Goal: Feedback & Contribution: Contribute content

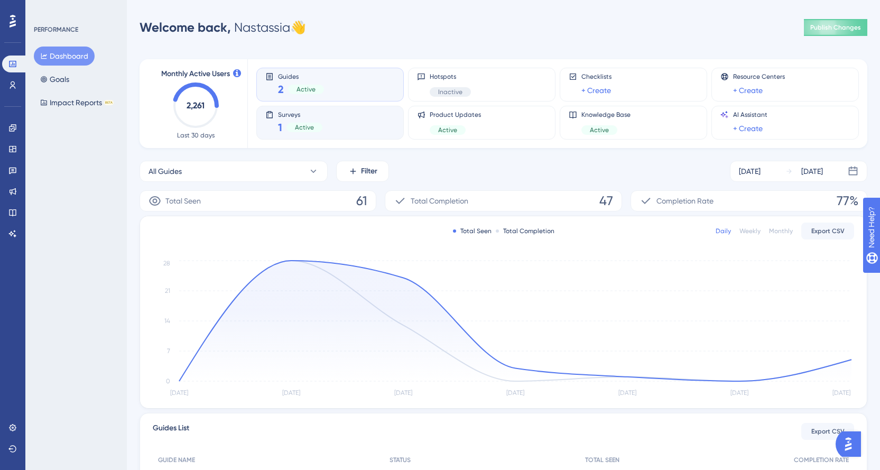
click at [295, 111] on span "Surveys" at bounding box center [300, 113] width 44 height 7
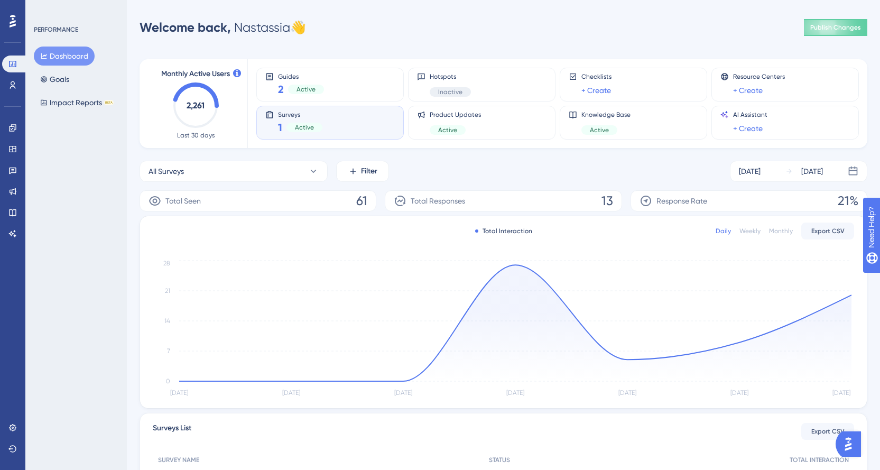
click at [129, 155] on div "Performance Users Engagement Widgets Feedback Product Updates Knowledge Base AI…" at bounding box center [503, 299] width 753 height 564
click at [14, 156] on link at bounding box center [12, 149] width 21 height 17
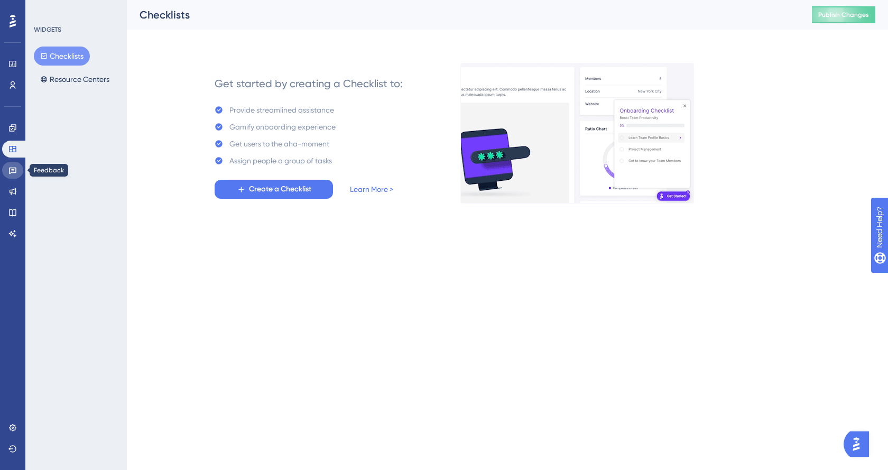
click at [12, 163] on link at bounding box center [12, 170] width 21 height 17
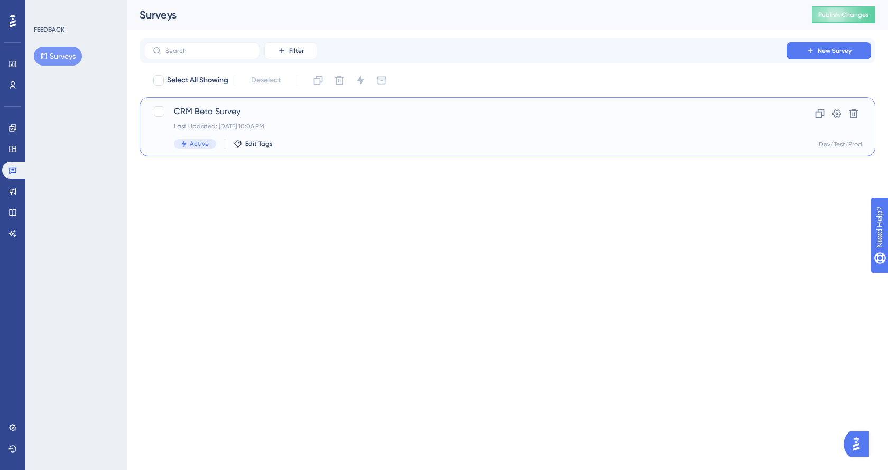
click at [213, 113] on span "CRM Beta Survey" at bounding box center [465, 111] width 582 height 13
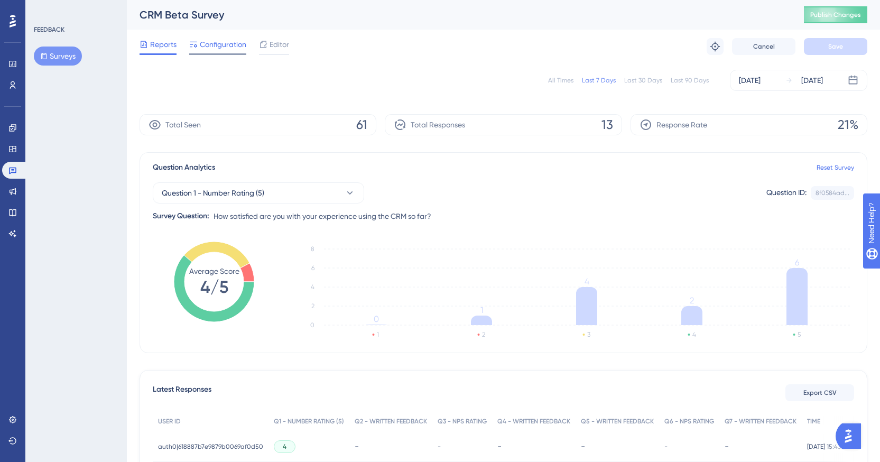
click at [207, 50] on span "Configuration" at bounding box center [223, 44] width 47 height 13
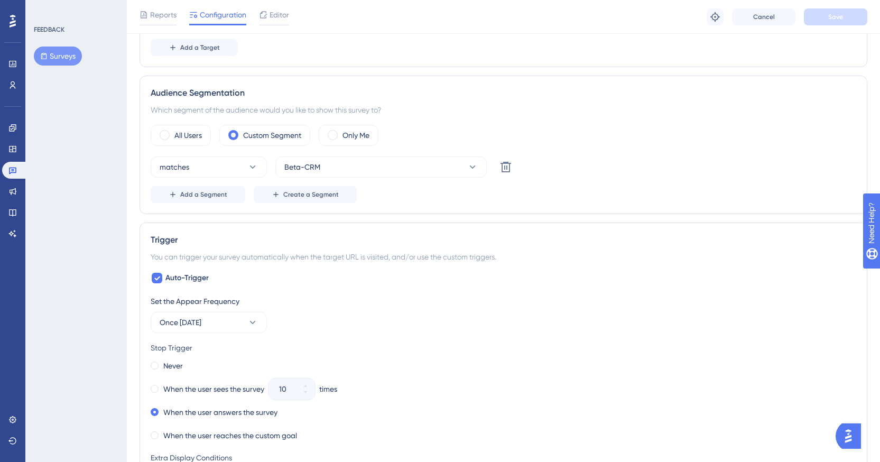
scroll to position [370, 0]
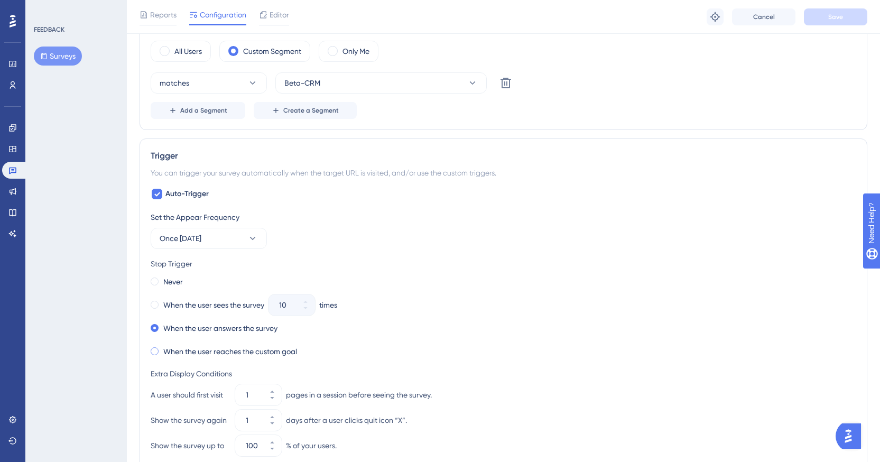
click at [156, 353] on span at bounding box center [155, 351] width 8 height 8
click at [162, 349] on input "radio" at bounding box center [162, 349] width 0 height 0
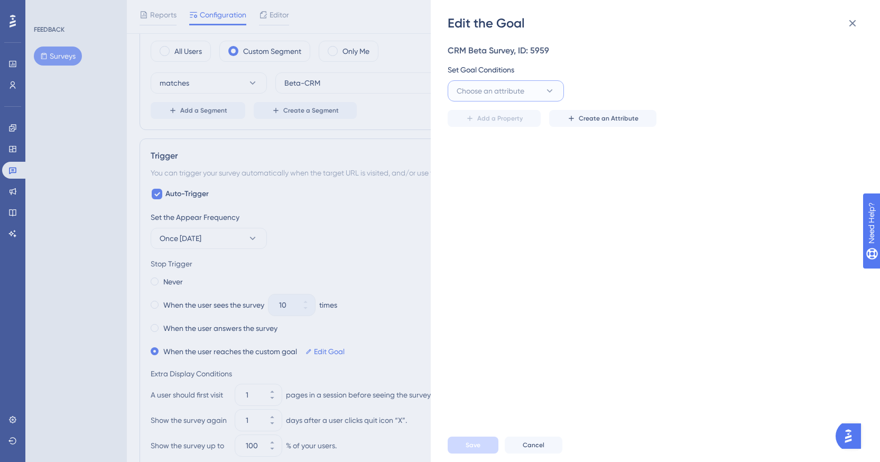
click at [532, 94] on button "Choose an attribute" at bounding box center [506, 90] width 116 height 21
type input "survey"
click at [525, 157] on div "survey_score survey_score" at bounding box center [506, 155] width 86 height 21
click at [659, 90] on button "greater than" at bounding box center [624, 90] width 116 height 21
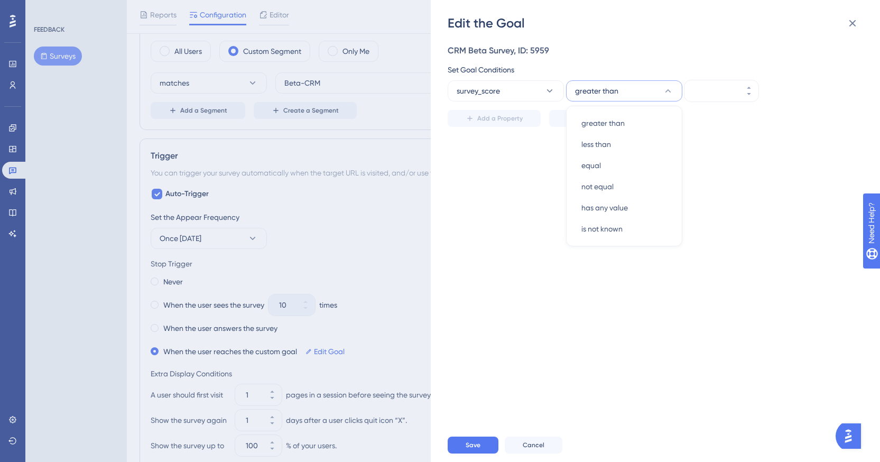
click at [741, 122] on div "Add a Property Create an Attribute" at bounding box center [652, 118] width 409 height 17
click at [711, 86] on input "number" at bounding box center [716, 91] width 42 height 13
click at [633, 90] on button "greater than" at bounding box center [624, 90] width 116 height 21
click at [517, 157] on div "CRM Beta Survey, ID: 5959 Set Goal Conditions survey_score greater than greater…" at bounding box center [661, 230] width 426 height 396
click at [500, 97] on button "survey_score" at bounding box center [506, 90] width 116 height 21
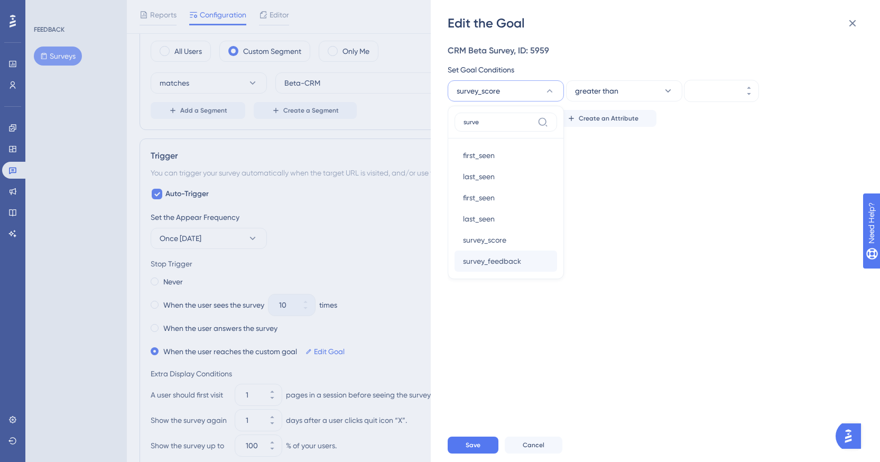
type input "surve"
click at [496, 268] on div "survey_feedback survey_feedback" at bounding box center [506, 261] width 86 height 21
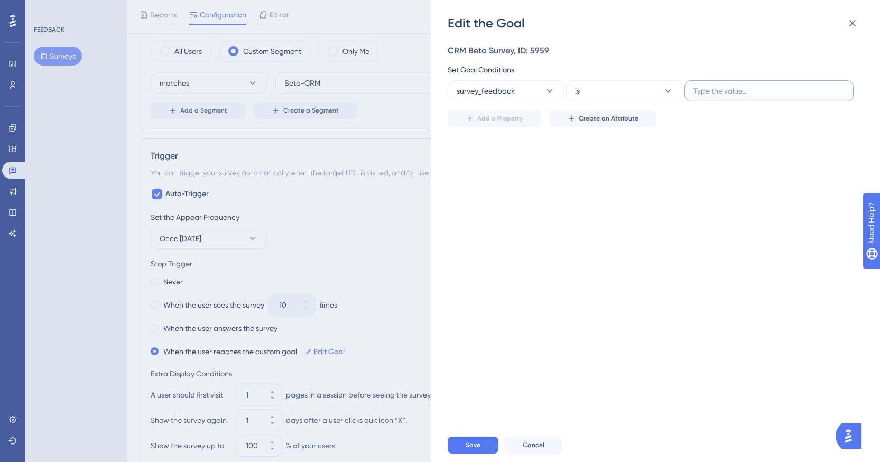
click at [743, 88] on input "text" at bounding box center [768, 91] width 151 height 12
click at [663, 87] on icon at bounding box center [668, 91] width 11 height 11
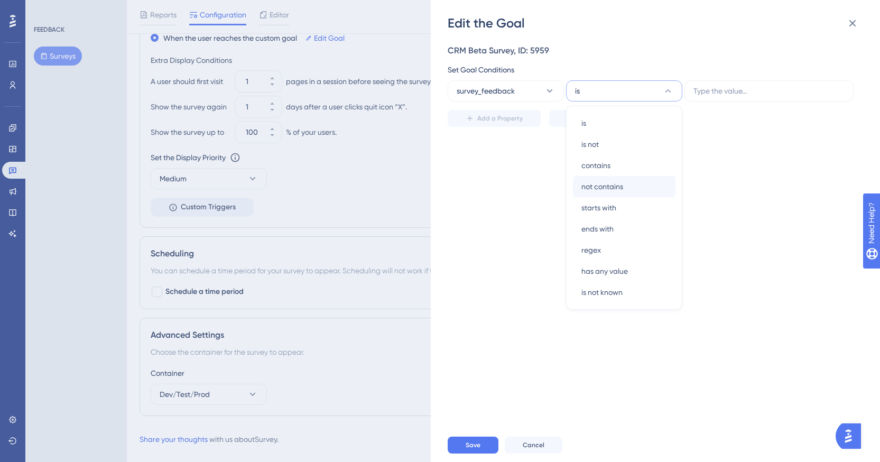
scroll to position [687, 0]
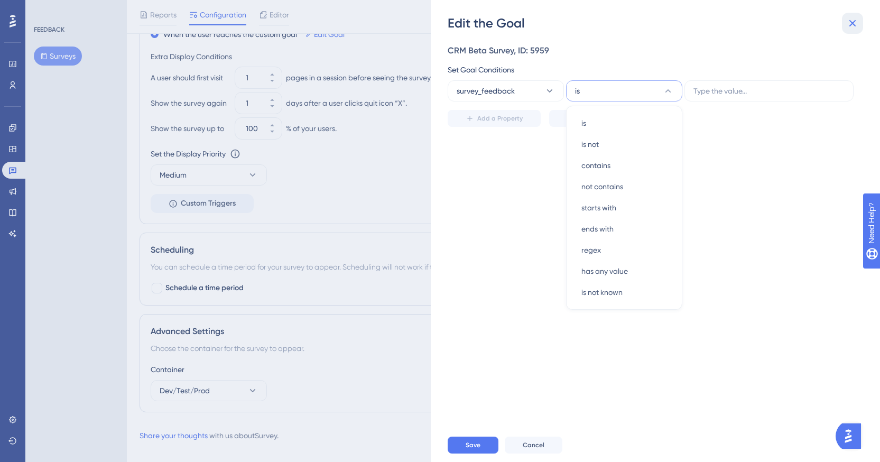
click at [854, 20] on icon at bounding box center [852, 23] width 13 height 13
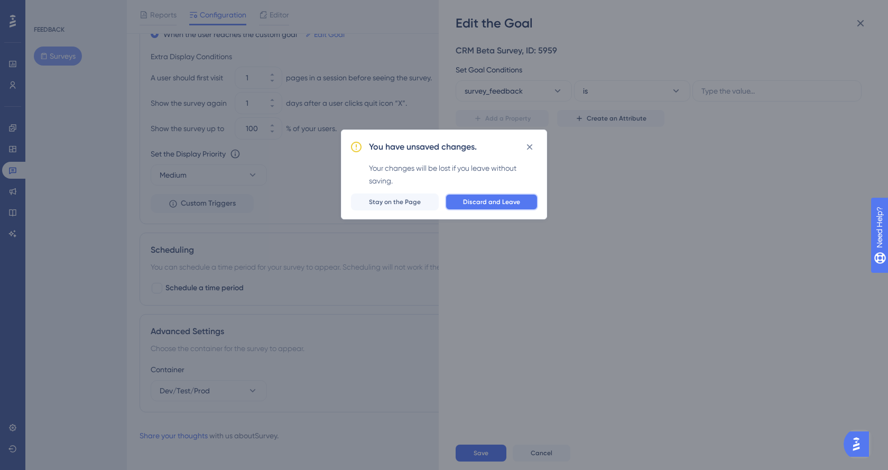
click at [479, 202] on span "Discard and Leave" at bounding box center [491, 202] width 57 height 8
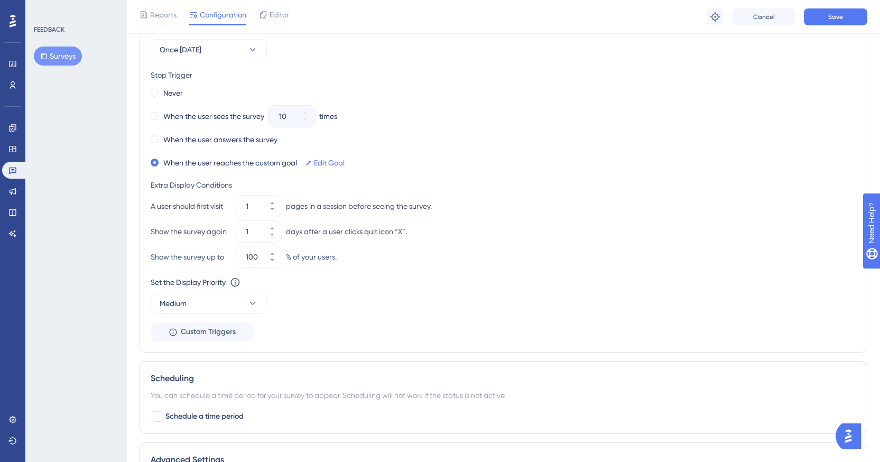
scroll to position [528, 0]
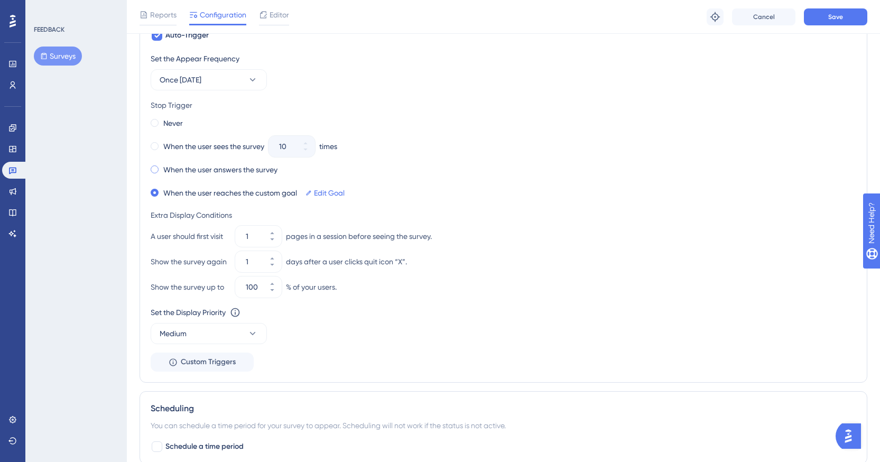
click at [205, 177] on div "When the user answers the survey" at bounding box center [214, 169] width 127 height 15
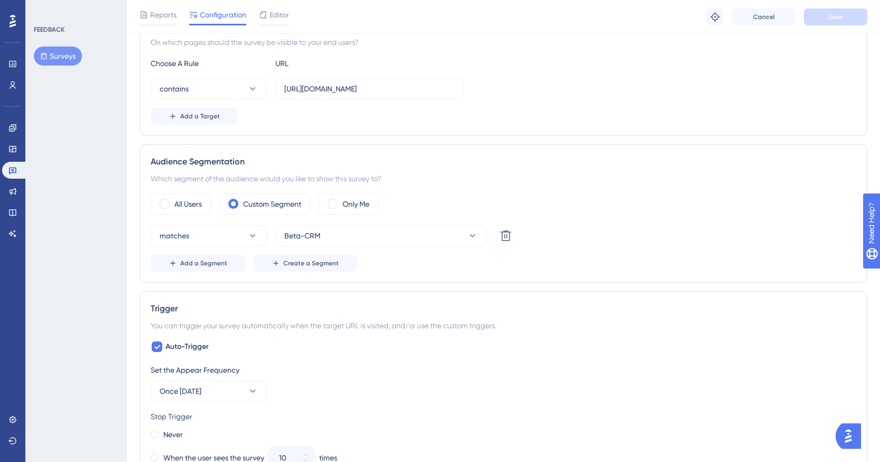
scroll to position [211, 0]
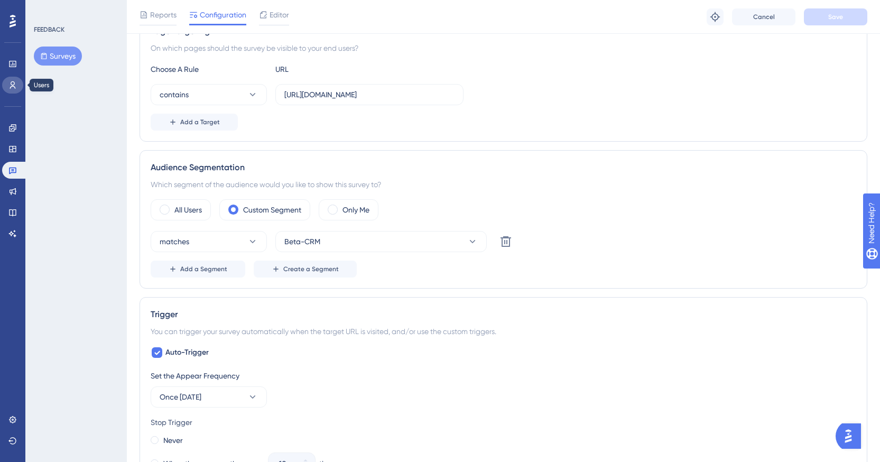
click at [18, 87] on link at bounding box center [12, 85] width 21 height 17
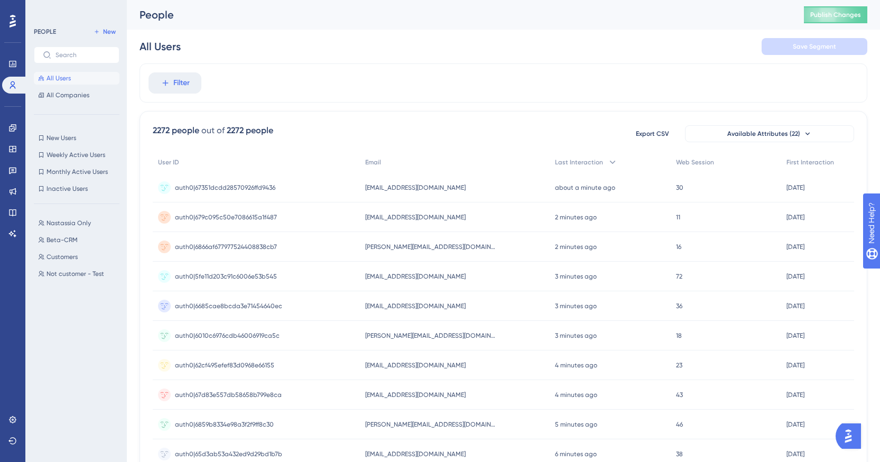
click at [849, 25] on div "People Publish Changes" at bounding box center [503, 15] width 753 height 30
click at [849, 16] on span "Publish Changes" at bounding box center [835, 15] width 51 height 8
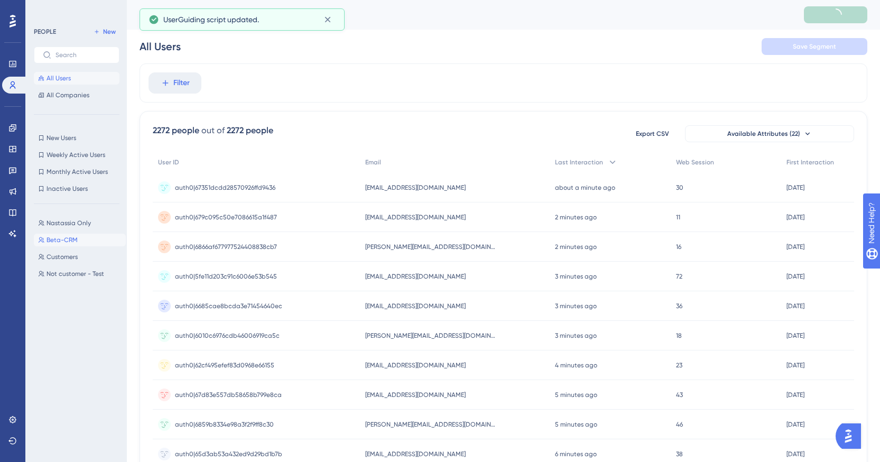
click at [61, 243] on span "Beta-CRM" at bounding box center [62, 240] width 31 height 8
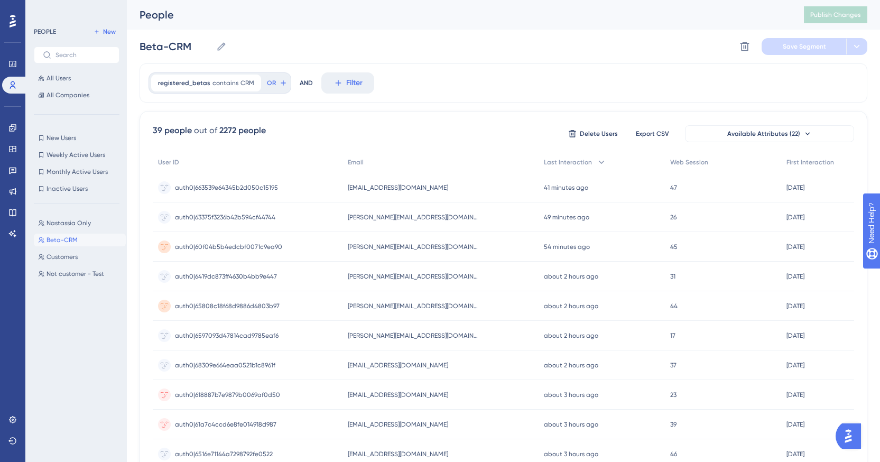
click at [14, 20] on icon at bounding box center [13, 21] width 6 height 13
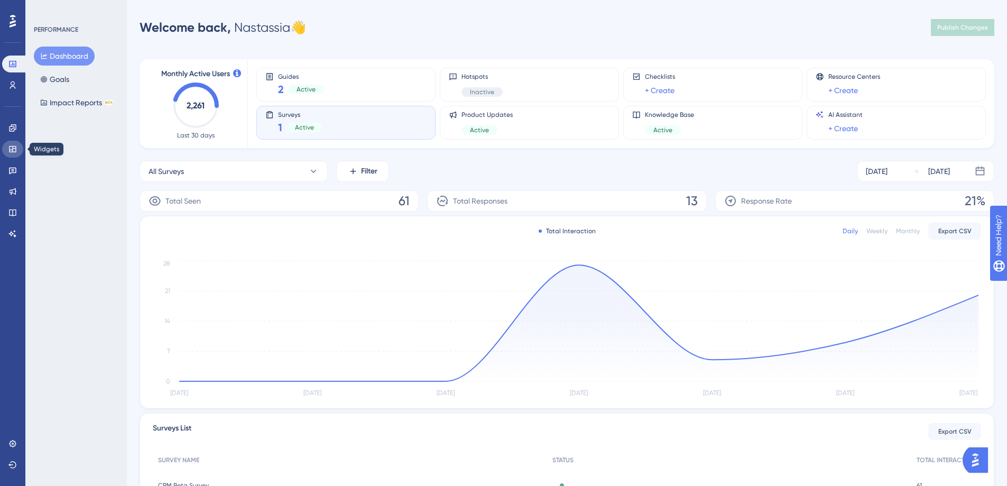
click at [10, 147] on icon at bounding box center [12, 149] width 8 height 8
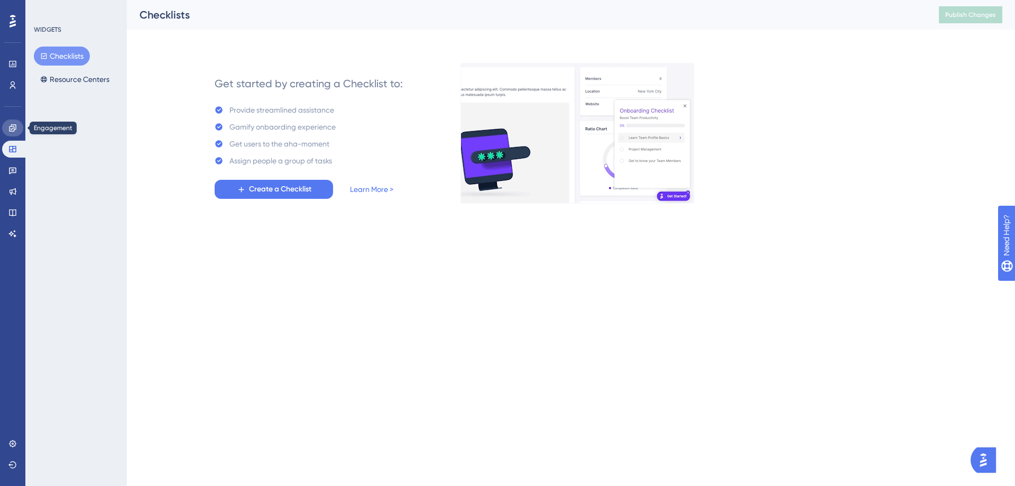
click at [12, 128] on icon at bounding box center [12, 128] width 8 height 8
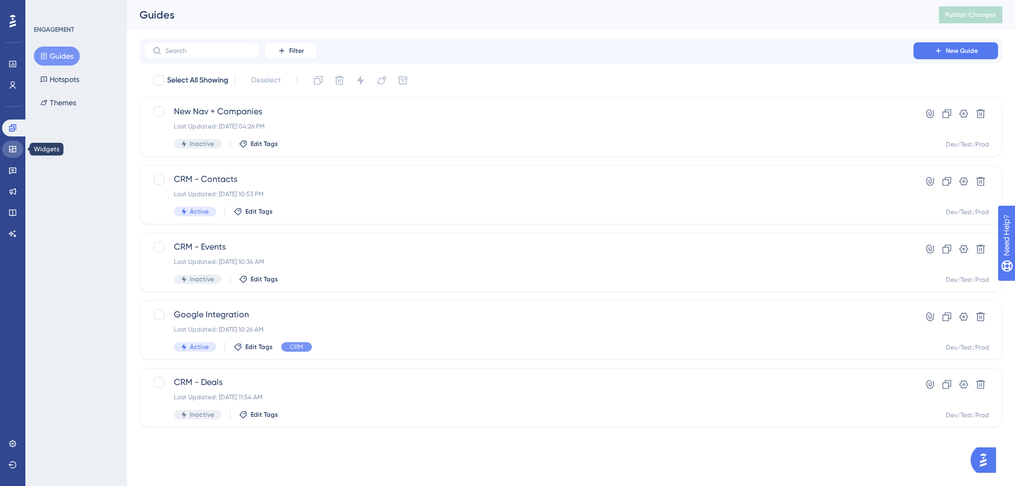
click at [17, 150] on link at bounding box center [12, 149] width 21 height 17
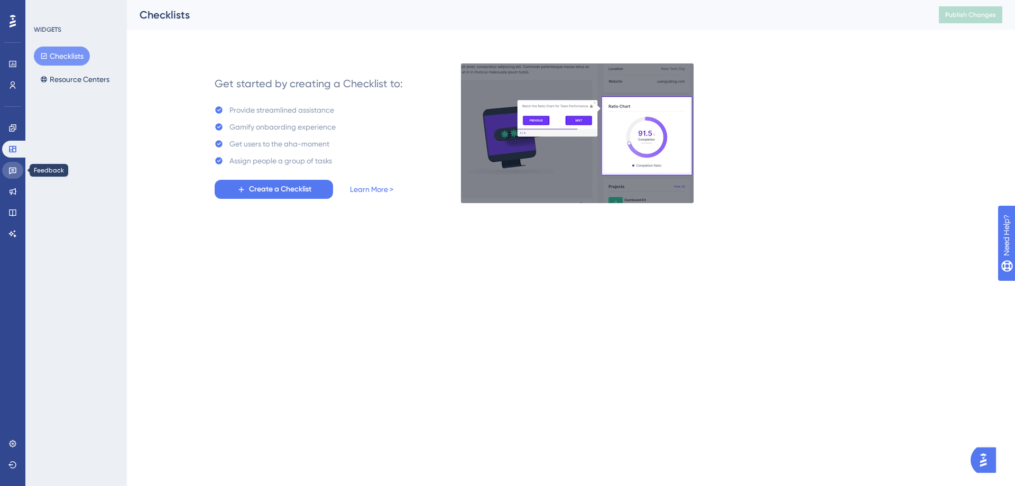
click at [11, 174] on link at bounding box center [12, 170] width 21 height 17
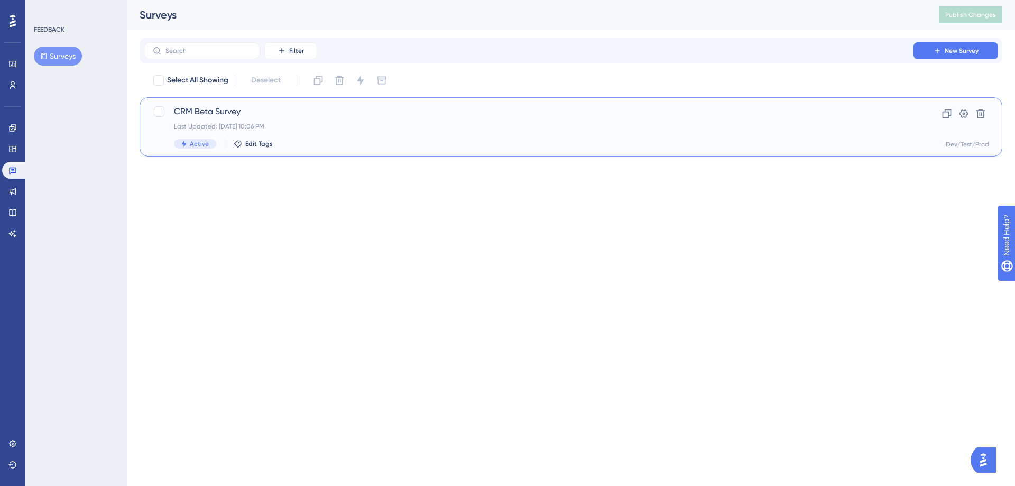
click at [205, 114] on span "CRM Beta Survey" at bounding box center [528, 111] width 709 height 13
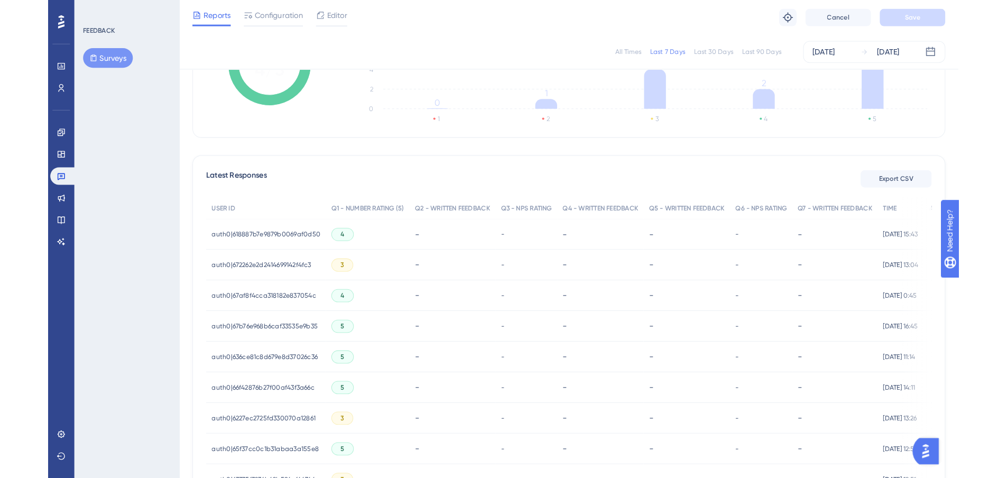
scroll to position [208, 0]
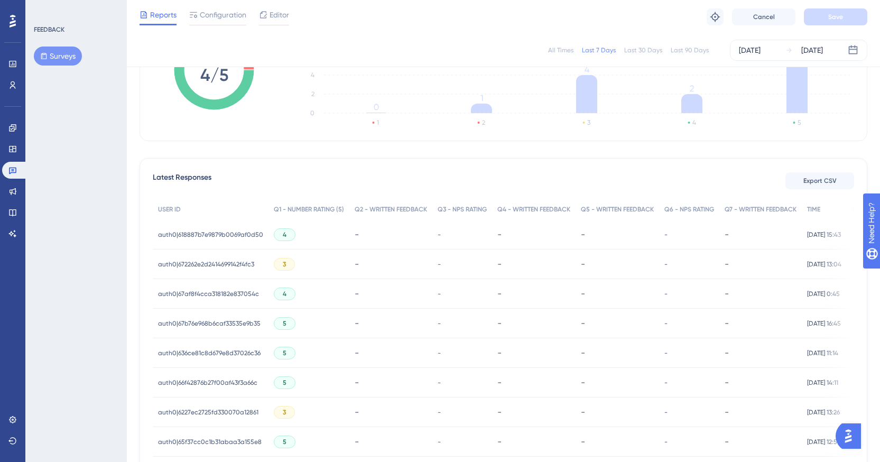
click at [290, 184] on div "Latest Responses Export CSV" at bounding box center [503, 180] width 701 height 19
click at [253, 165] on div "Latest Responses Export CSV USER ID Q1 - NUMBER RATING (5) Q2 - WRITTEN FEEDBAC…" at bounding box center [504, 394] width 728 height 472
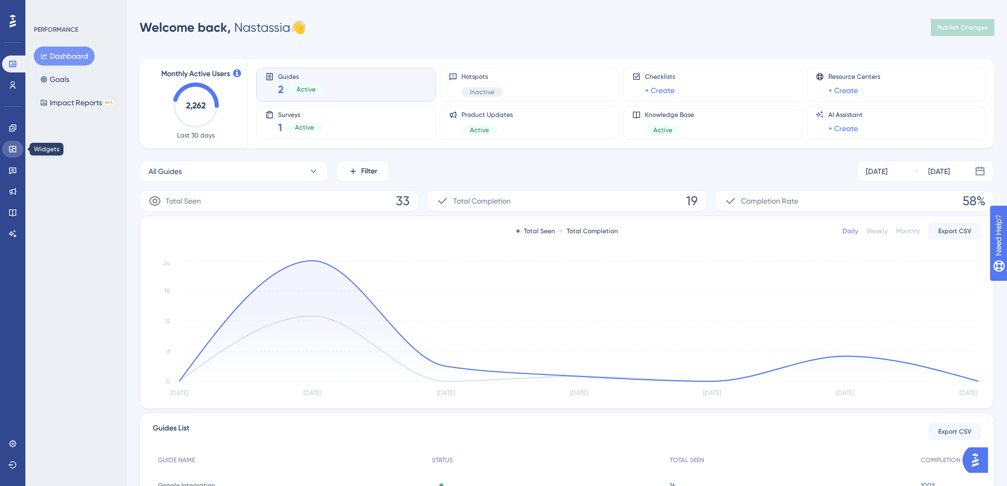
click at [18, 150] on link at bounding box center [12, 149] width 21 height 17
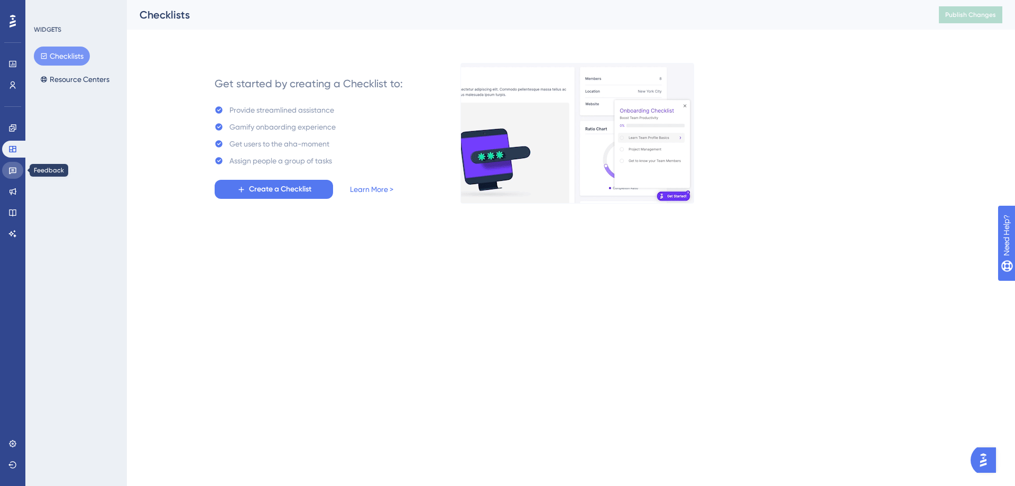
click at [13, 168] on icon at bounding box center [12, 171] width 7 height 7
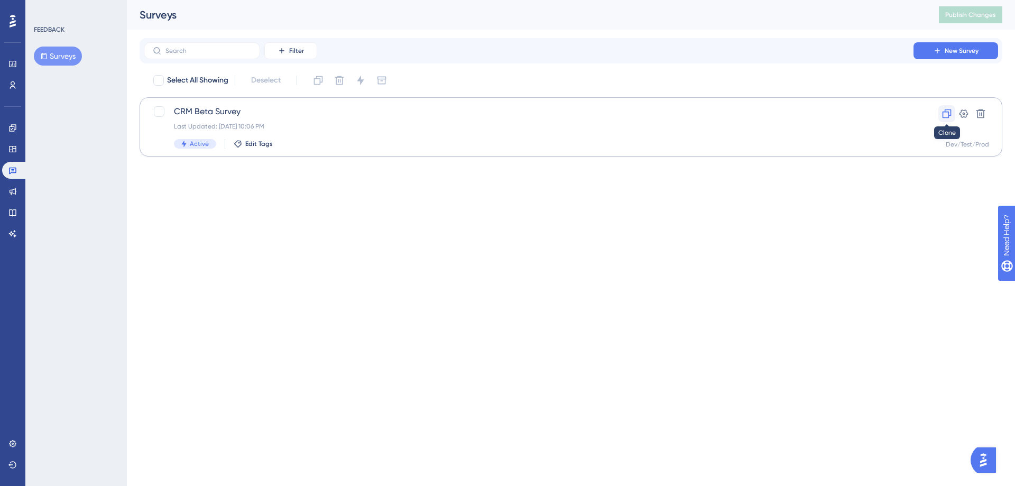
click at [951, 113] on icon at bounding box center [946, 113] width 11 height 11
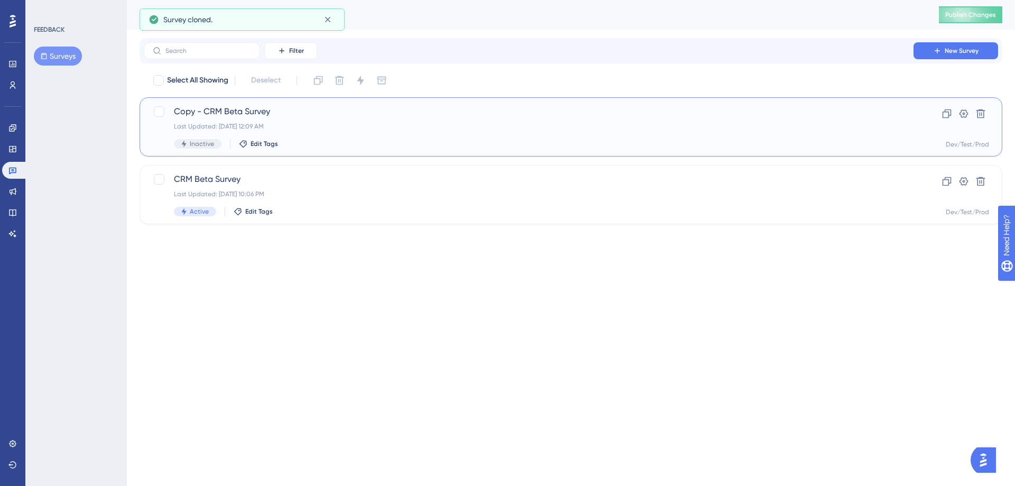
click at [307, 118] on div "Copy - CRM Beta Survey Last Updated: Aug 19 2025, 12:09 AM Inactive Edit Tags" at bounding box center [528, 126] width 709 height 43
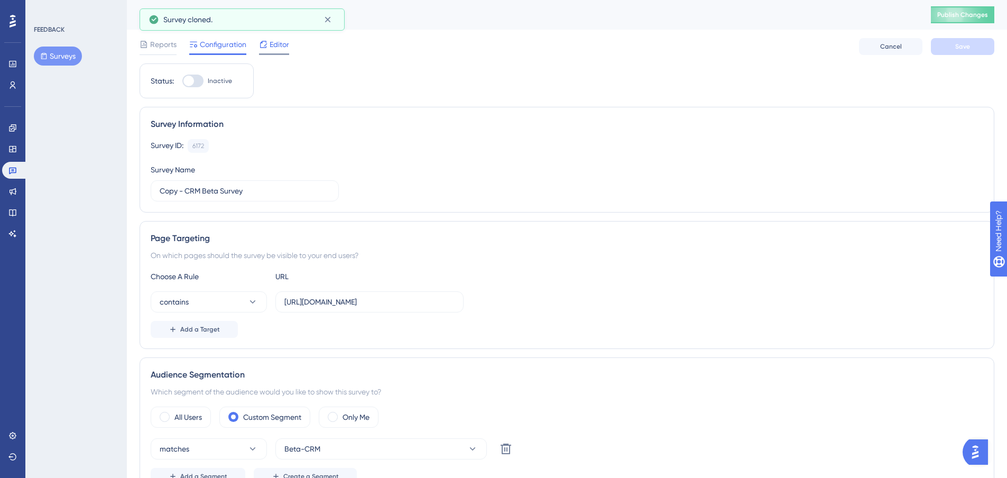
click at [279, 45] on span "Editor" at bounding box center [280, 44] width 20 height 13
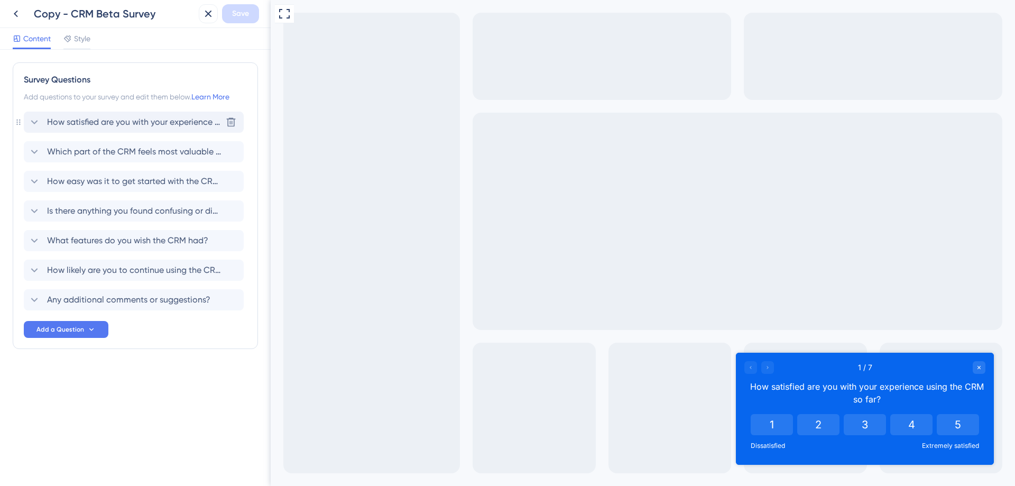
click at [198, 120] on span "How satisfied are you with your experience using the CRM so far?" at bounding box center [134, 122] width 174 height 13
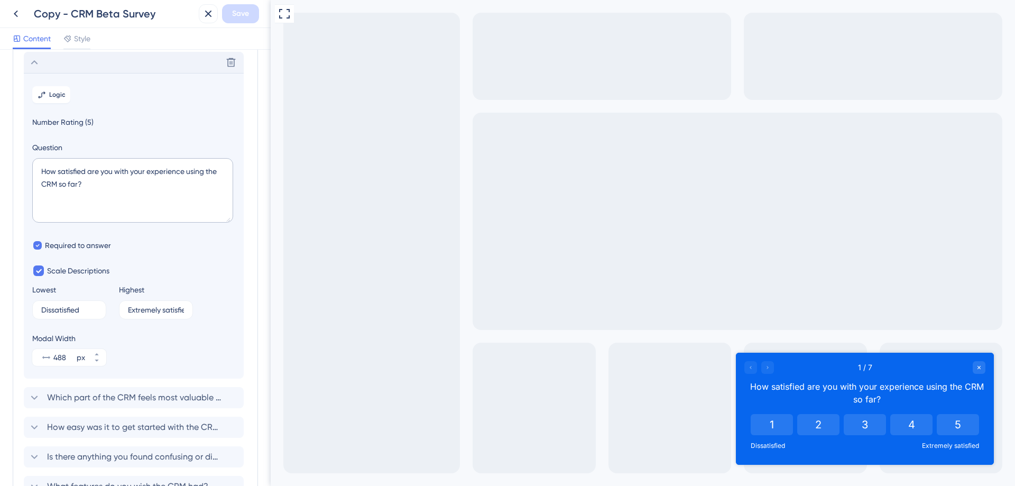
scroll to position [62, 0]
click at [232, 58] on icon at bounding box center [231, 60] width 11 height 11
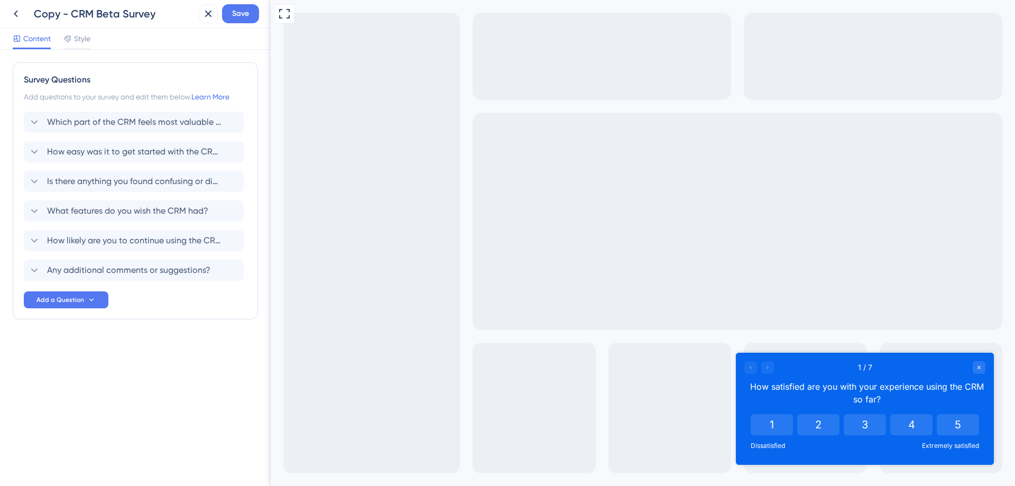
scroll to position [0, 0]
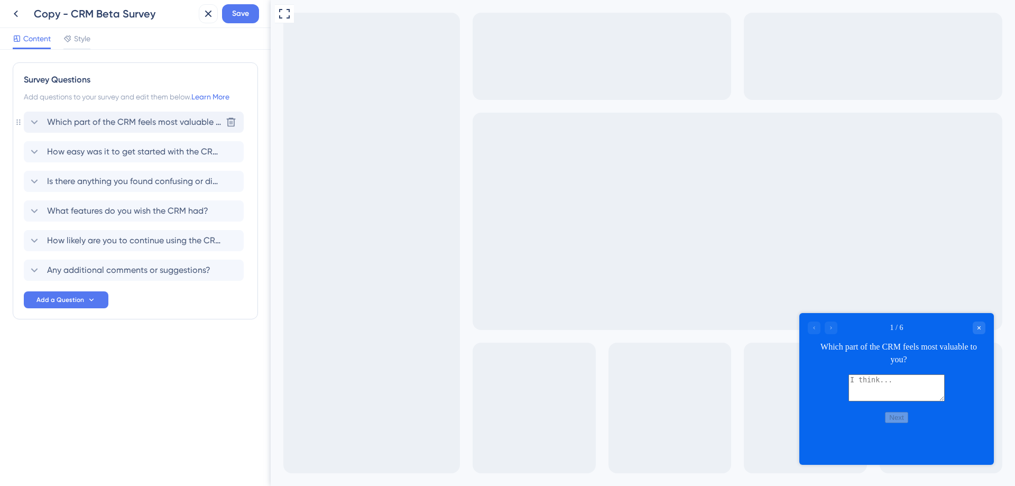
click at [146, 124] on span "Which part of the CRM feels most valuable to you?" at bounding box center [134, 122] width 174 height 13
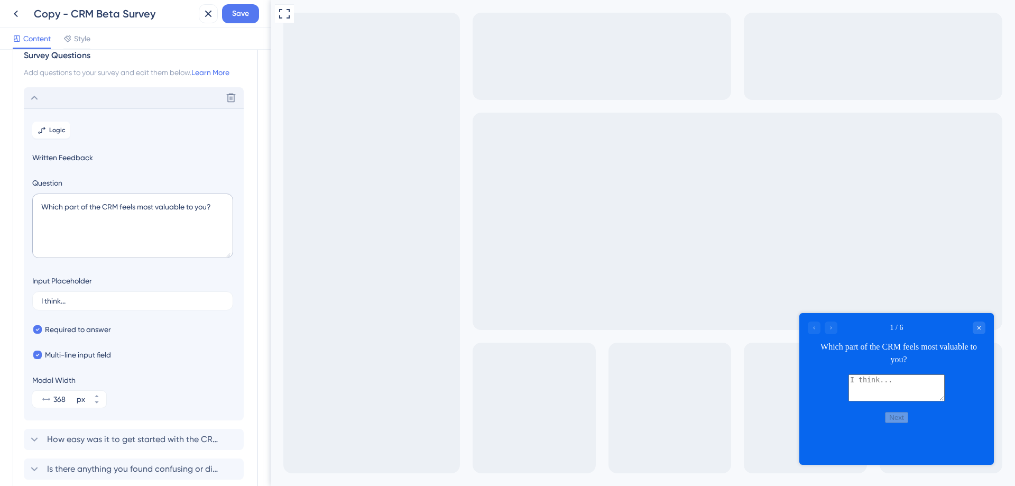
scroll to position [62, 0]
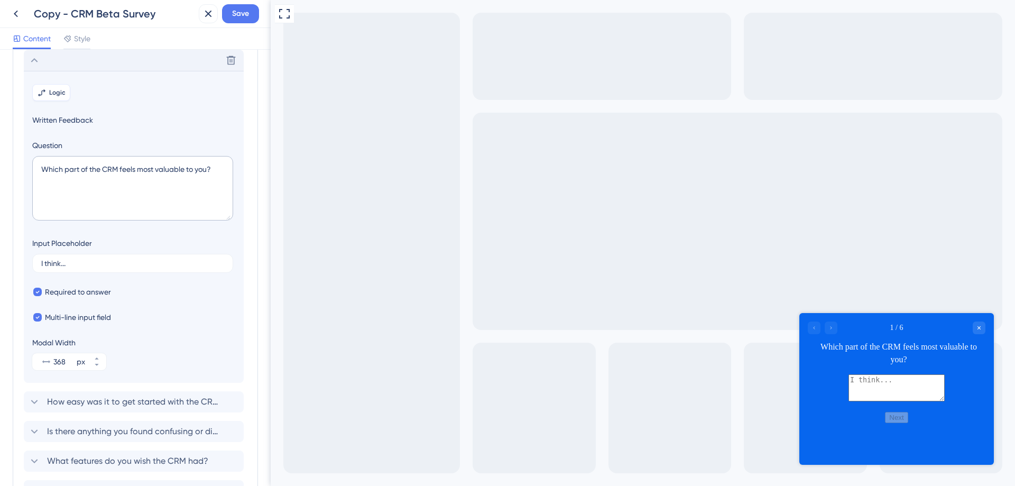
click at [58, 92] on span "Logic" at bounding box center [57, 92] width 16 height 8
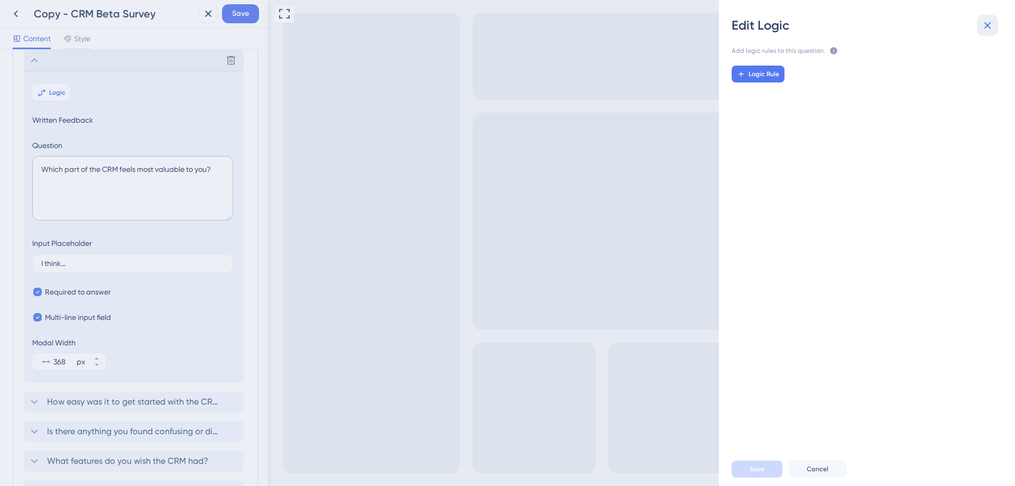
click at [982, 23] on icon at bounding box center [987, 25] width 13 height 13
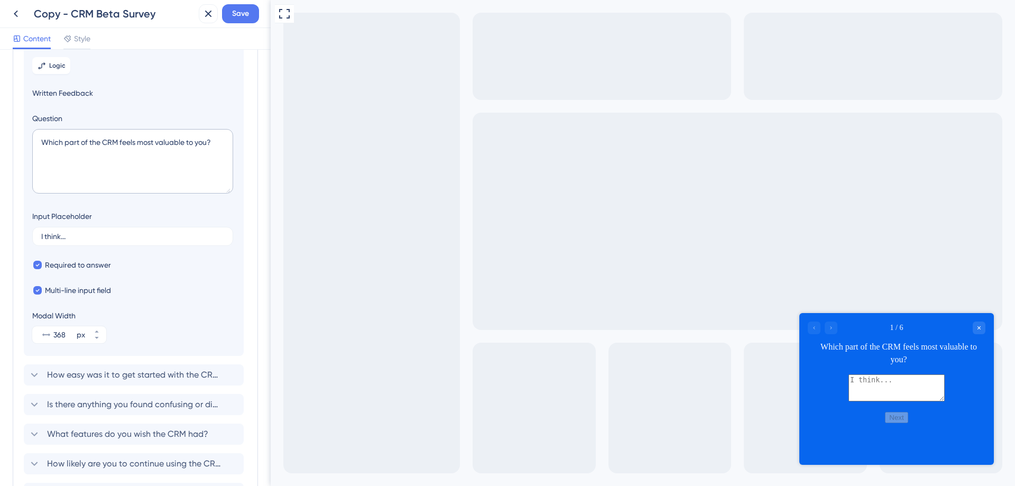
scroll to position [0, 0]
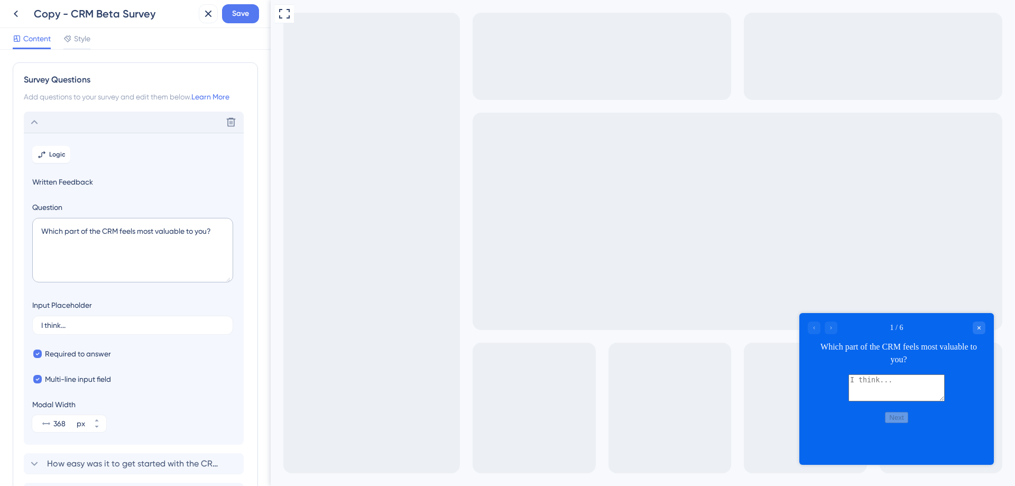
click at [39, 125] on icon at bounding box center [34, 122] width 13 height 13
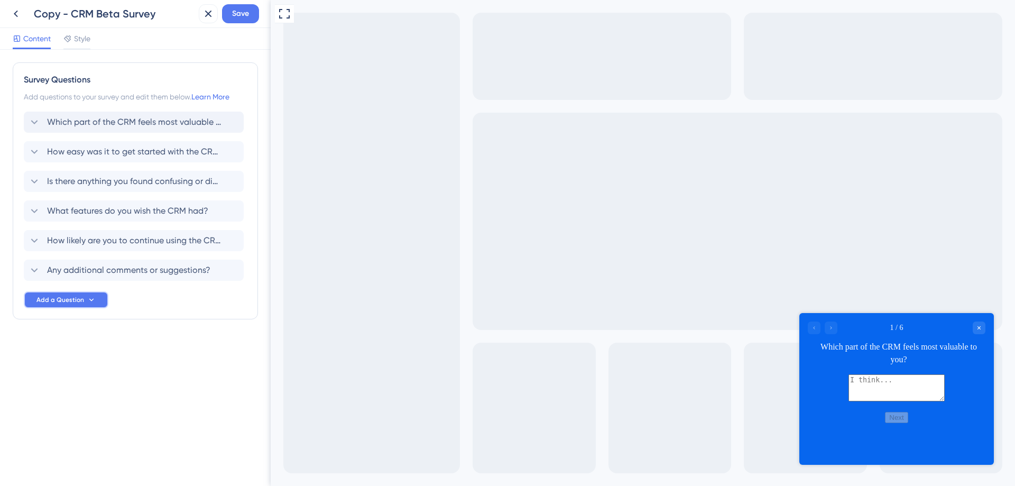
click at [91, 300] on icon at bounding box center [91, 299] width 8 height 8
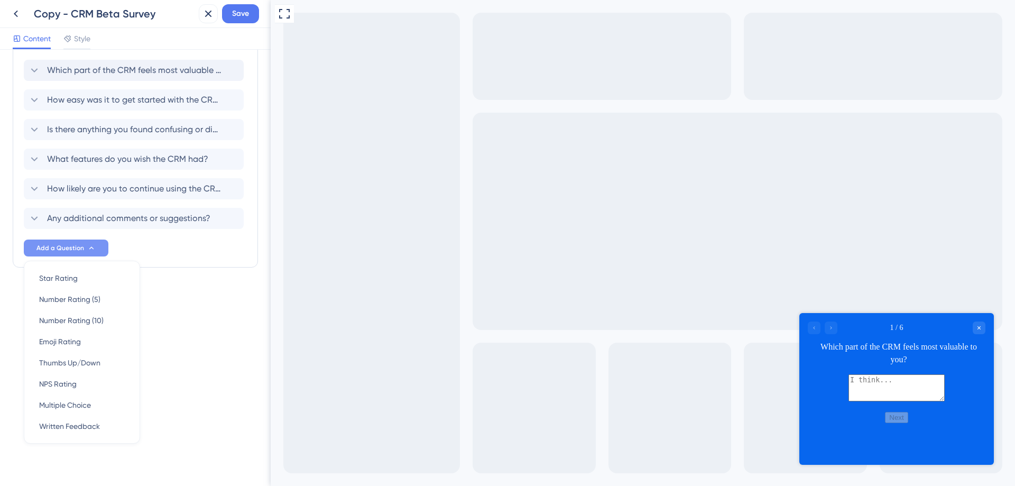
click at [168, 357] on div "Survey Questions Add questions to your survey and edit them below. Learn More W…" at bounding box center [135, 268] width 271 height 436
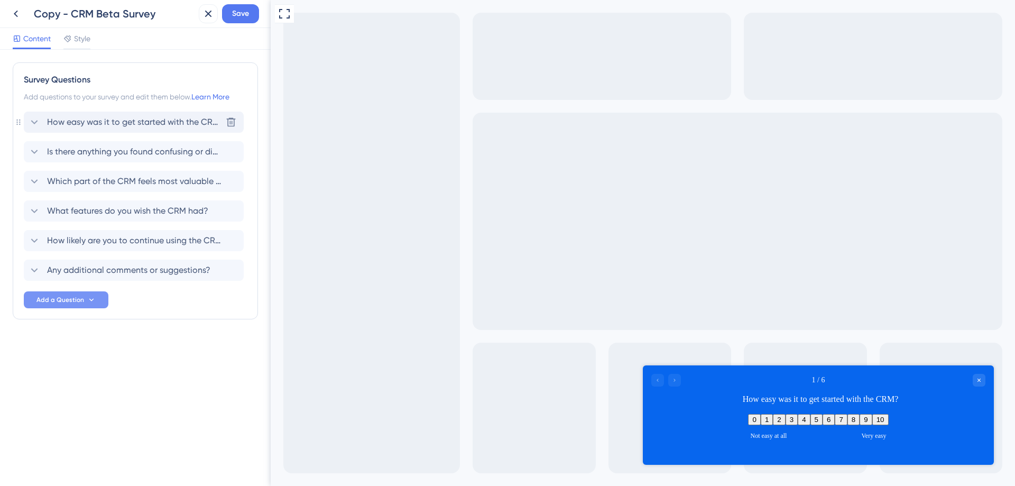
click at [127, 117] on span "How easy was it to get started with the CRM?" at bounding box center [134, 122] width 174 height 13
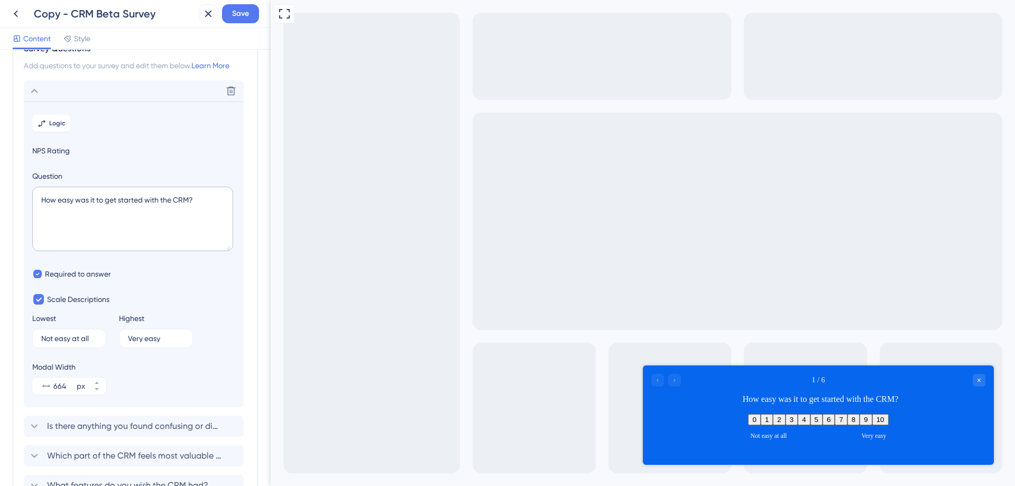
scroll to position [62, 0]
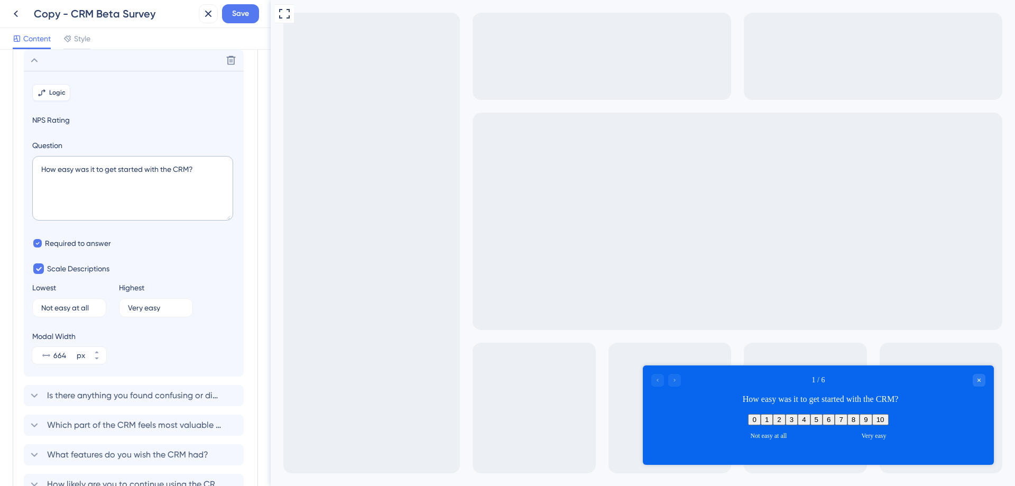
click at [53, 93] on span "Logic" at bounding box center [57, 92] width 16 height 8
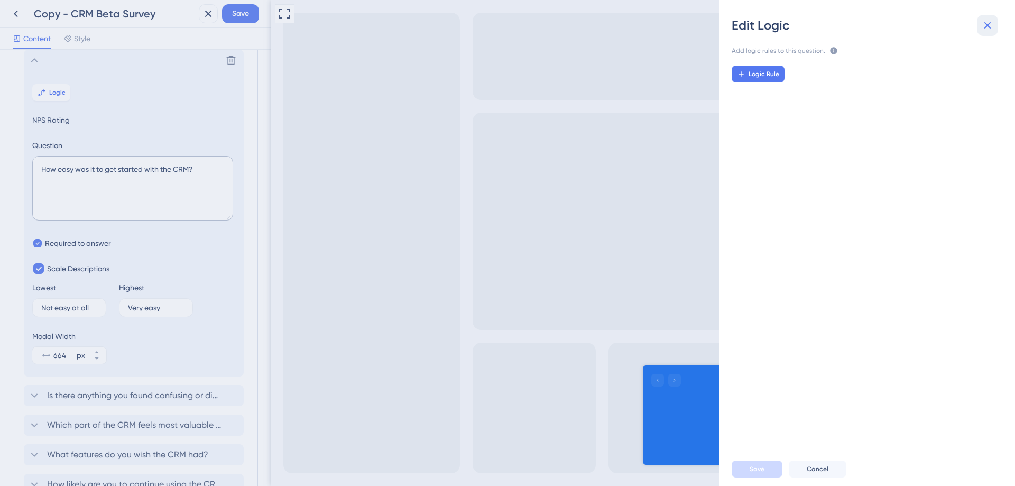
click at [993, 25] on button at bounding box center [987, 25] width 21 height 21
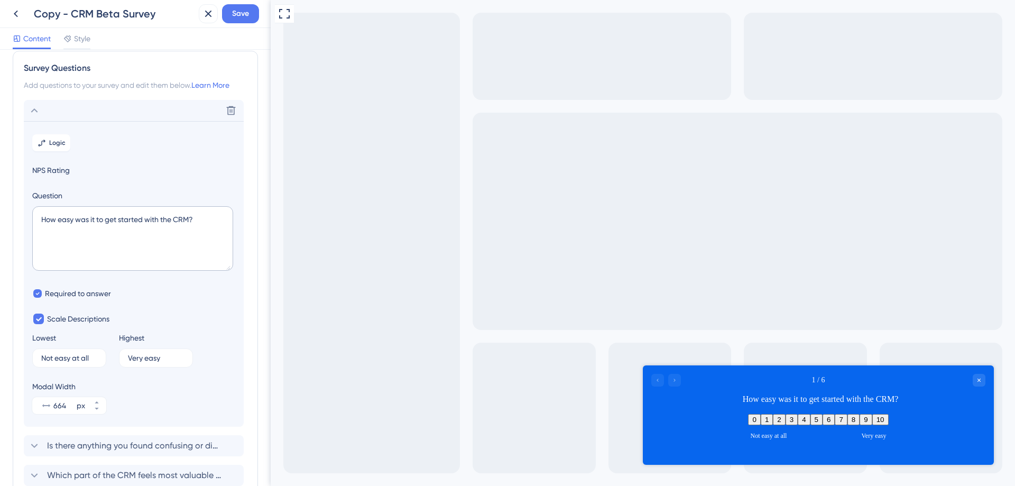
scroll to position [0, 0]
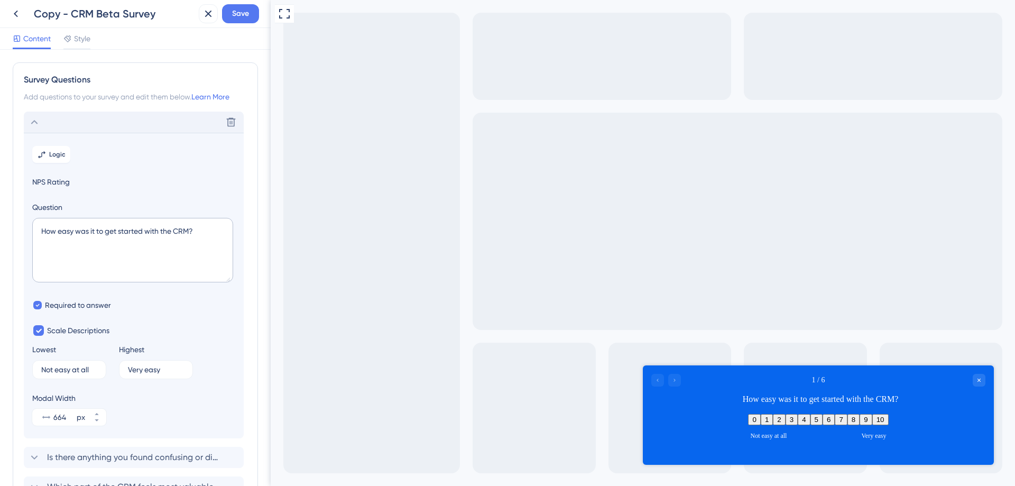
click at [50, 120] on div "Delete" at bounding box center [134, 122] width 220 height 21
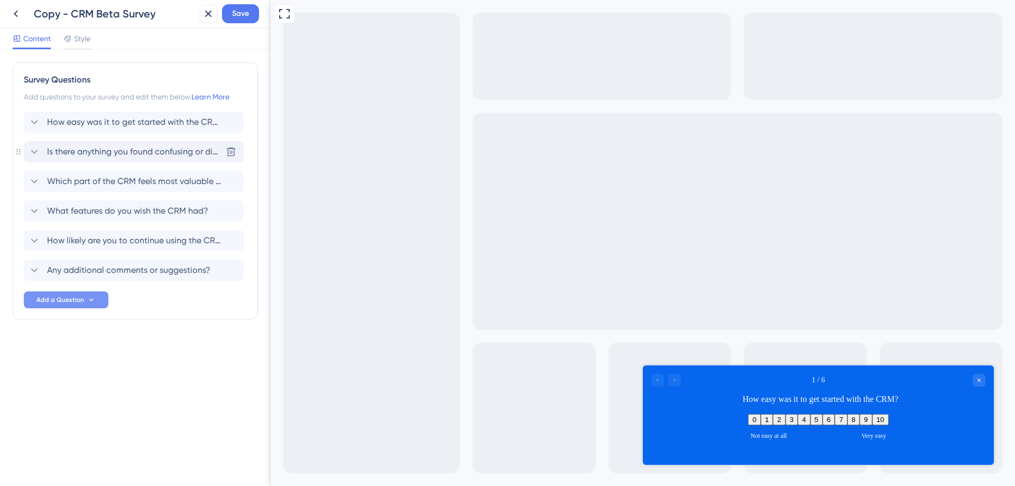
click at [92, 152] on span "Is there anything you found confusing or difficult to use?" at bounding box center [134, 151] width 174 height 13
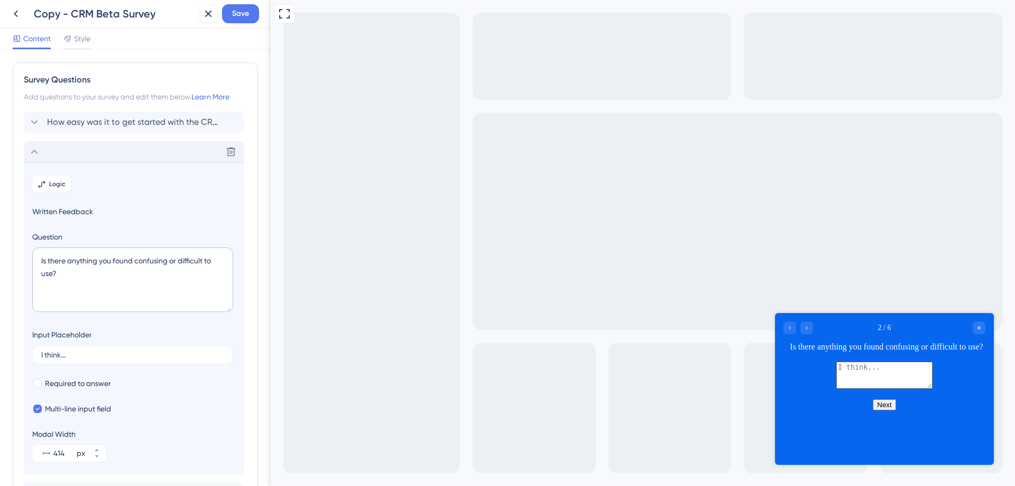
click at [124, 149] on div "Delete" at bounding box center [134, 151] width 220 height 21
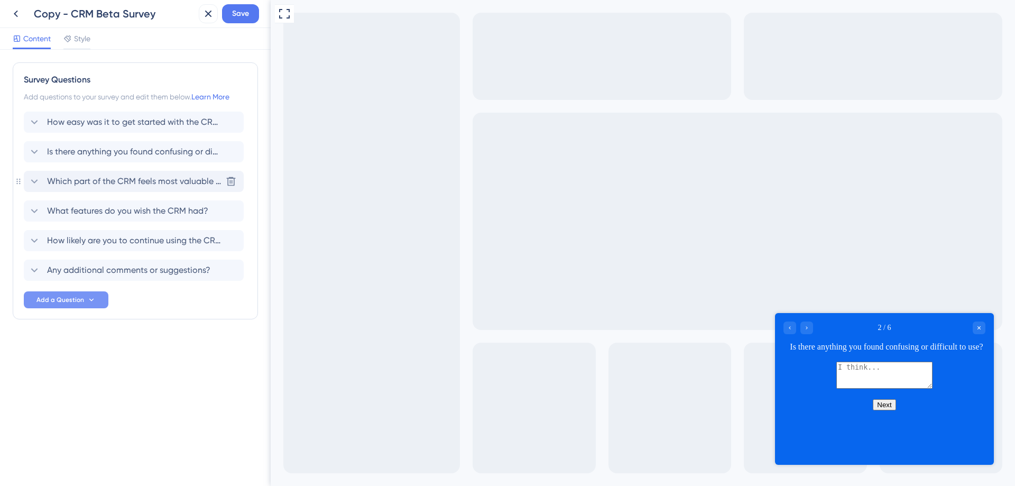
click at [137, 181] on span "Which part of the CRM feels most valuable to you?" at bounding box center [134, 181] width 174 height 13
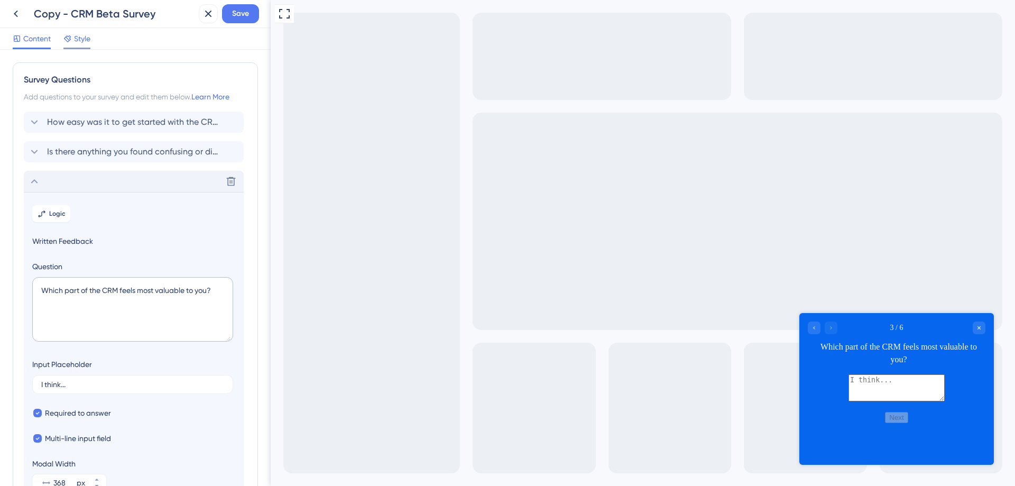
click at [86, 38] on span "Style" at bounding box center [82, 38] width 16 height 13
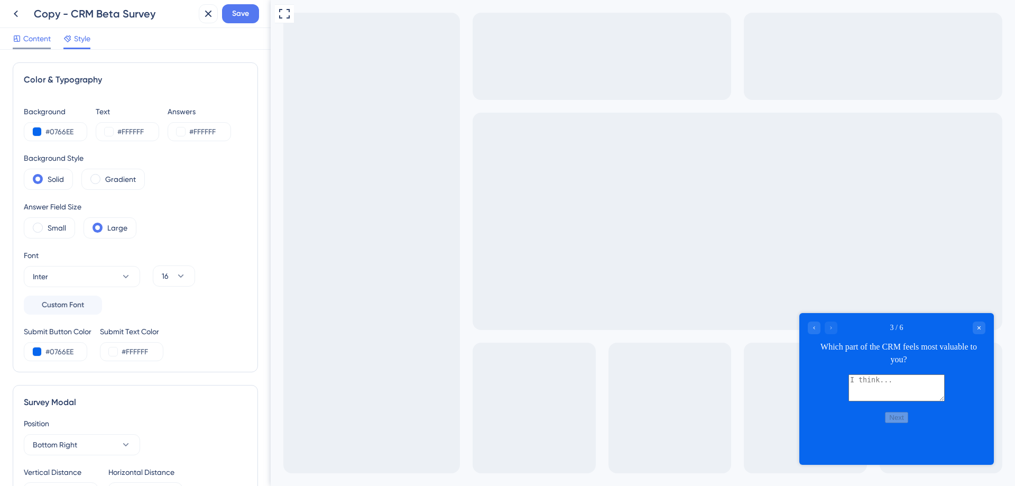
click at [30, 42] on span "Content" at bounding box center [36, 38] width 27 height 13
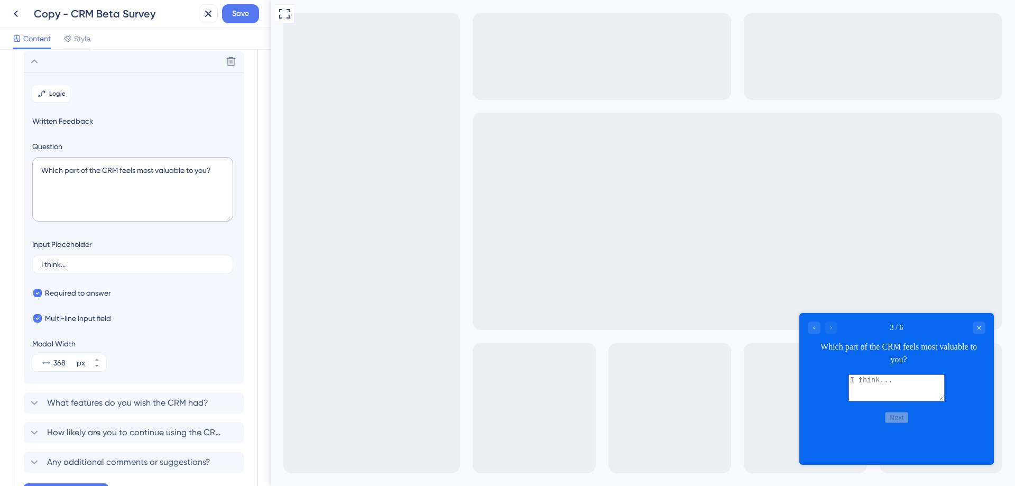
scroll to position [121, 0]
click at [62, 94] on span "Logic" at bounding box center [57, 92] width 16 height 8
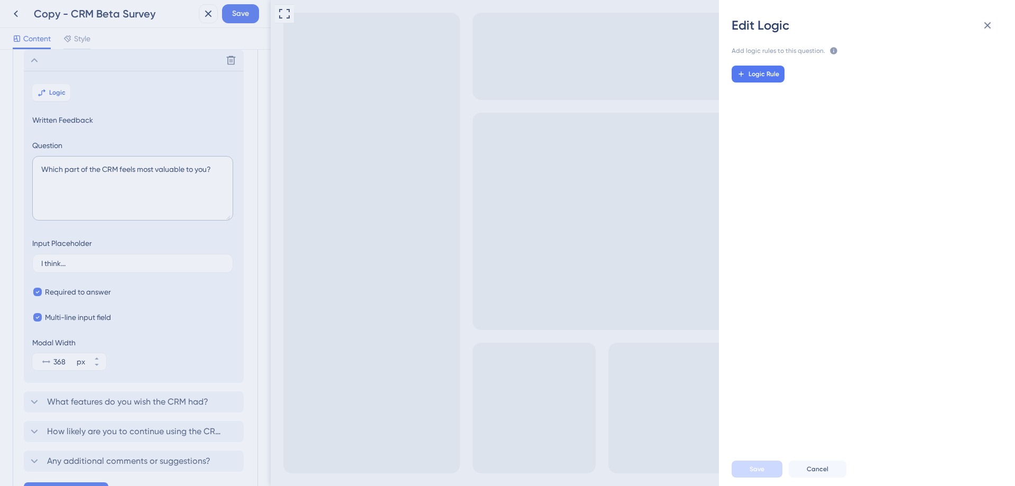
scroll to position [0, 0]
click at [986, 20] on icon at bounding box center [987, 25] width 13 height 13
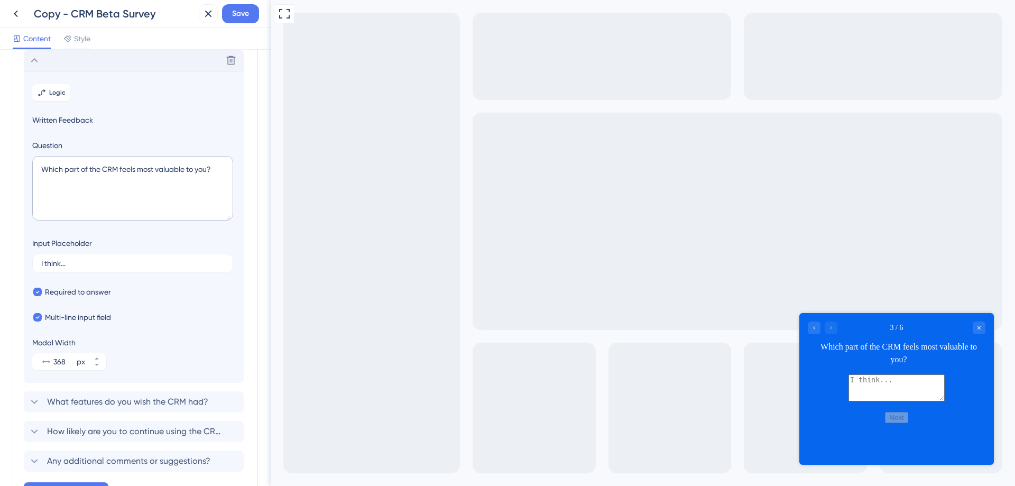
click at [124, 67] on div "Delete" at bounding box center [134, 60] width 220 height 21
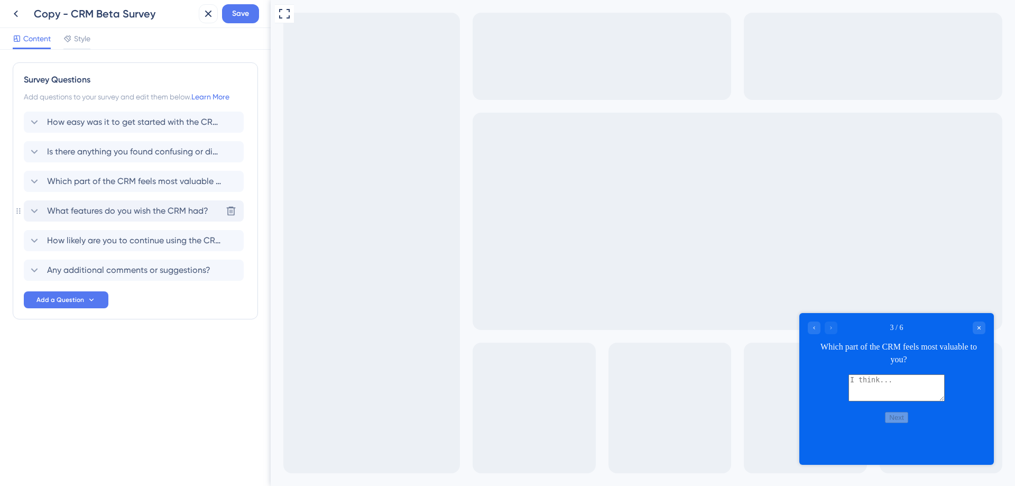
click at [108, 209] on span "What features do you wish the CRM had?" at bounding box center [127, 211] width 161 height 13
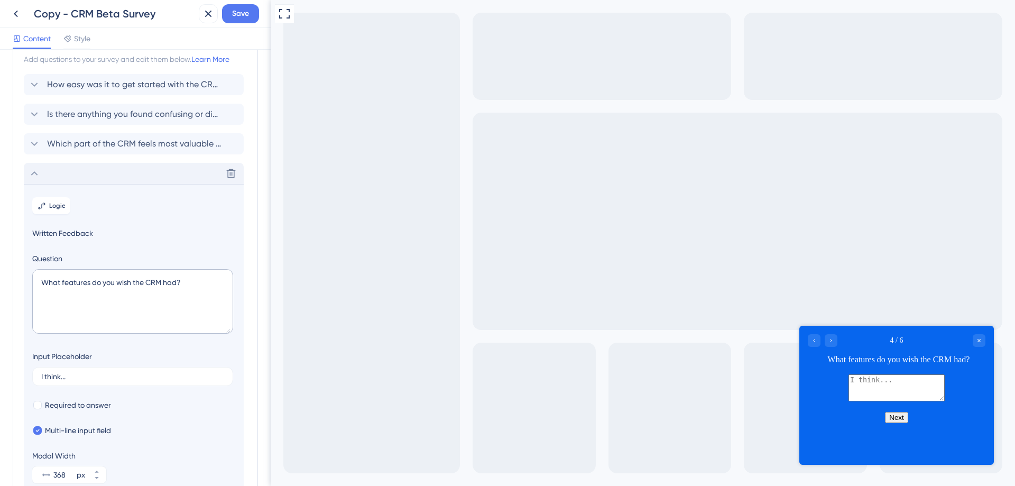
scroll to position [151, 0]
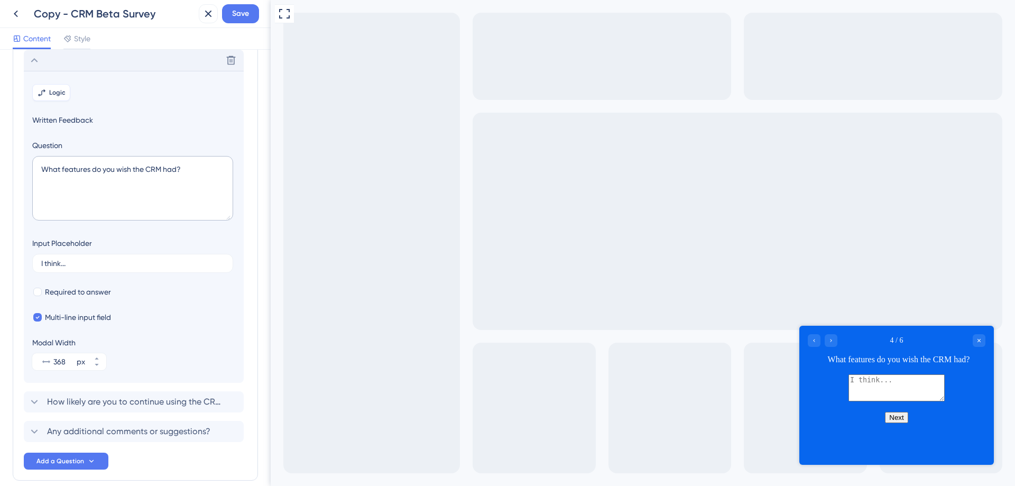
drag, startPoint x: 60, startPoint y: 89, endPoint x: 110, endPoint y: 96, distance: 50.1
click at [60, 89] on span "Logic" at bounding box center [57, 92] width 16 height 8
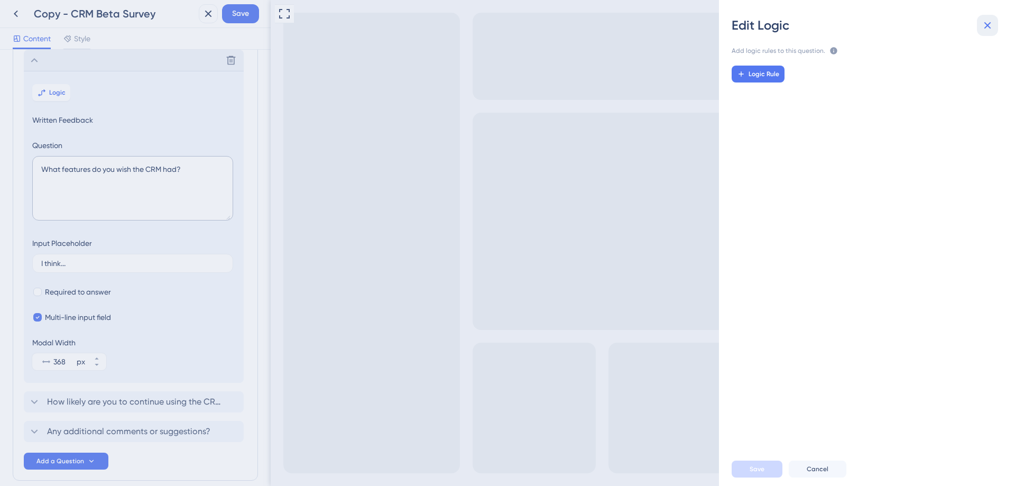
click at [986, 24] on icon at bounding box center [987, 25] width 7 height 7
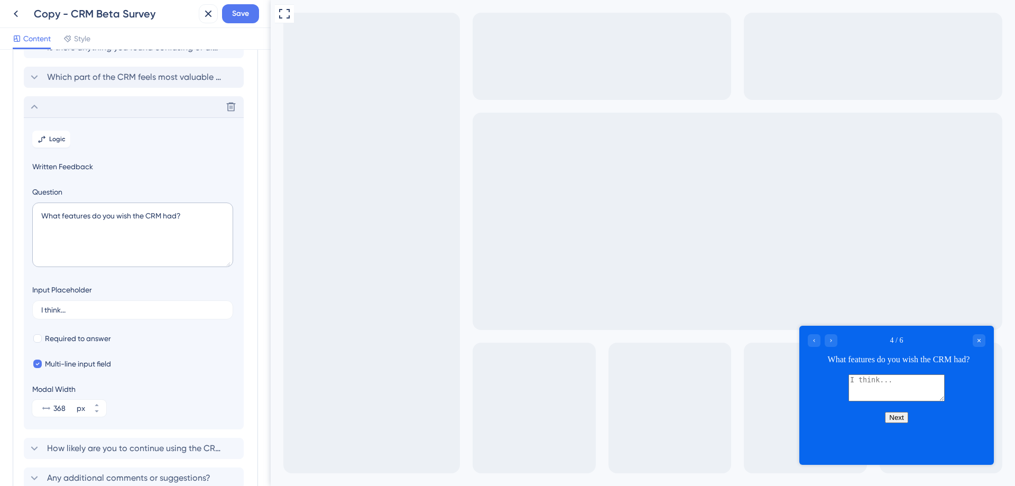
scroll to position [45, 0]
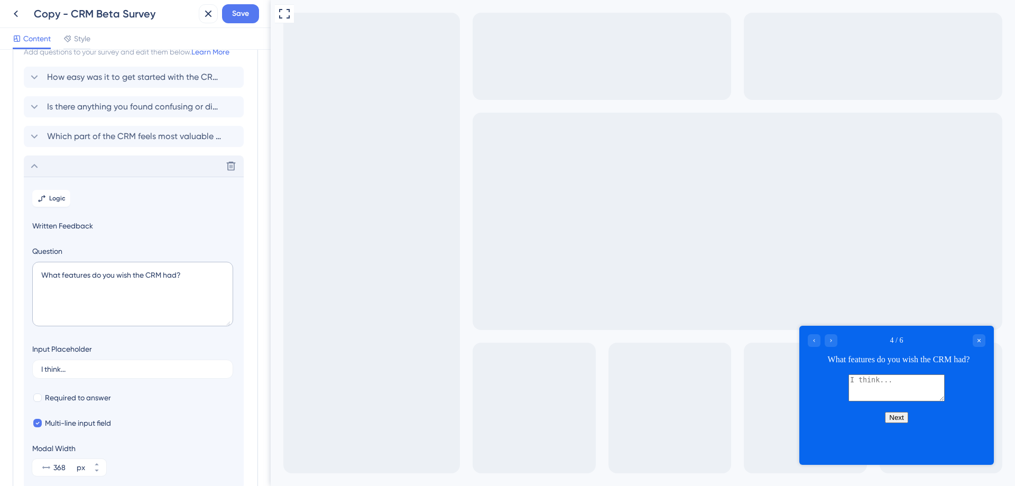
click at [67, 180] on section "Logic Written Feedback Question What features do you wish the CRM had? Input Pl…" at bounding box center [134, 333] width 220 height 312
click at [62, 168] on div "Delete" at bounding box center [134, 165] width 220 height 21
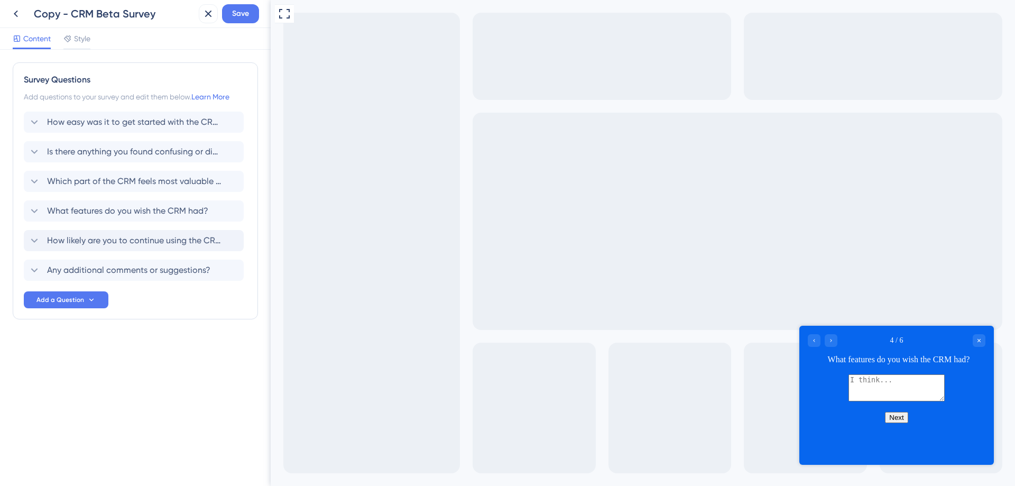
click at [78, 230] on div "How likely are you to continue using the CRM after the beta?" at bounding box center [134, 240] width 220 height 21
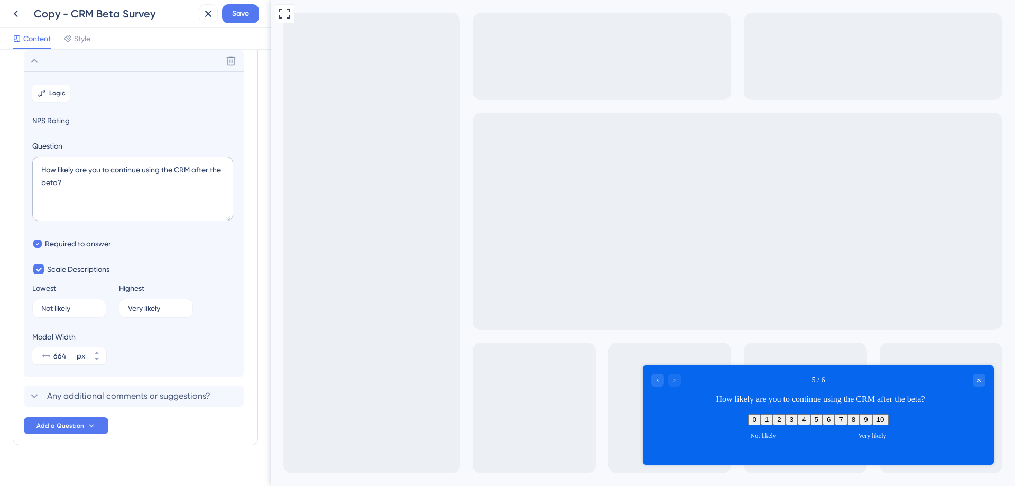
scroll to position [180, 0]
click at [59, 96] on span "Logic" at bounding box center [57, 92] width 16 height 8
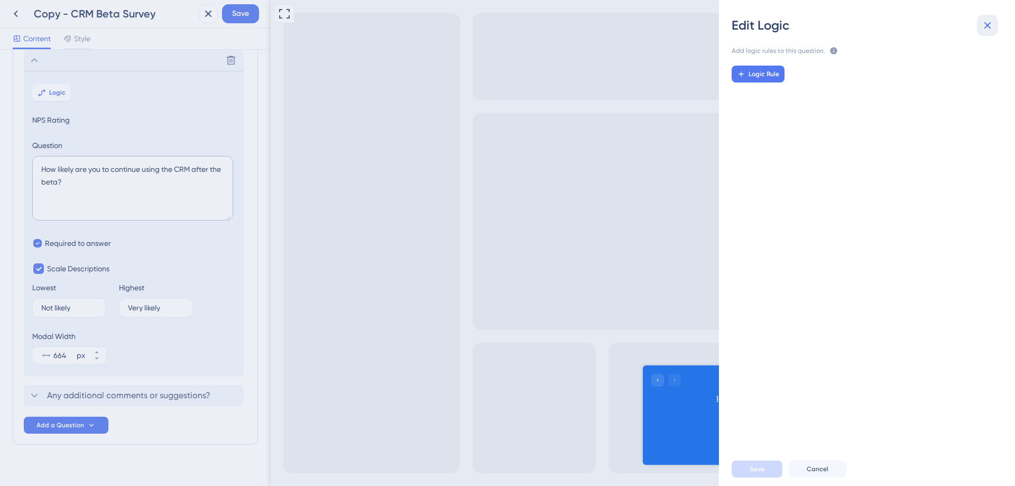
click at [986, 22] on icon at bounding box center [987, 25] width 13 height 13
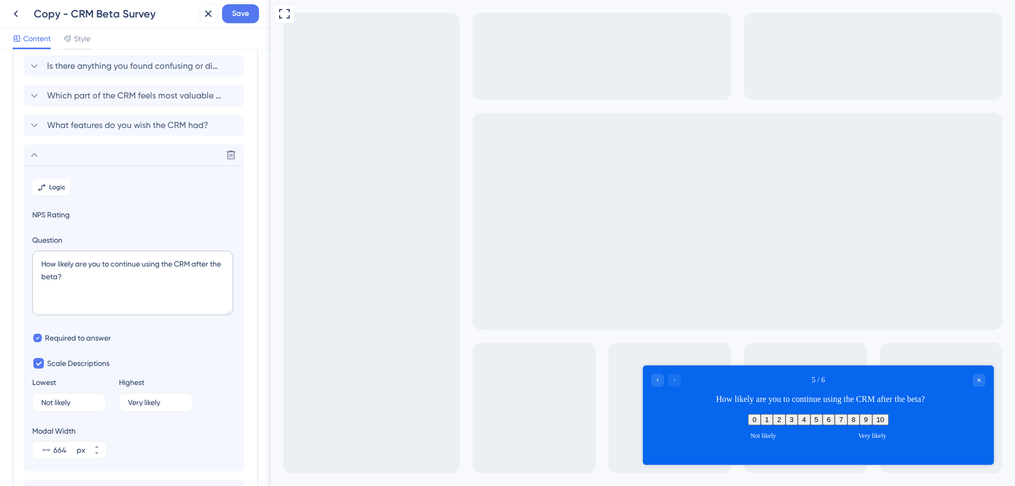
scroll to position [75, 0]
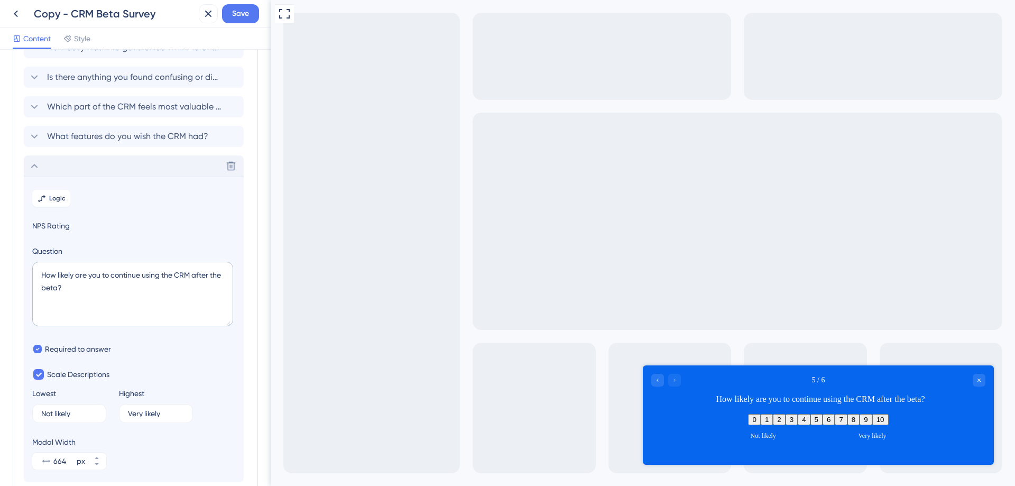
click at [49, 165] on div "Delete" at bounding box center [134, 165] width 220 height 21
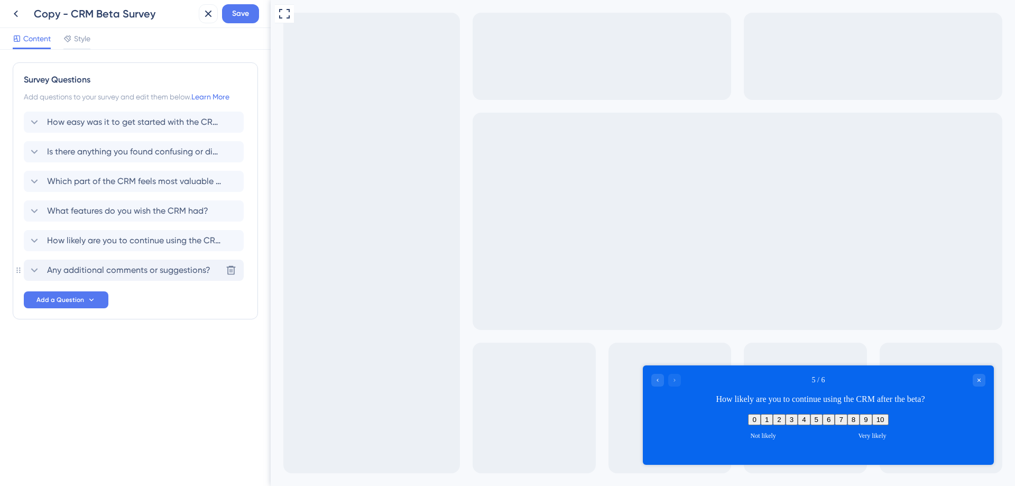
click at [78, 270] on span "Any additional comments or suggestions?" at bounding box center [128, 270] width 163 height 13
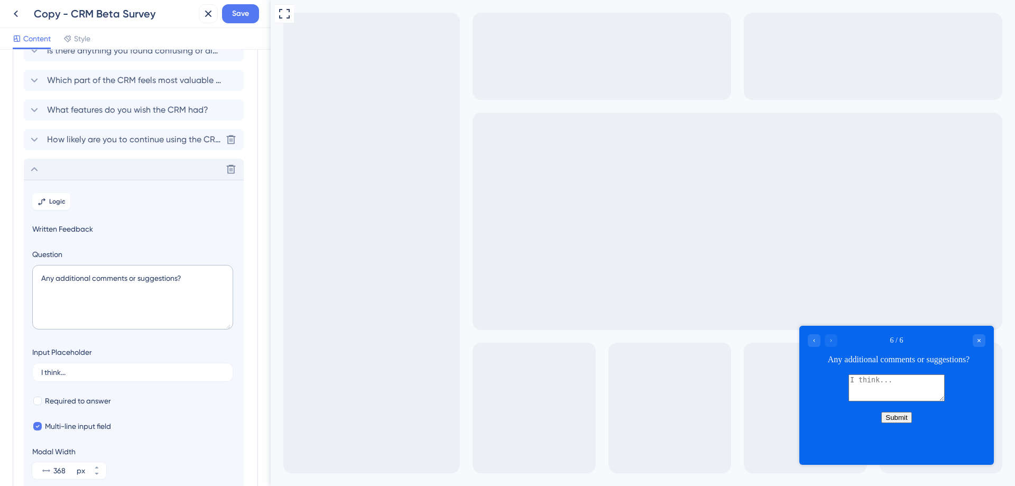
scroll to position [95, 0]
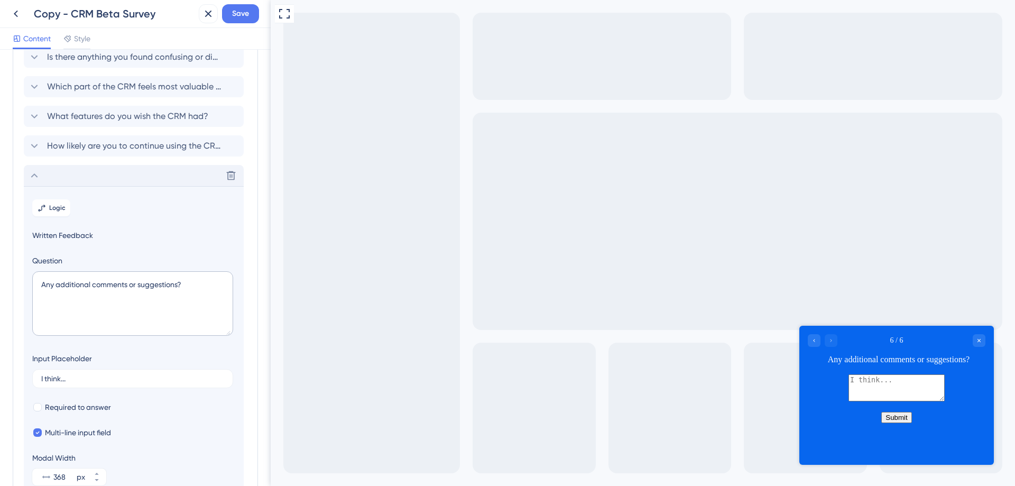
click at [55, 181] on div "Delete" at bounding box center [134, 175] width 220 height 21
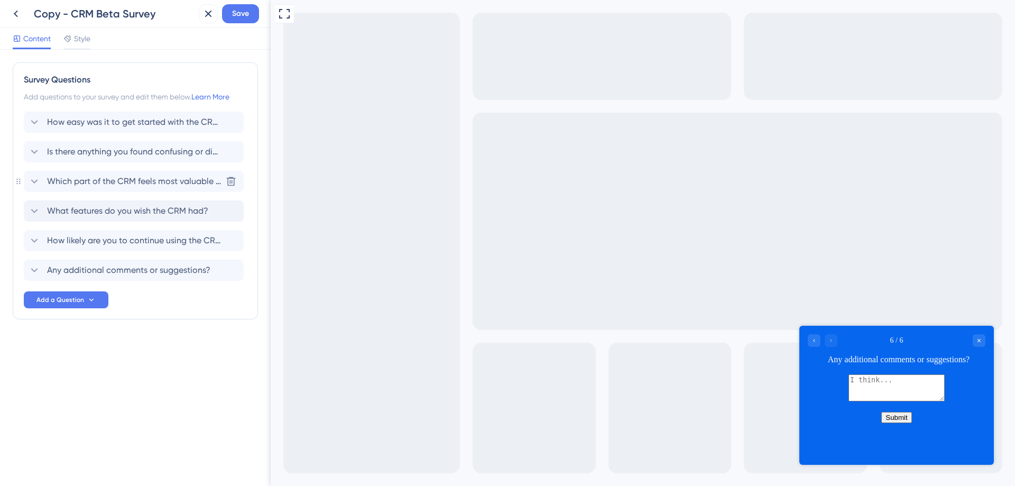
scroll to position [0, 0]
click at [122, 126] on span "How easy was it to get started with the CRM?" at bounding box center [134, 122] width 174 height 13
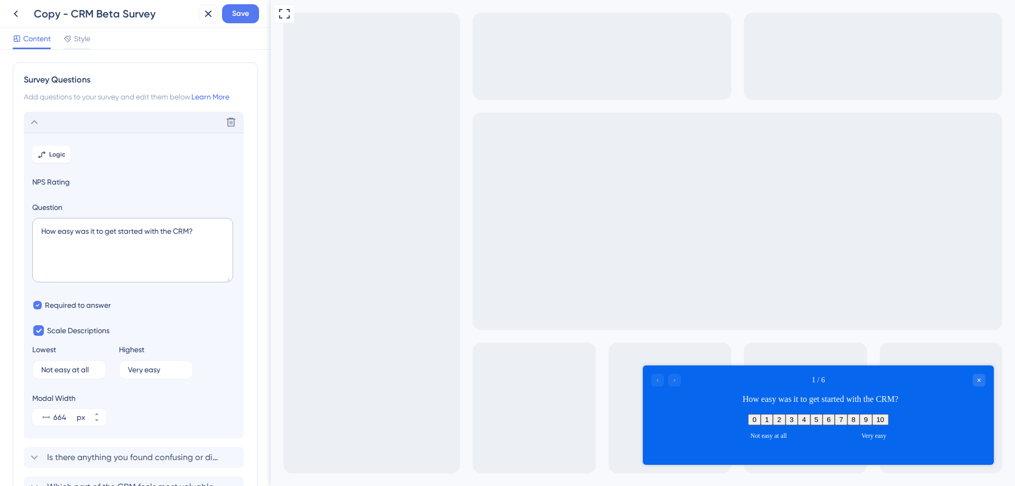
scroll to position [62, 0]
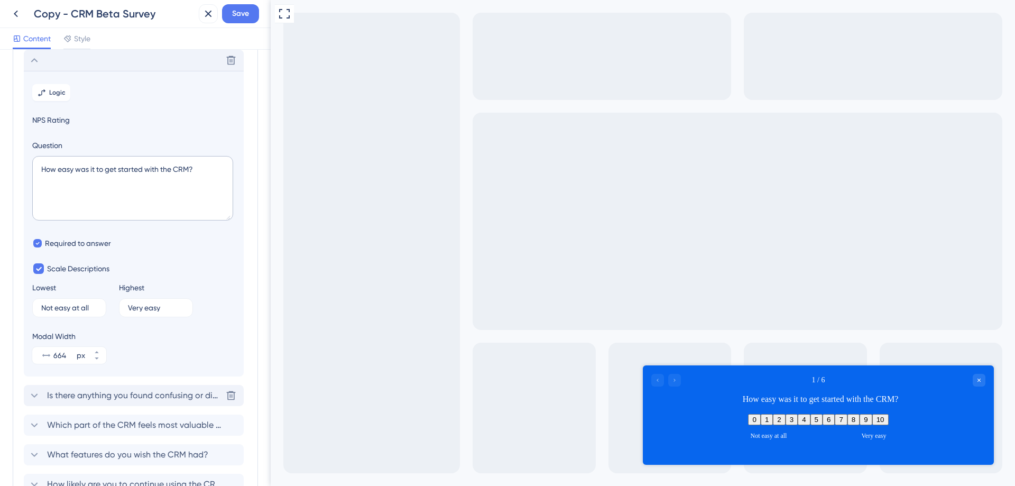
click at [160, 398] on span "Is there anything you found confusing or difficult to use?" at bounding box center [134, 395] width 174 height 13
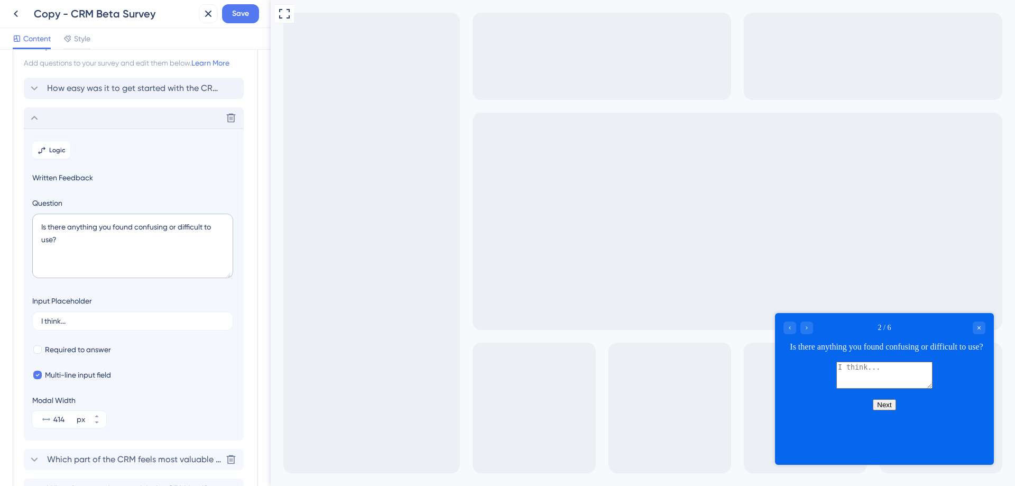
scroll to position [0, 0]
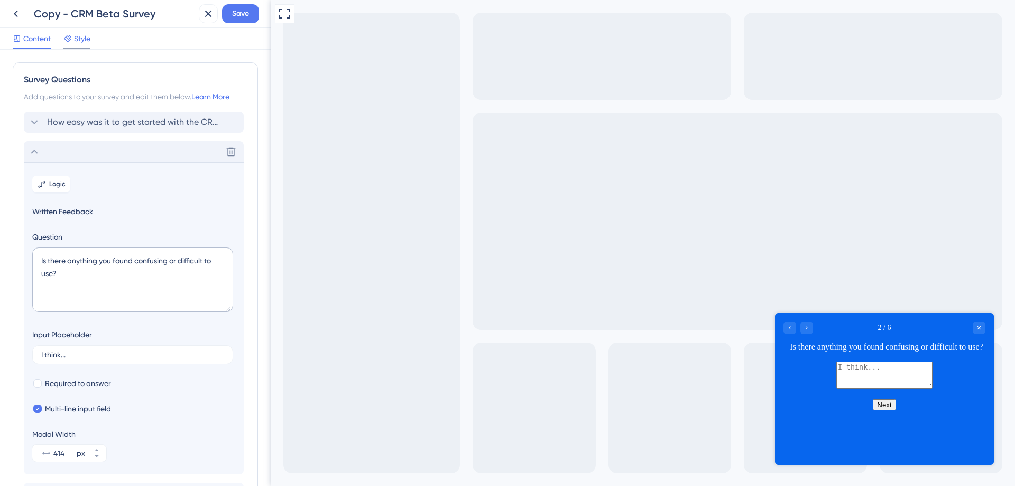
click at [84, 42] on span "Style" at bounding box center [82, 38] width 16 height 13
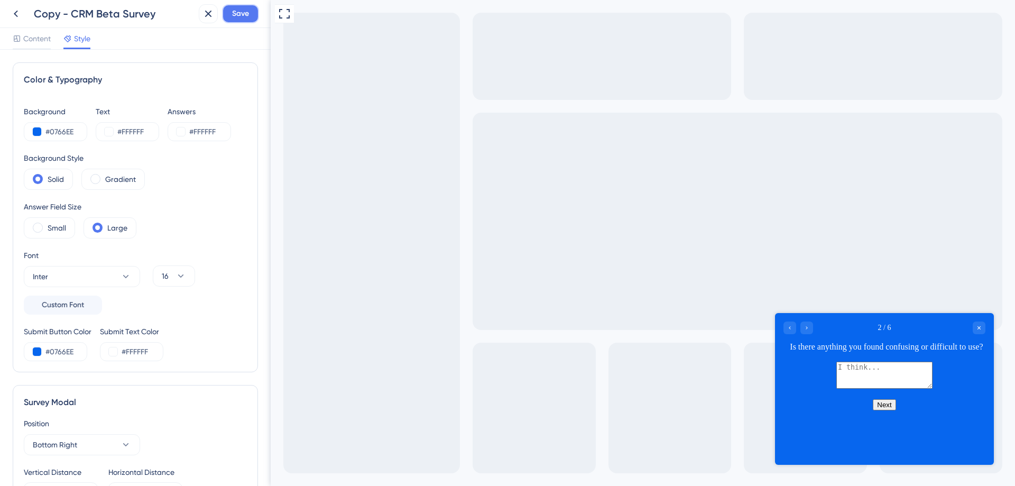
click at [242, 17] on span "Save" at bounding box center [240, 13] width 17 height 13
click at [38, 42] on span "Content" at bounding box center [36, 38] width 27 height 13
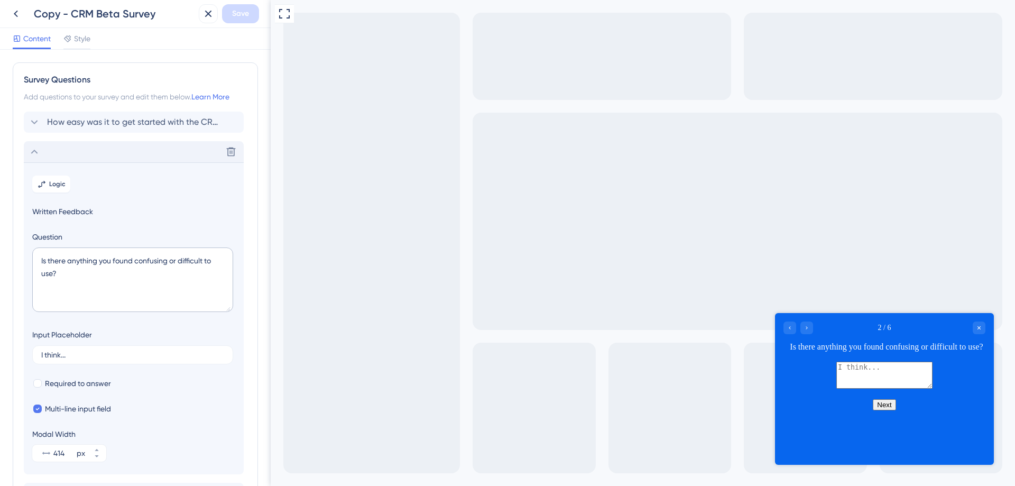
click at [50, 155] on div "Delete" at bounding box center [134, 151] width 220 height 21
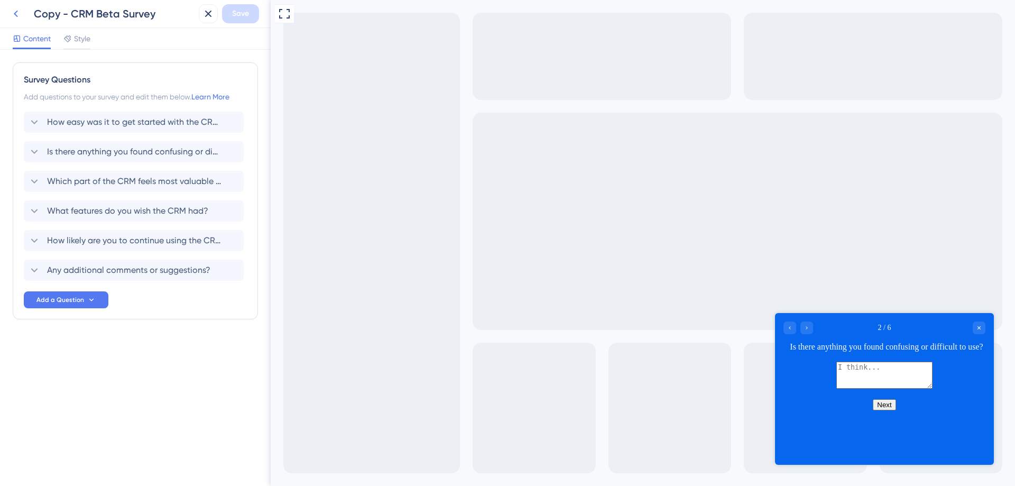
click at [16, 14] on icon at bounding box center [16, 13] width 13 height 13
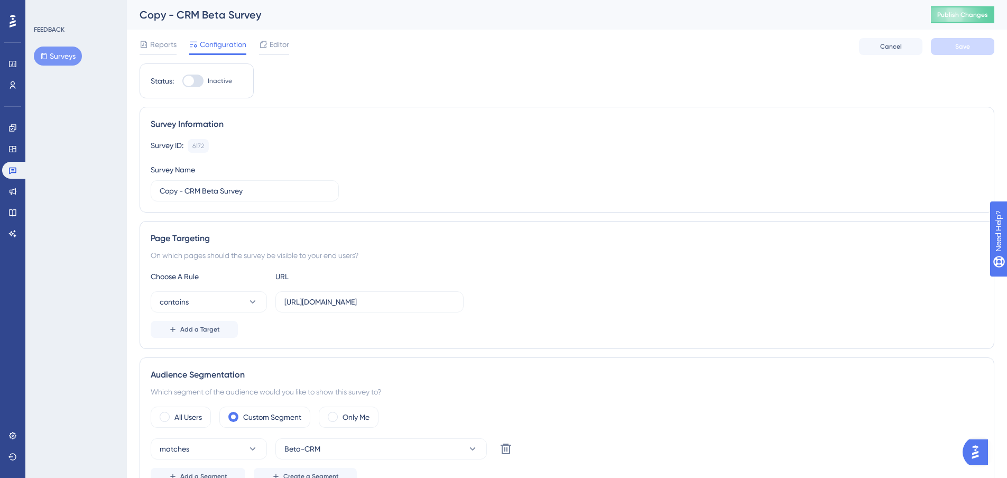
click at [153, 32] on div "Reports Configuration Editor Cancel Save" at bounding box center [567, 47] width 855 height 34
click at [981, 13] on span "Publish Changes" at bounding box center [962, 15] width 51 height 8
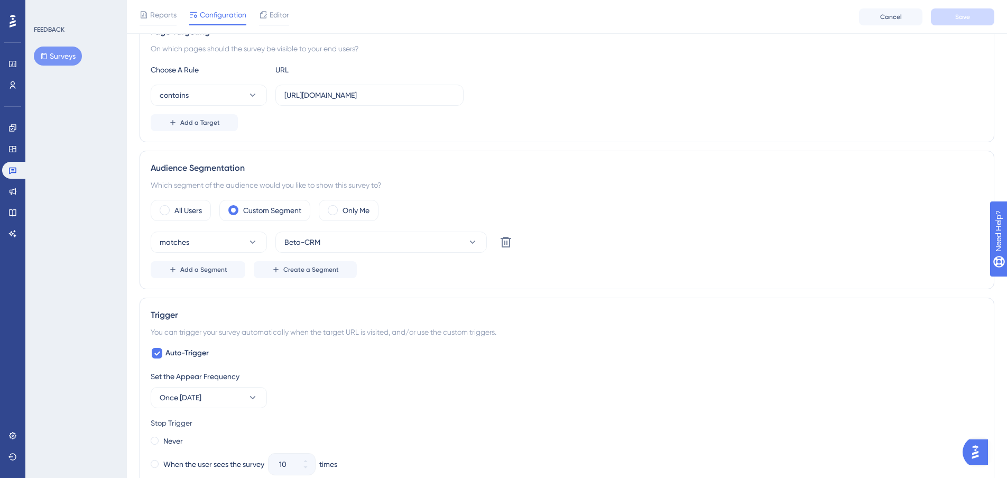
scroll to position [211, 0]
click at [208, 273] on button "Add a Segment" at bounding box center [198, 269] width 95 height 17
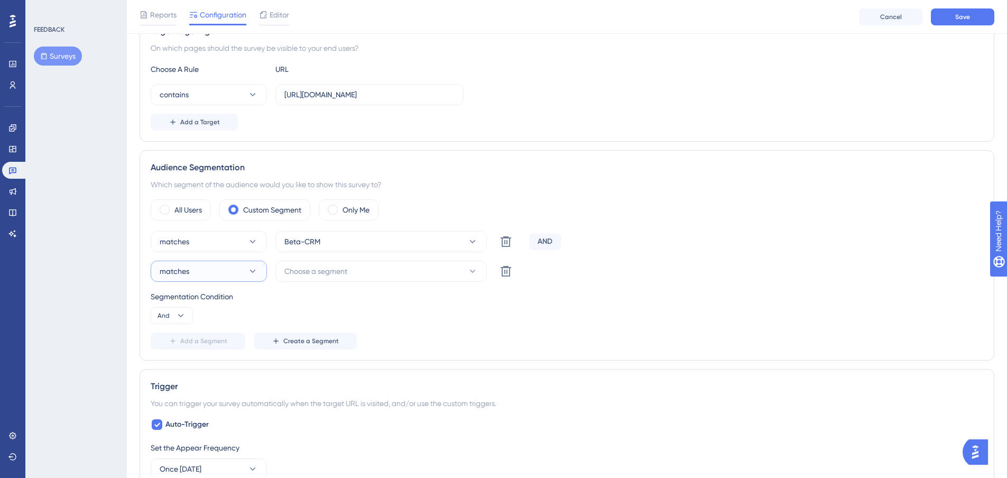
click at [248, 276] on button "matches" at bounding box center [209, 271] width 116 height 21
click at [207, 323] on span "doesn't match" at bounding box center [190, 324] width 48 height 13
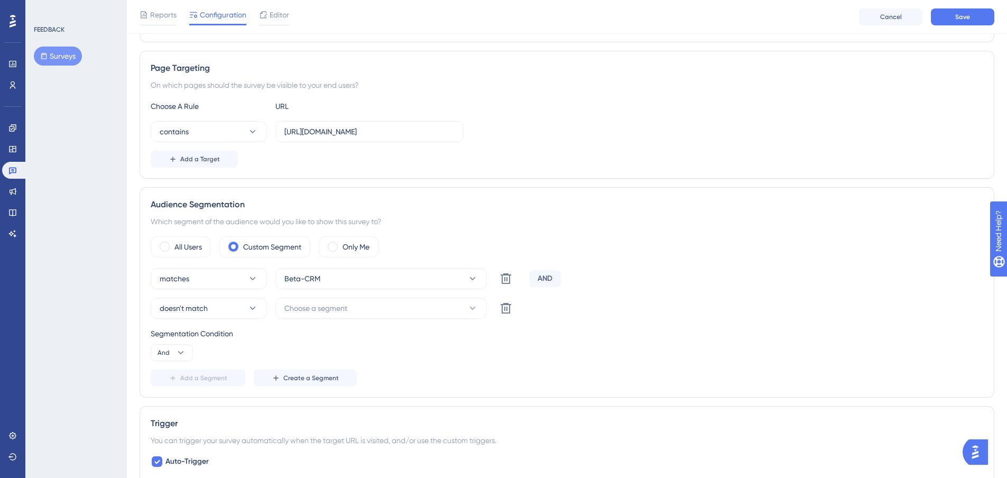
scroll to position [0, 0]
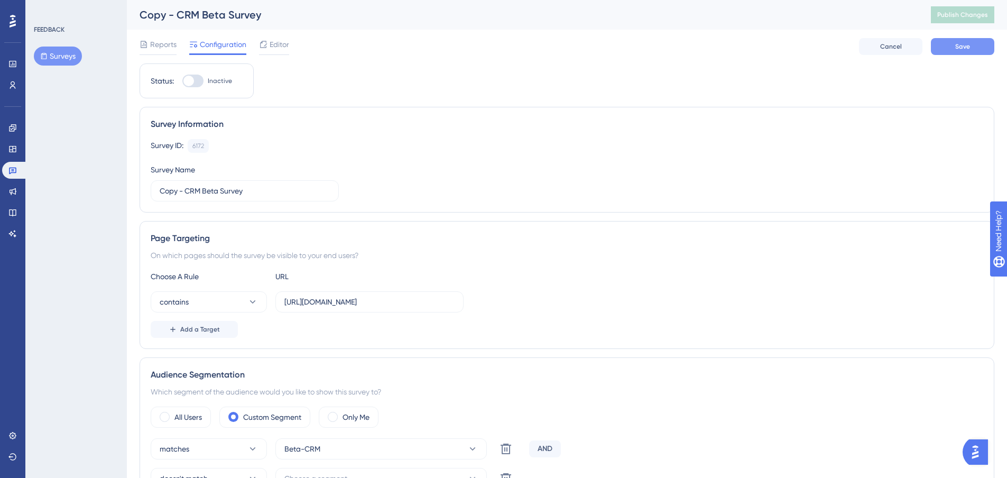
click at [979, 48] on button "Save" at bounding box center [962, 46] width 63 height 17
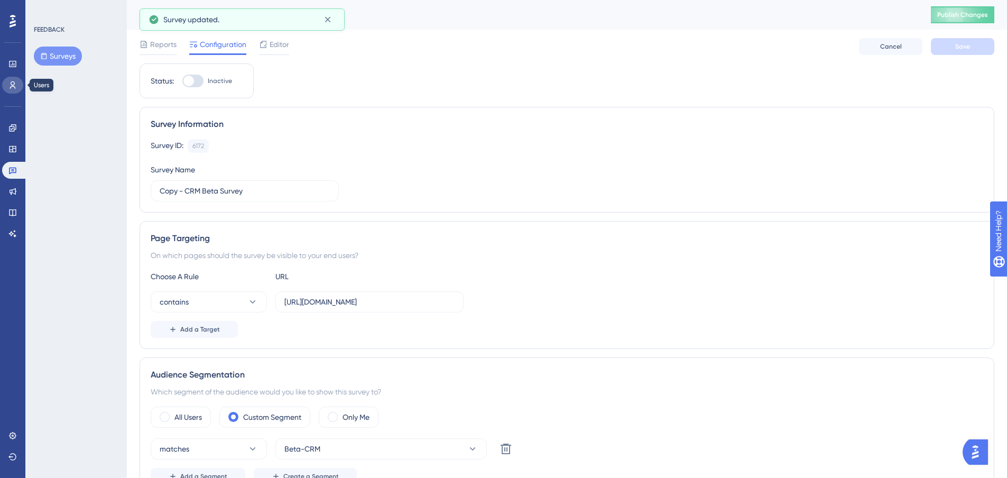
click at [18, 82] on link at bounding box center [12, 85] width 21 height 17
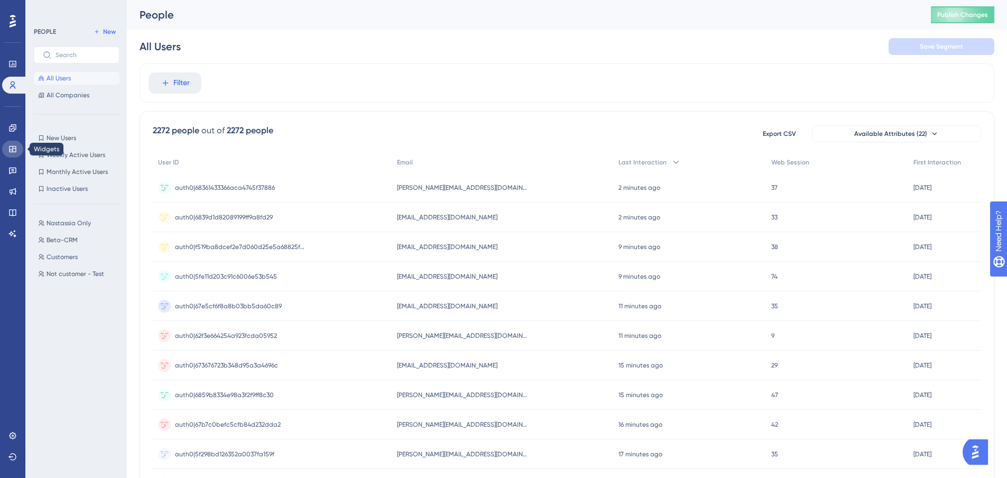
click at [15, 149] on icon at bounding box center [12, 149] width 8 height 8
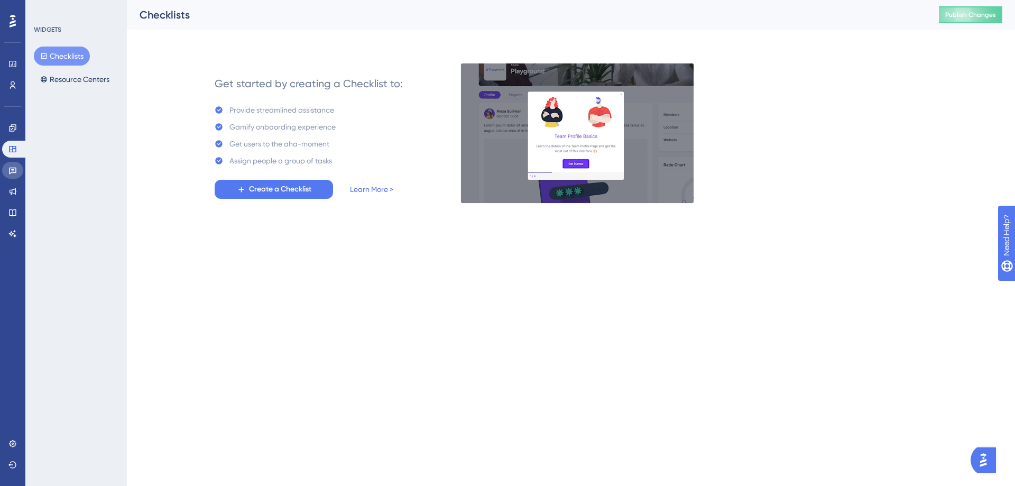
click at [16, 168] on icon at bounding box center [12, 170] width 8 height 8
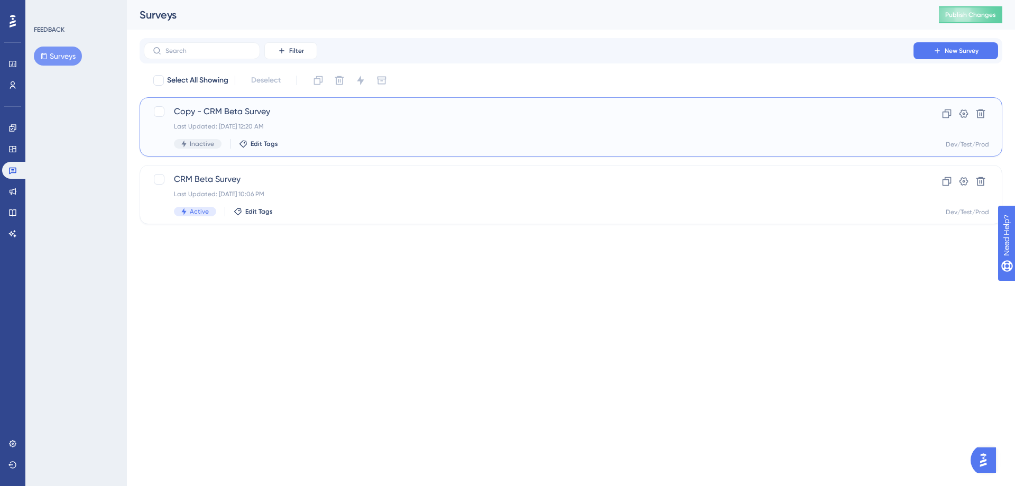
click at [298, 123] on div "Last Updated: [DATE] 12:20 AM" at bounding box center [528, 126] width 709 height 8
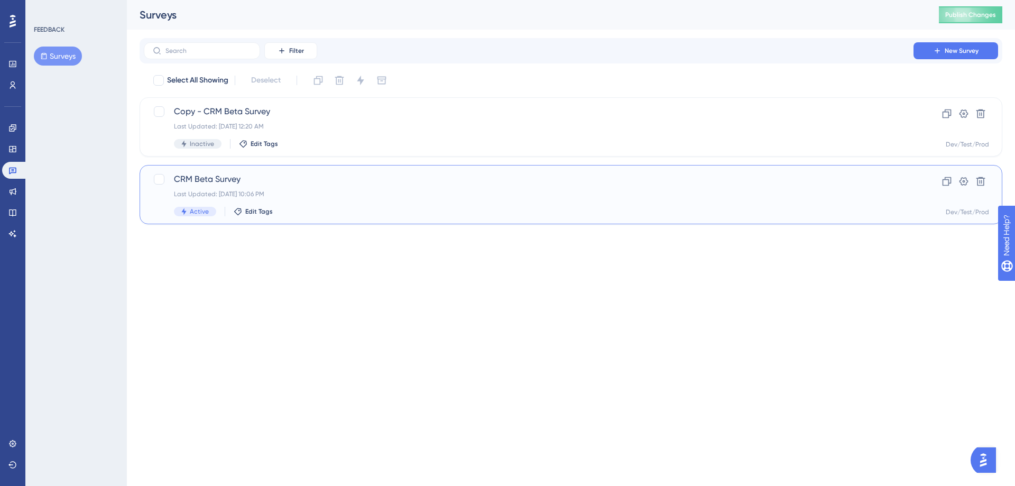
click at [300, 183] on span "CRM Beta Survey" at bounding box center [528, 179] width 709 height 13
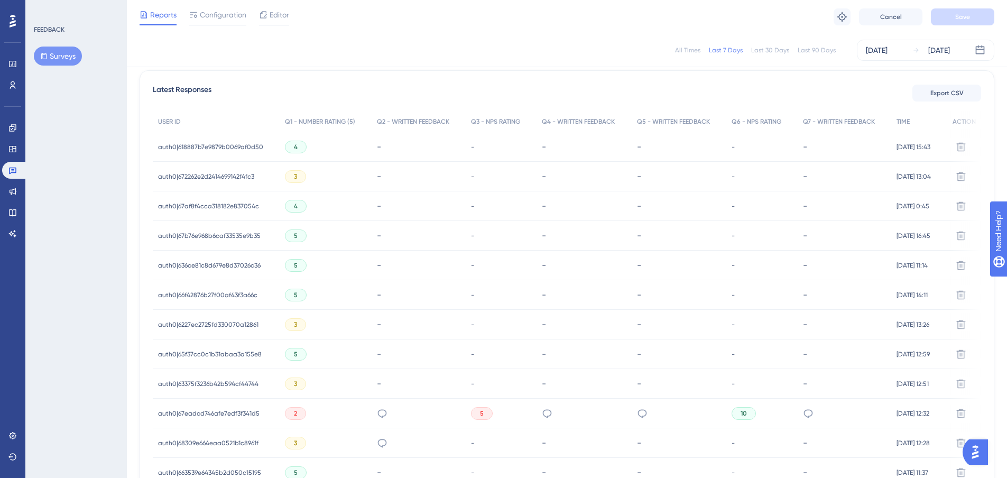
scroll to position [419, 0]
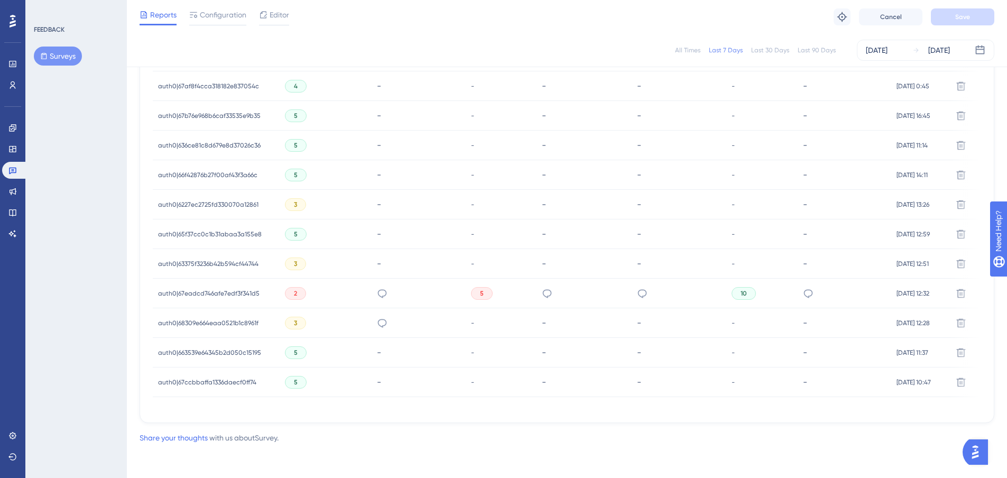
click at [242, 289] on span "auth0|67eadcd746afe7edf3f341d5" at bounding box center [208, 293] width 101 height 8
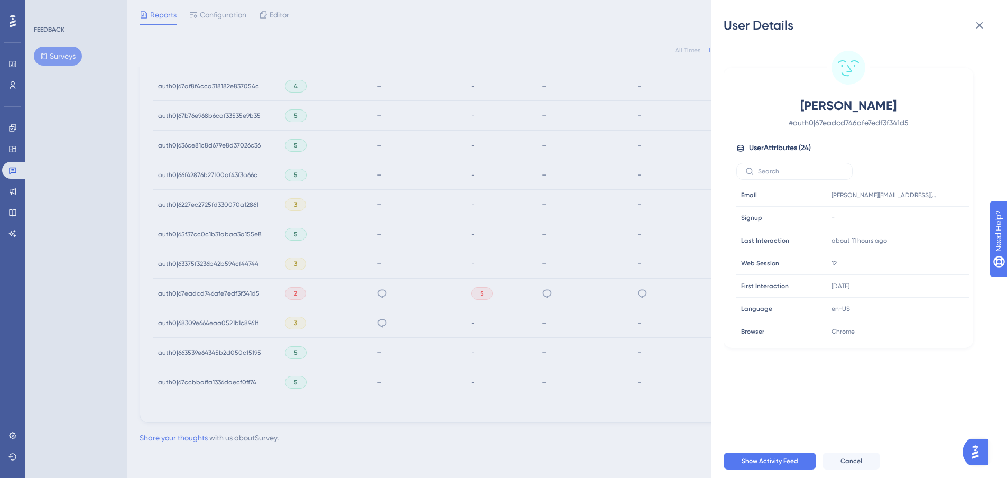
click at [367, 299] on div "User Details [PERSON_NAME] # auth0|67eadcd746afe7edf3f341d5 User Attributes ( 2…" at bounding box center [503, 239] width 1007 height 478
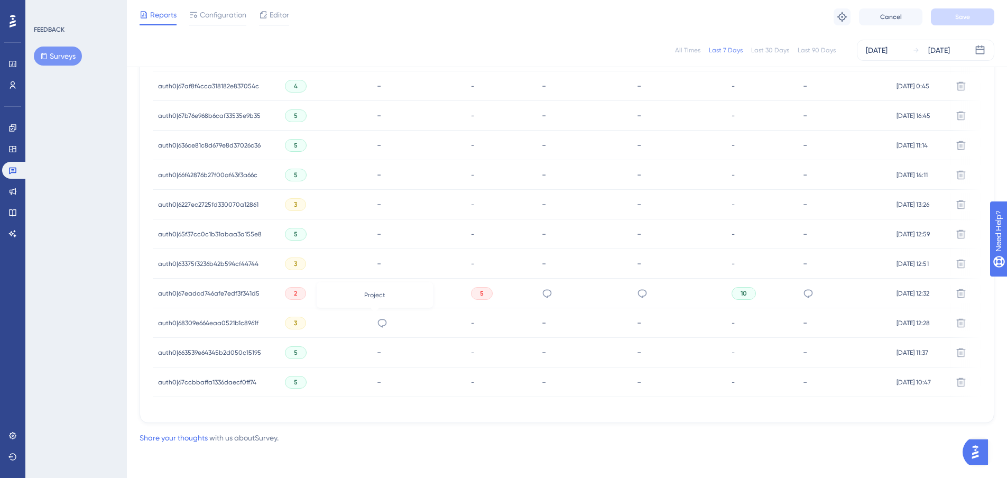
click at [377, 318] on icon at bounding box center [382, 323] width 11 height 11
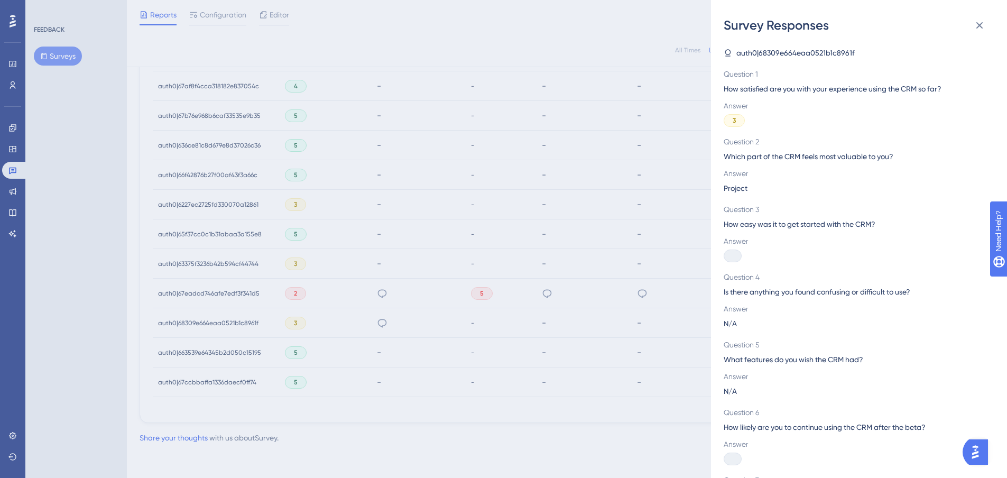
click at [407, 275] on div "Survey Responses auth0|68309e664eaa0521b1c8961f Question 1 How satisfied are yo…" at bounding box center [503, 239] width 1007 height 478
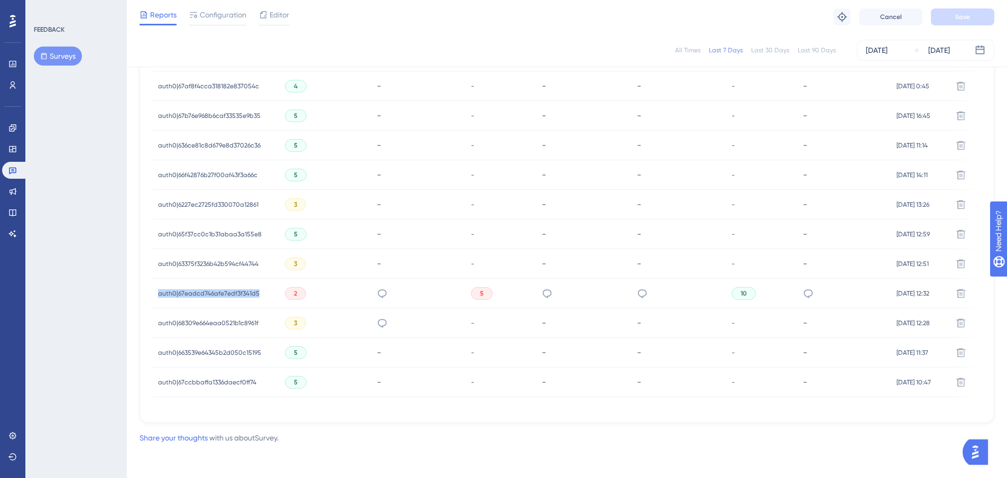
drag, startPoint x: 151, startPoint y: 289, endPoint x: 258, endPoint y: 289, distance: 106.8
click at [258, 289] on div "Latest Responses Export CSV USER ID Q1 - NUMBER RATING (5) Q2 - WRITTEN FEEDBAC…" at bounding box center [567, 186] width 855 height 472
copy span "auth0|67eadcd746afe7edf3f341d5"
click at [193, 319] on span "auth0|68309e664eaa0521b1c8961f" at bounding box center [208, 323] width 100 height 8
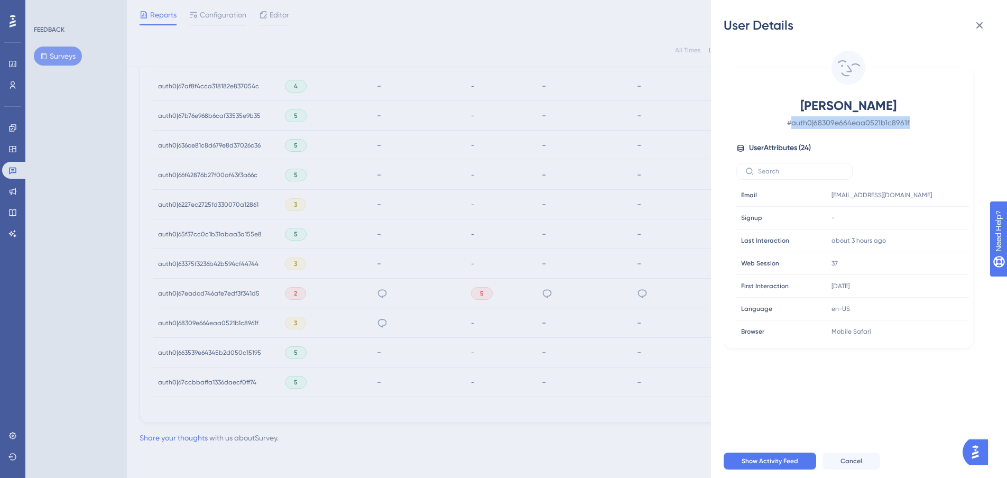
drag, startPoint x: 794, startPoint y: 122, endPoint x: 912, endPoint y: 126, distance: 118.4
click at [912, 126] on span "# auth0|68309e664eaa0521b1c8961f" at bounding box center [848, 122] width 186 height 13
copy span "auth0|68309e664eaa0521b1c8961f"
click at [458, 53] on div "User Details [PERSON_NAME] # auth0|68309e664eaa0521b1c8961f User Attributes ( 2…" at bounding box center [503, 239] width 1007 height 478
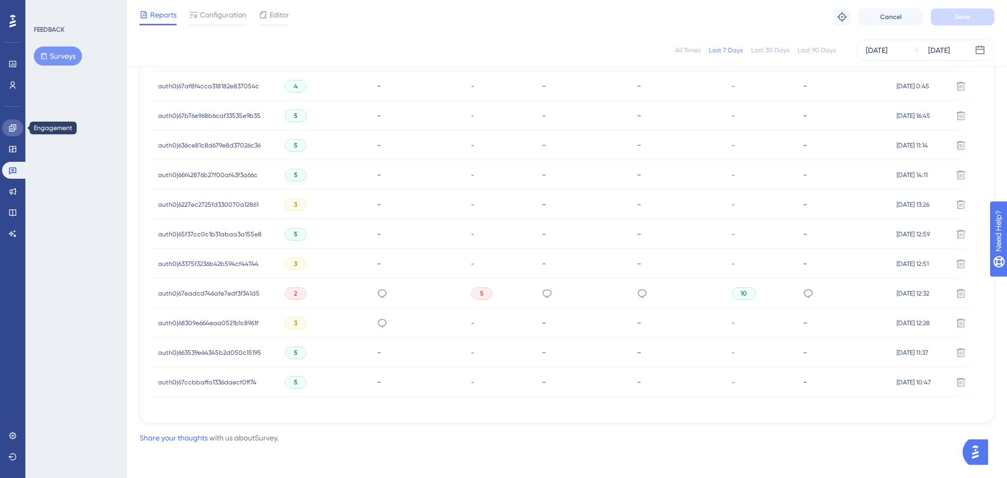
click at [12, 127] on icon at bounding box center [12, 127] width 7 height 7
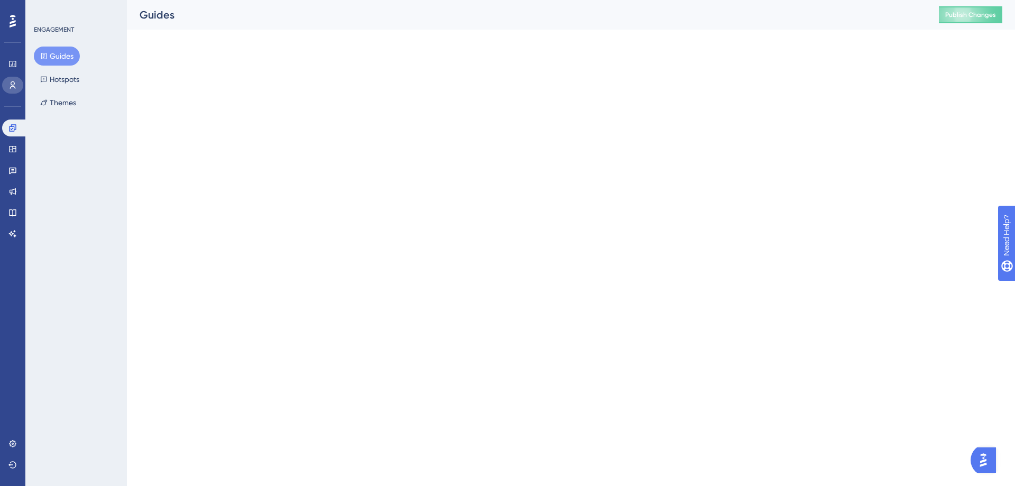
click at [11, 85] on icon at bounding box center [13, 84] width 6 height 7
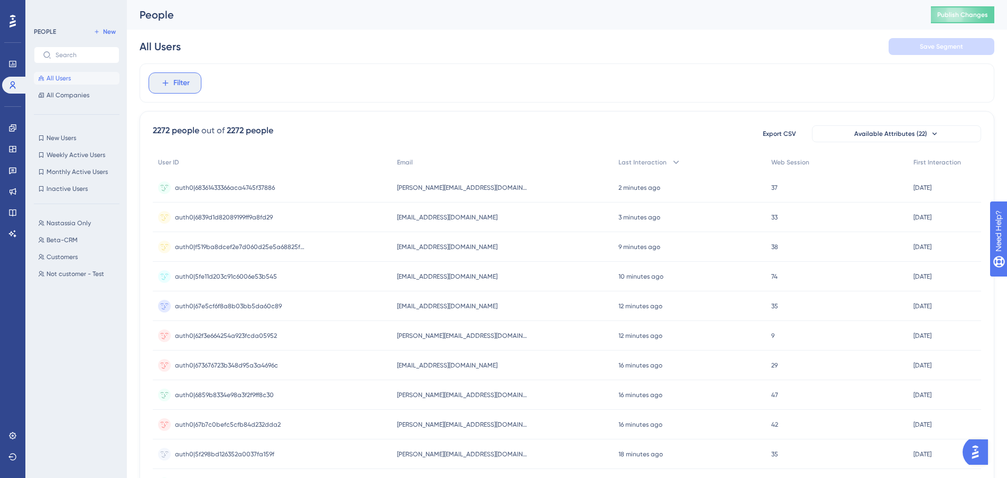
click at [188, 87] on span "Filter" at bounding box center [181, 83] width 16 height 13
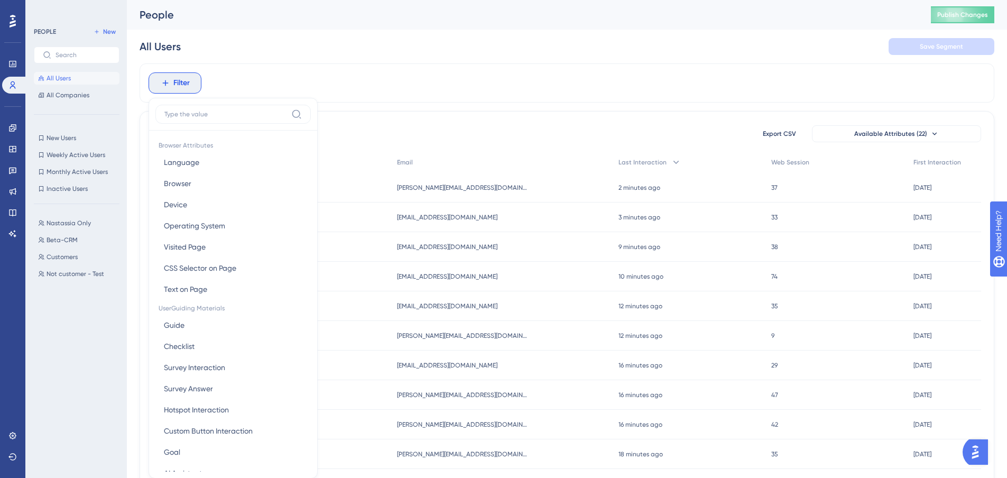
scroll to position [49, 0]
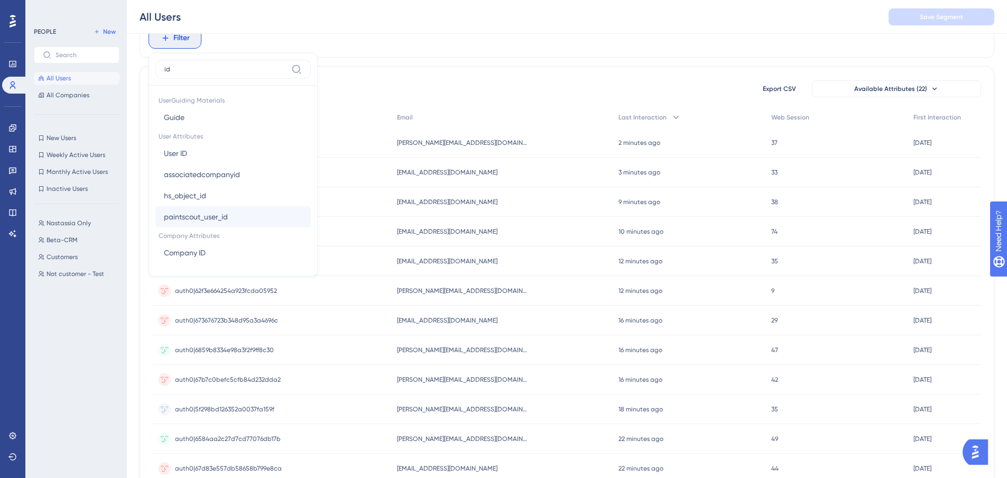
type input "id"
click at [201, 215] on span "paintscout_user_id" at bounding box center [196, 216] width 64 height 13
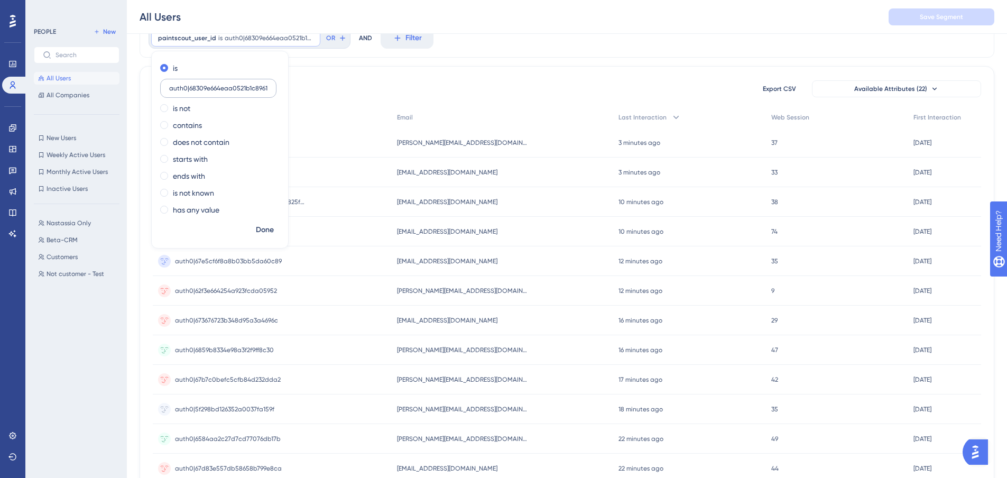
scroll to position [0, 1]
type input "auth0|68309e664eaa0521b1c8961f"
click at [262, 227] on span "Done" at bounding box center [265, 230] width 18 height 13
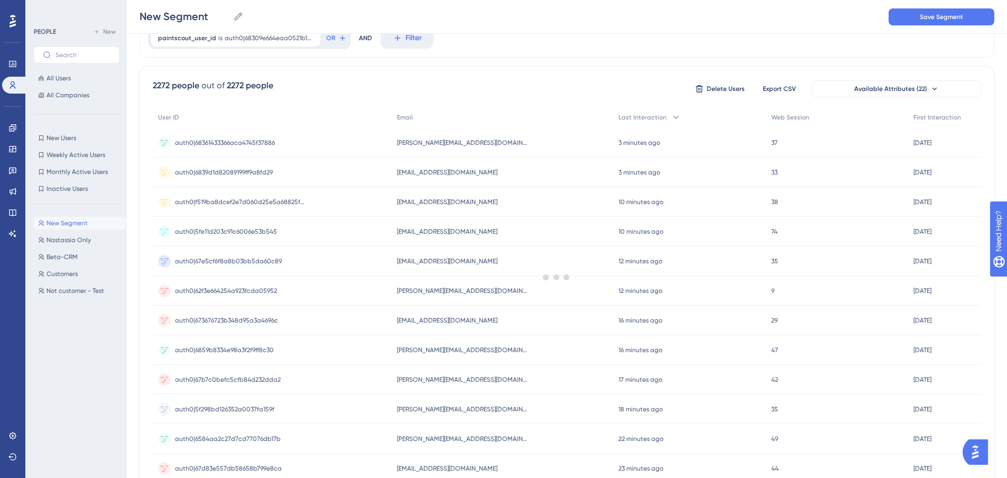
scroll to position [0, 0]
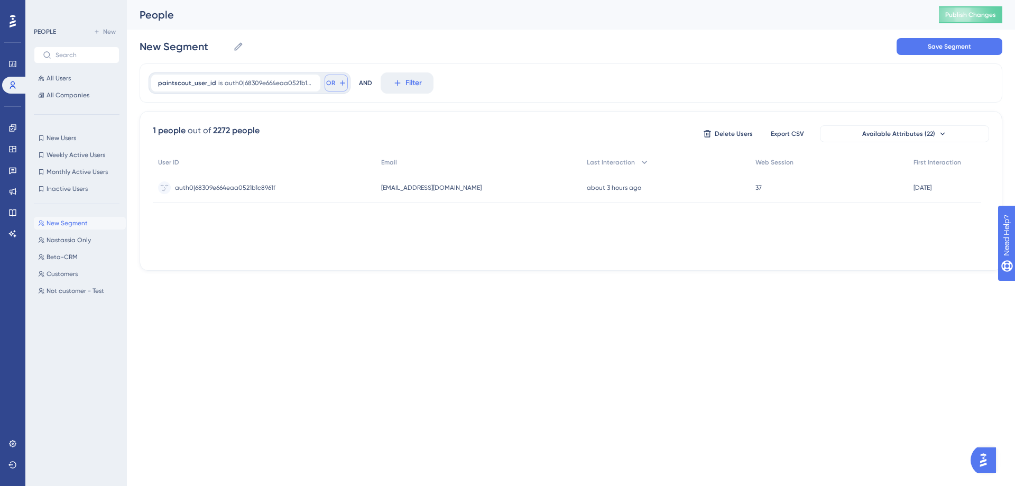
click at [335, 84] on span "OR" at bounding box center [330, 83] width 9 height 8
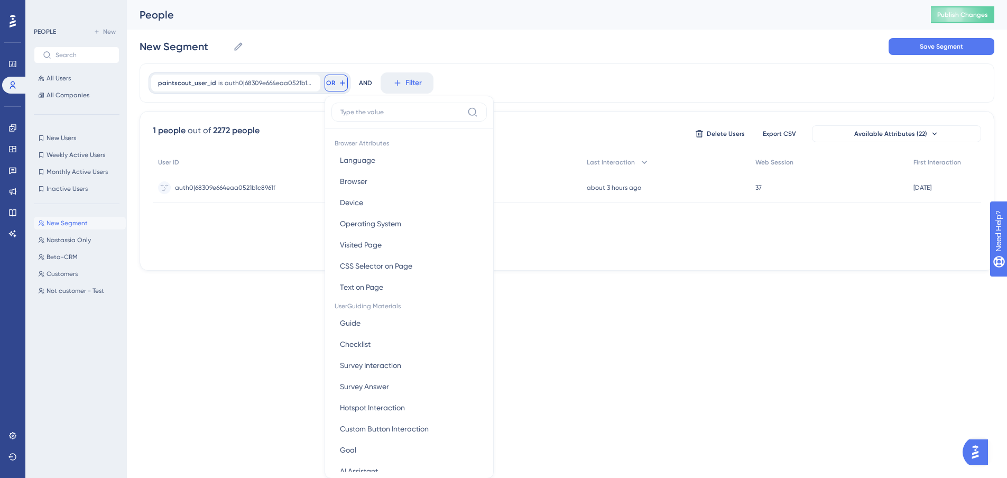
scroll to position [48, 0]
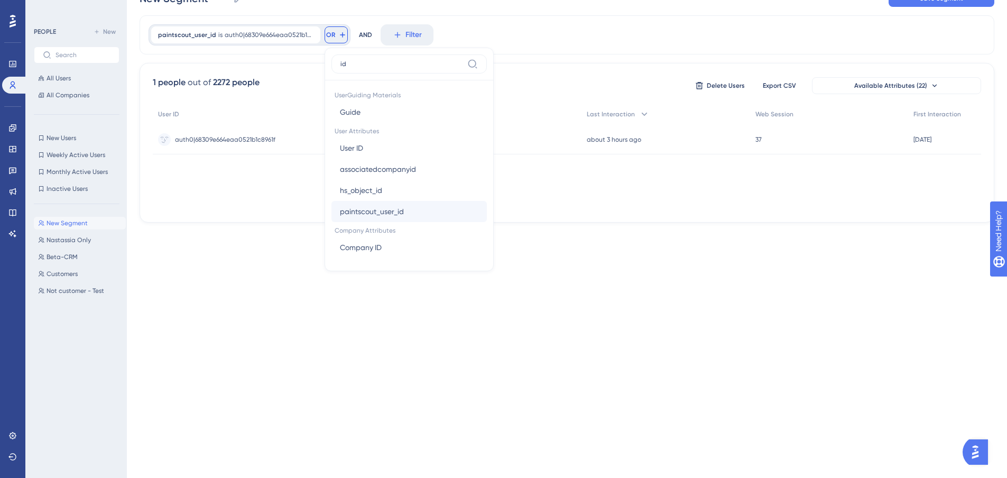
type input "id"
click at [365, 215] on span "paintscout_user_id" at bounding box center [372, 211] width 64 height 13
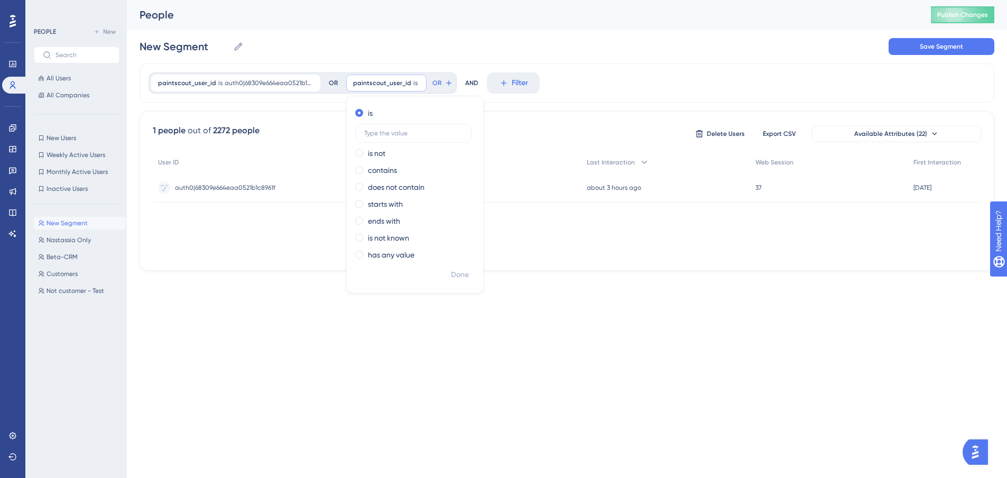
scroll to position [0, 0]
paste input "auth0|67eadcd746afe7edf3f341d5"
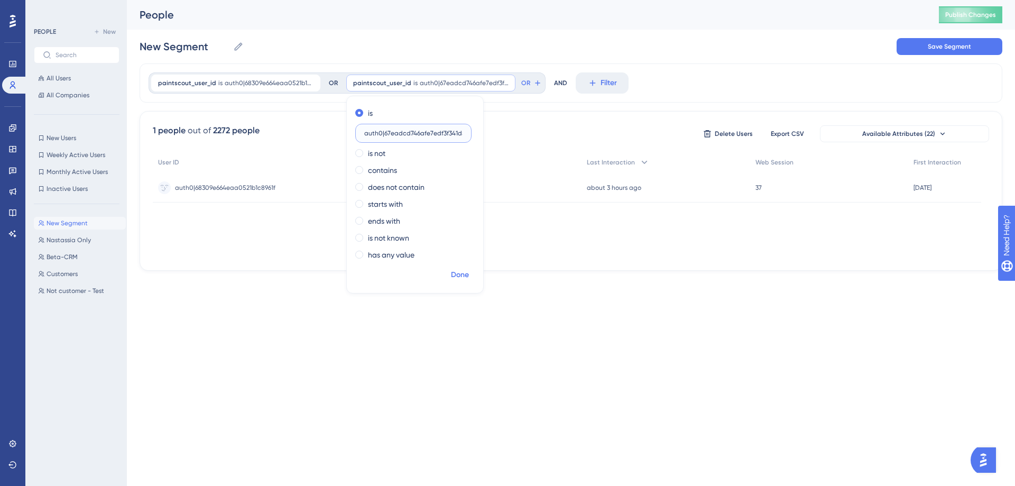
type input "auth0|67eadcd746afe7edf3f341d5"
click at [460, 277] on span "Done" at bounding box center [460, 274] width 18 height 13
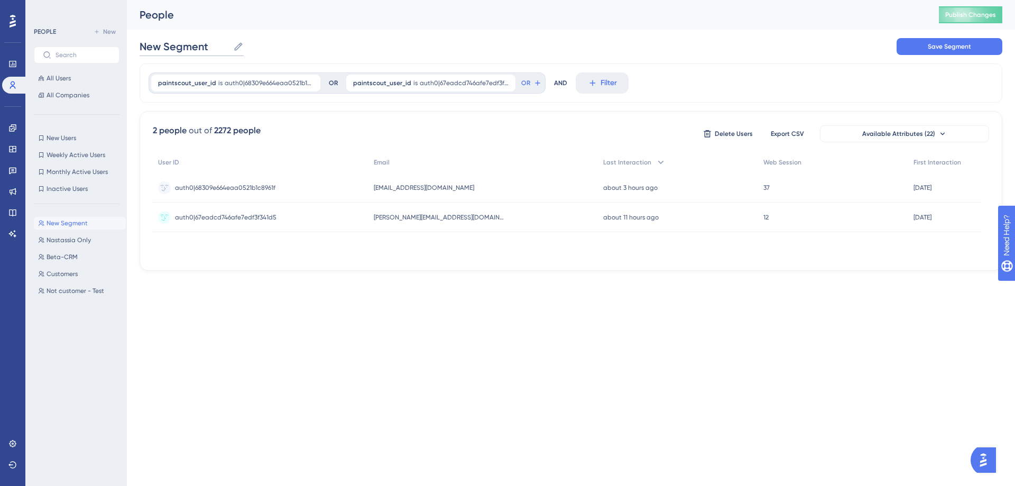
click at [201, 45] on input "New Segment" at bounding box center [184, 46] width 89 height 15
type input "No Survey"
click at [904, 49] on button "Save Segment" at bounding box center [949, 46] width 106 height 17
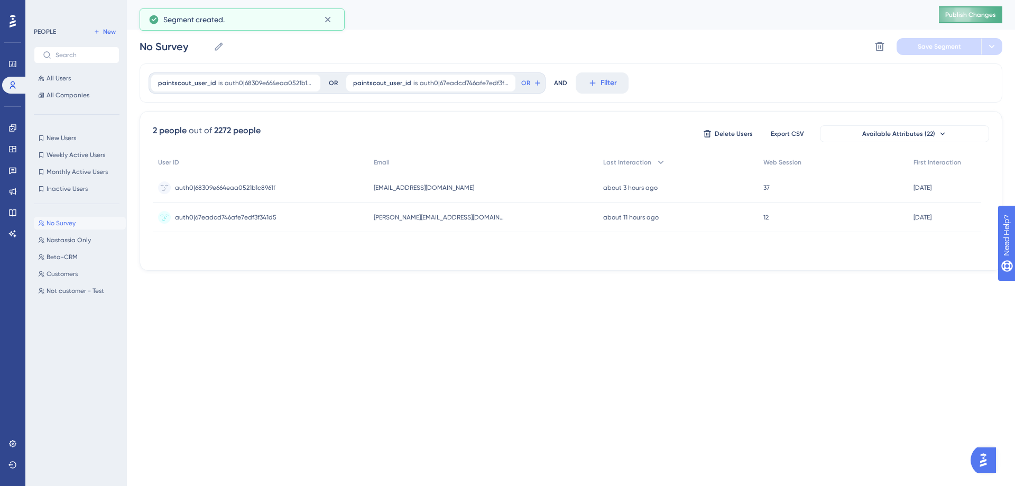
click at [954, 19] on button "Publish Changes" at bounding box center [970, 14] width 63 height 17
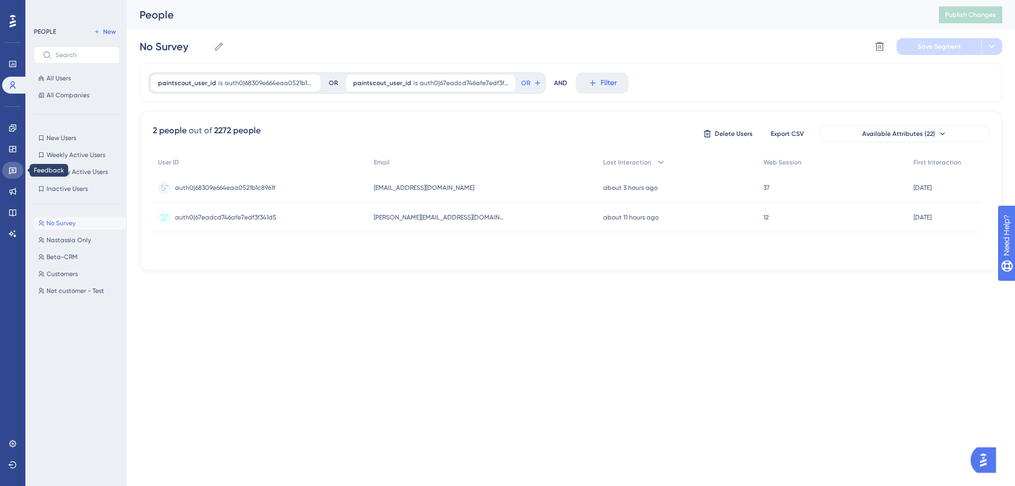
click at [10, 165] on link at bounding box center [12, 170] width 21 height 17
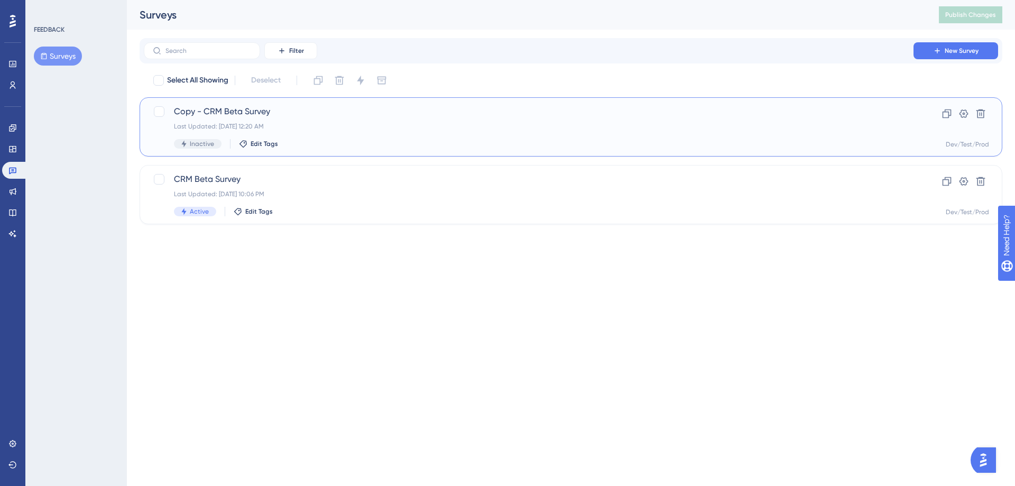
click at [258, 112] on span "Copy - CRM Beta Survey" at bounding box center [528, 111] width 709 height 13
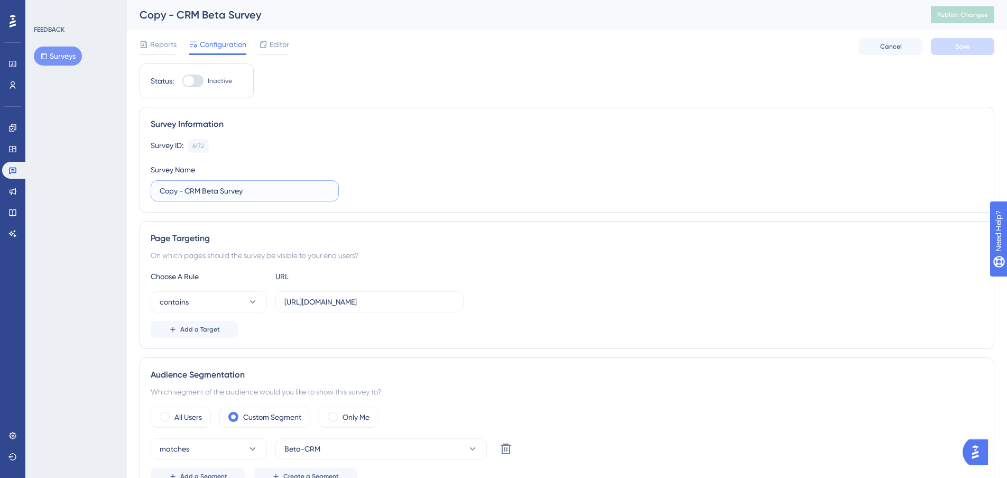
click at [228, 190] on input "Copy - CRM Beta Survey" at bounding box center [245, 191] width 170 height 12
drag, startPoint x: 187, startPoint y: 190, endPoint x: 144, endPoint y: 190, distance: 43.3
click at [144, 190] on div "Survey Information Survey ID: 6172 Copy Survey Name Copy - CRM Beta Survey" at bounding box center [567, 160] width 855 height 106
click at [271, 193] on input "CRM Beta Survey" at bounding box center [245, 191] width 170 height 12
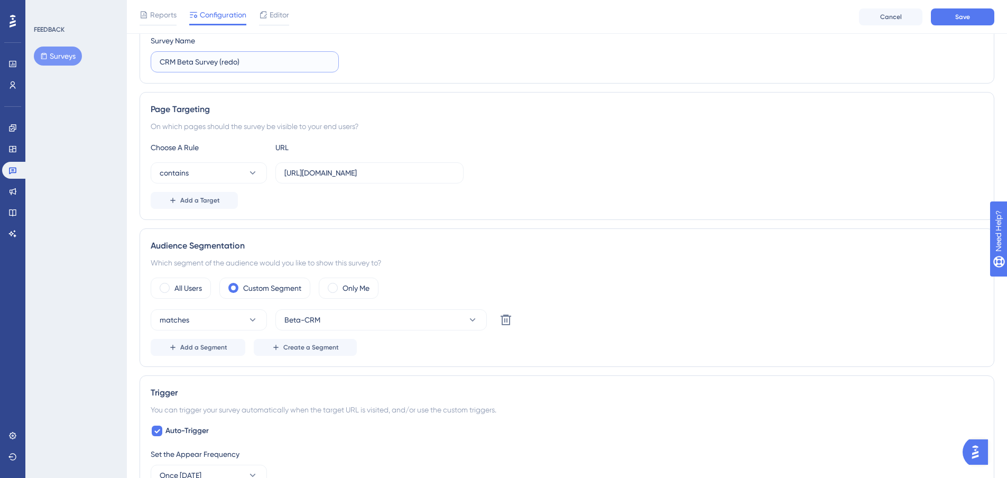
scroll to position [159, 0]
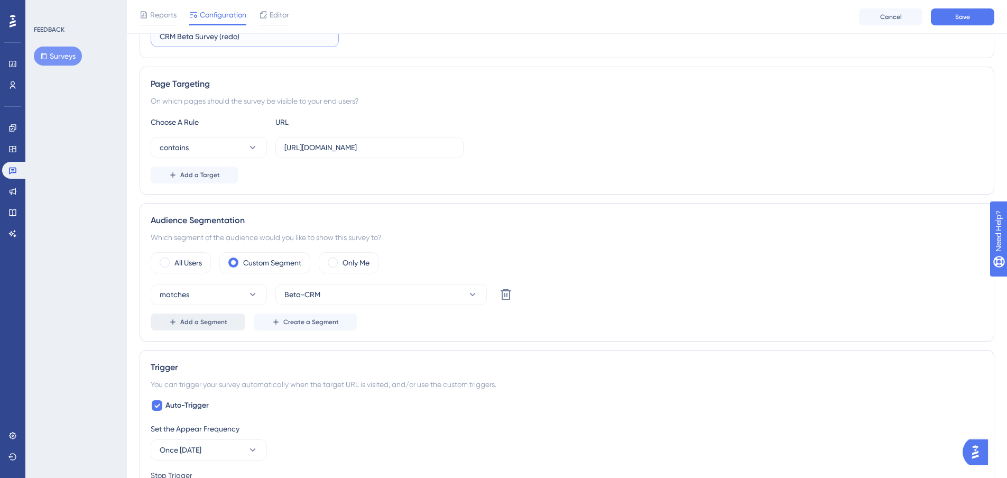
type input "CRM Beta Survey (redo)"
click at [197, 326] on span "Add a Segment" at bounding box center [203, 322] width 47 height 8
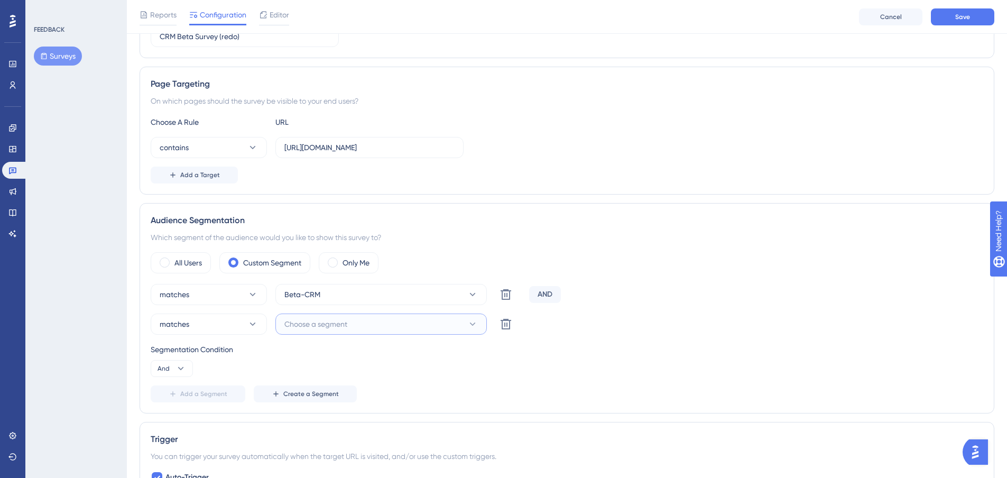
click at [296, 328] on span "Choose a segment" at bounding box center [315, 324] width 63 height 13
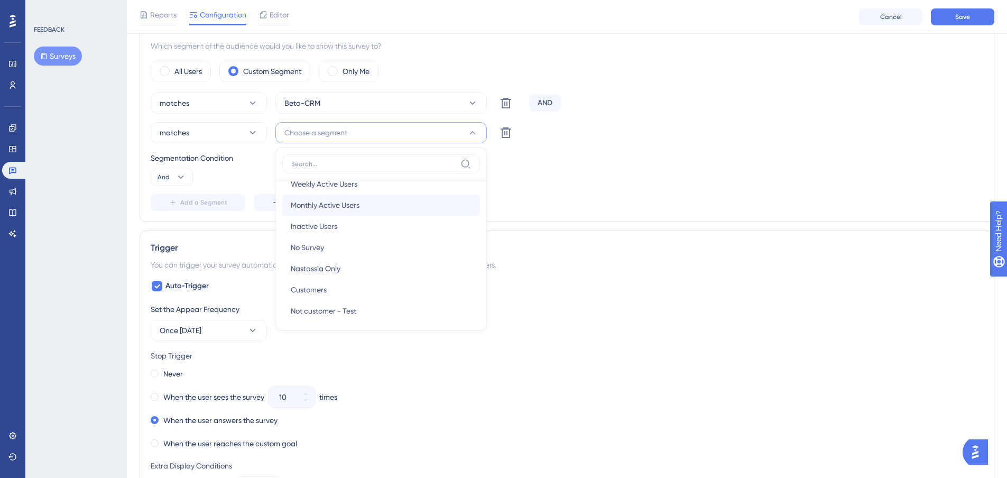
scroll to position [39, 0]
click at [331, 245] on div "No Survey No Survey" at bounding box center [381, 243] width 181 height 21
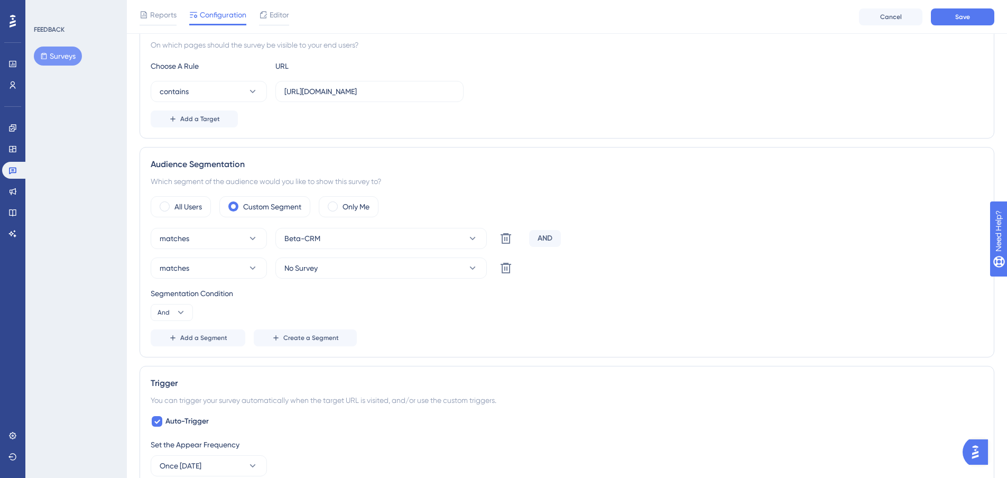
scroll to position [191, 0]
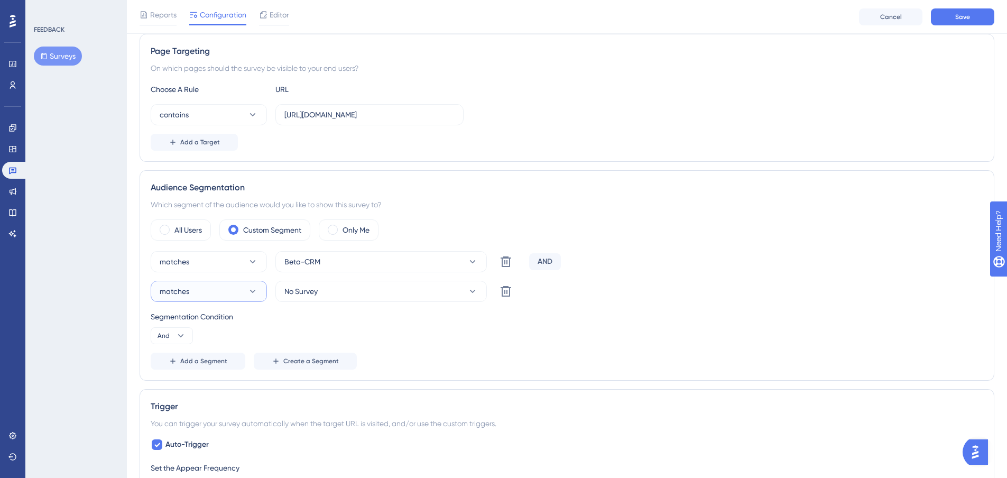
click at [215, 290] on button "matches" at bounding box center [209, 291] width 116 height 21
click at [207, 346] on span "doesn't match" at bounding box center [190, 344] width 48 height 13
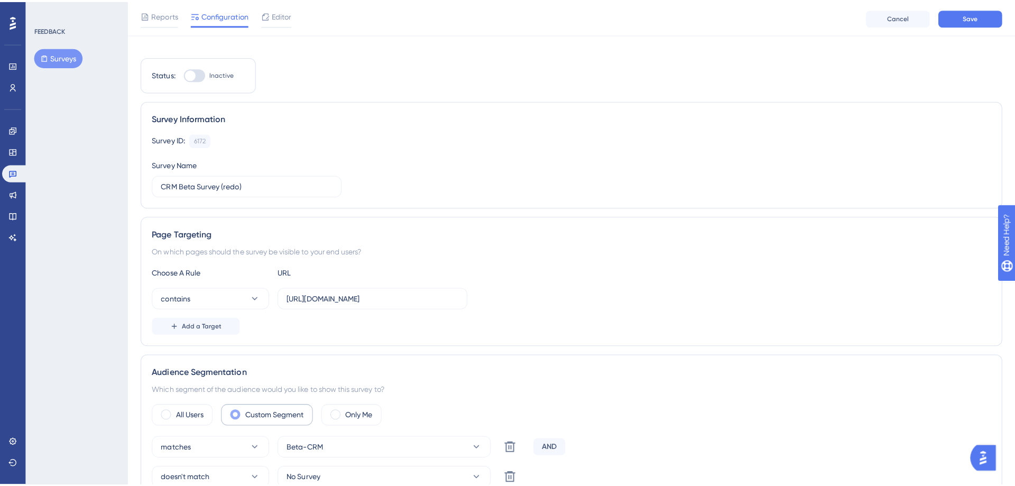
scroll to position [0, 0]
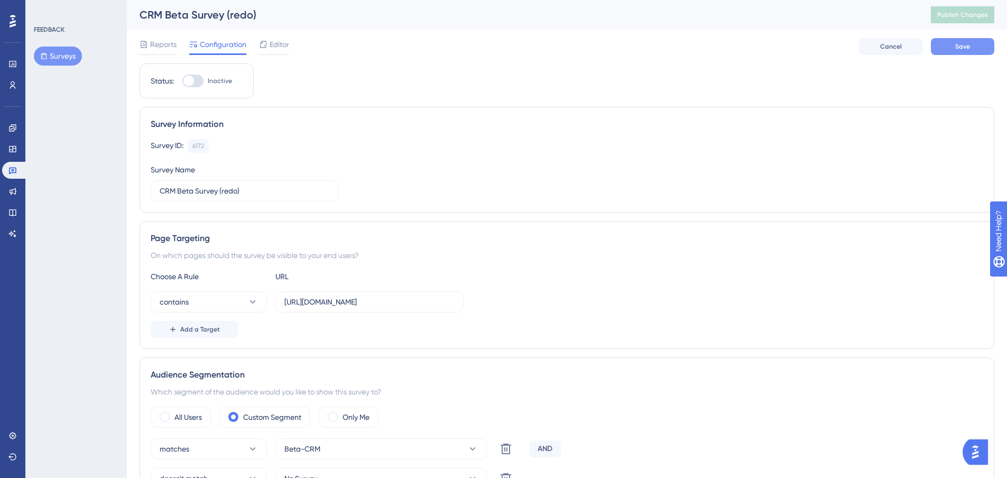
click at [957, 45] on span "Save" at bounding box center [962, 46] width 15 height 8
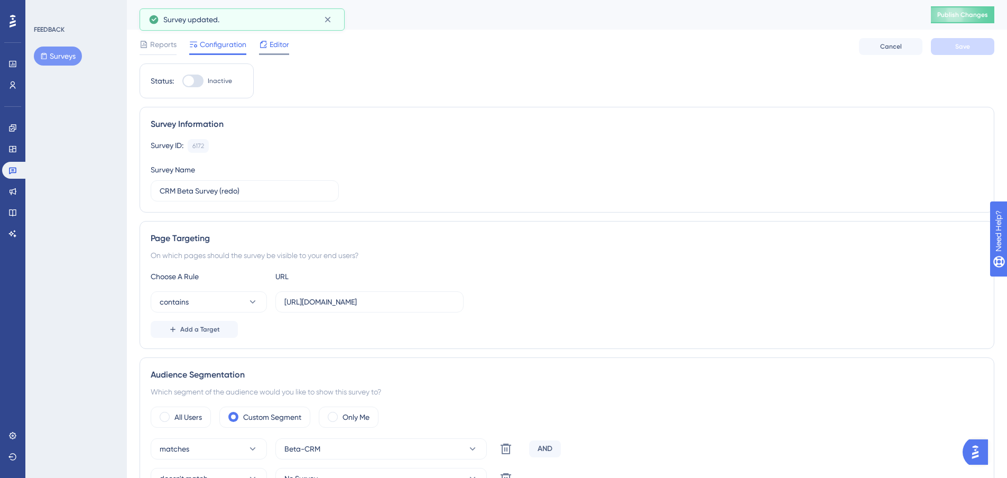
click at [273, 44] on span "Editor" at bounding box center [280, 44] width 20 height 13
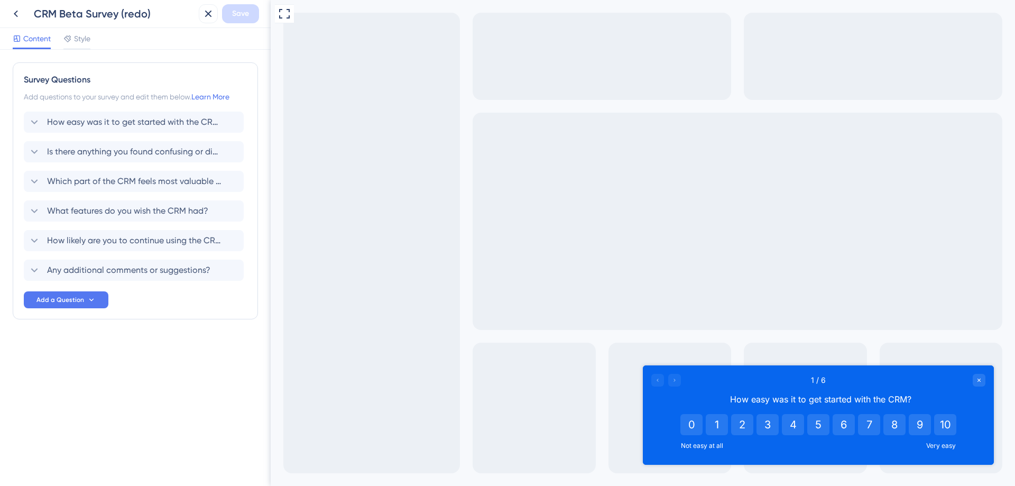
click at [676, 380] on div at bounding box center [666, 380] width 30 height 13
click at [889, 425] on button "8" at bounding box center [894, 424] width 22 height 21
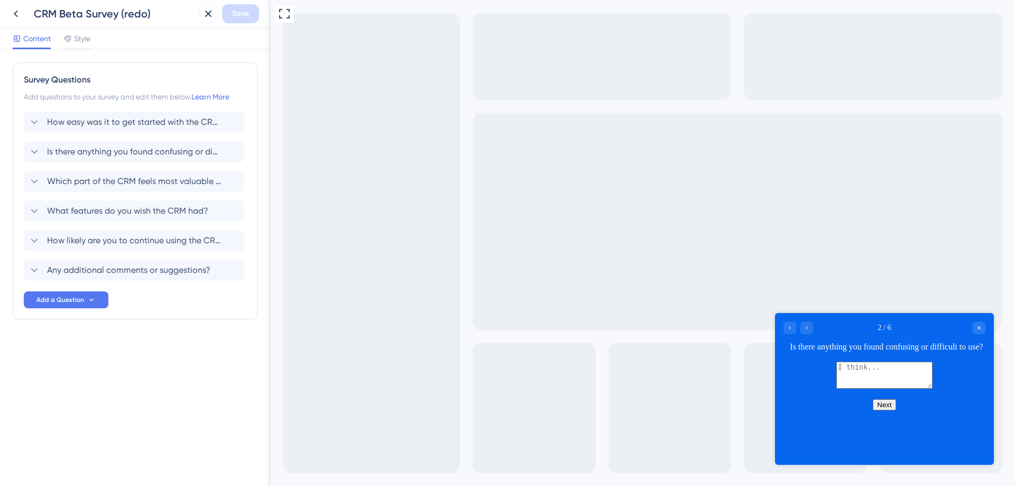
click at [837, 388] on textarea at bounding box center [884, 374] width 96 height 27
type textarea "nope"
click at [886, 410] on button "Next" at bounding box center [884, 404] width 23 height 11
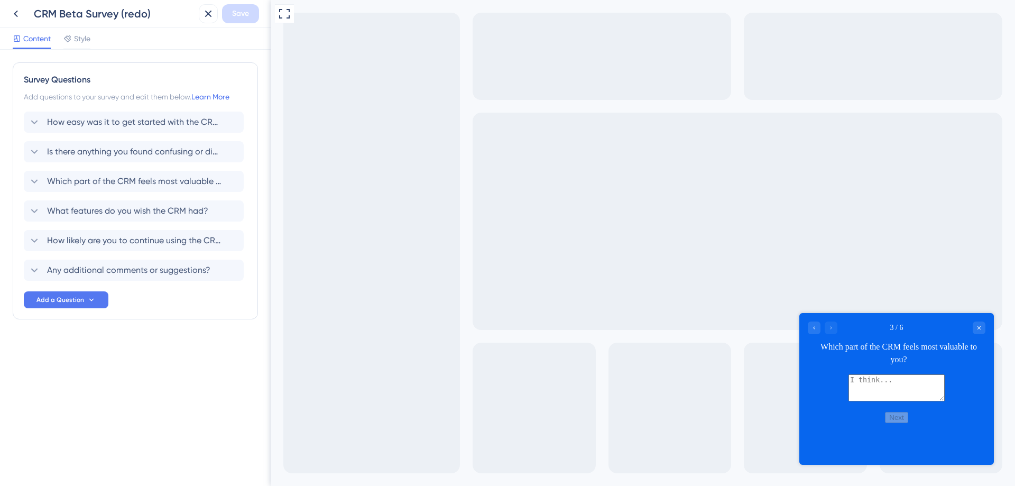
click at [884, 395] on textarea at bounding box center [896, 387] width 96 height 27
type textarea "yes"
click at [893, 423] on button "Next" at bounding box center [896, 417] width 23 height 11
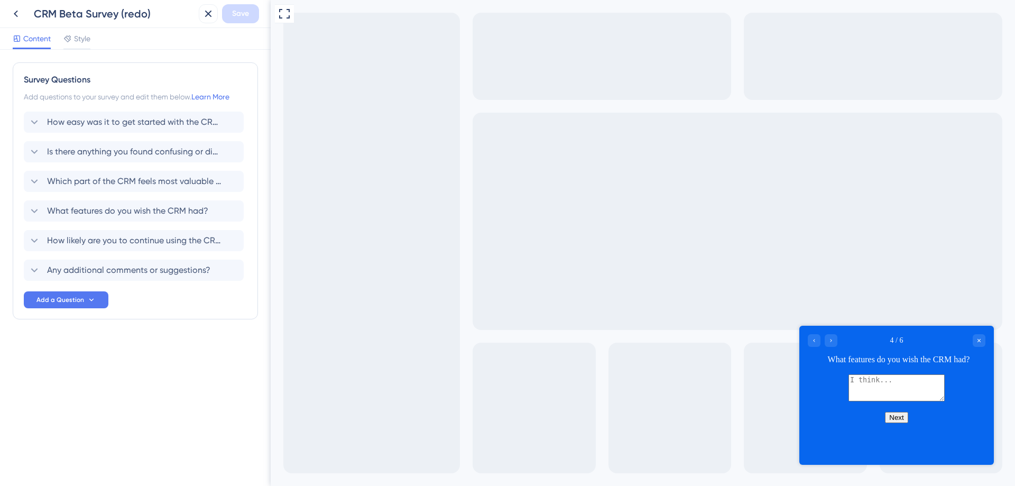
click at [882, 389] on textarea at bounding box center [896, 387] width 96 height 27
type textarea "t"
click at [889, 423] on button "Next" at bounding box center [896, 417] width 23 height 11
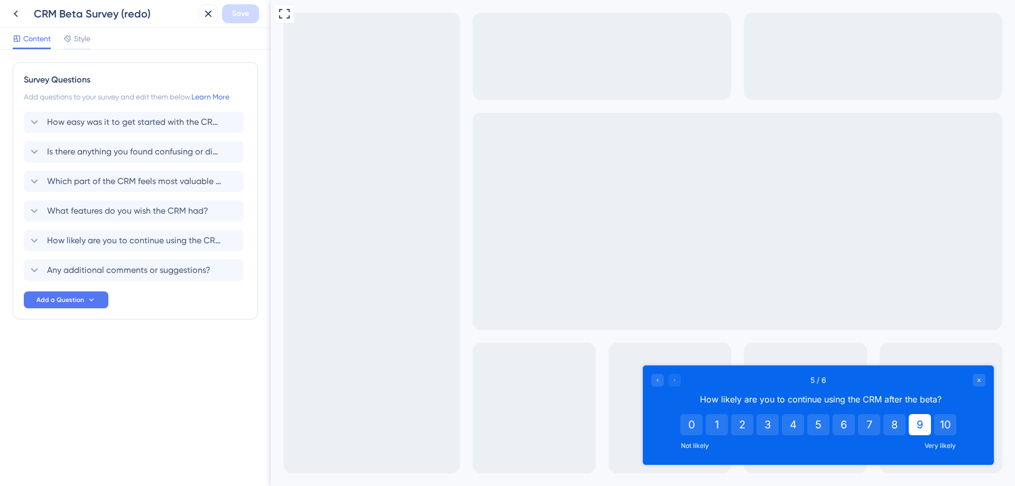
click at [914, 424] on button "9" at bounding box center [919, 424] width 22 height 21
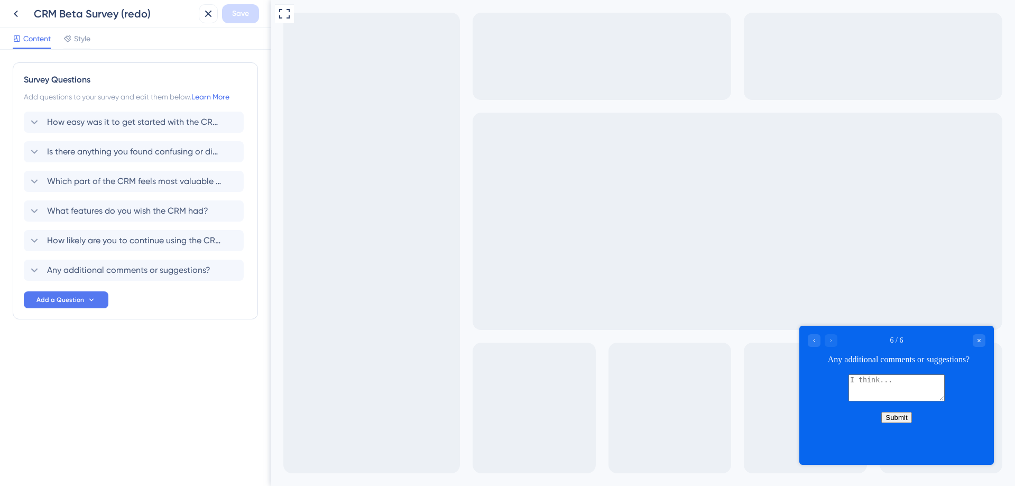
click at [884, 393] on textarea at bounding box center [896, 387] width 96 height 27
type textarea "no"
click at [902, 423] on button "Submit" at bounding box center [896, 417] width 30 height 11
click at [981, 338] on div "Close survey" at bounding box center [978, 340] width 13 height 13
click at [811, 342] on icon "Go to Question 5" at bounding box center [814, 340] width 6 height 6
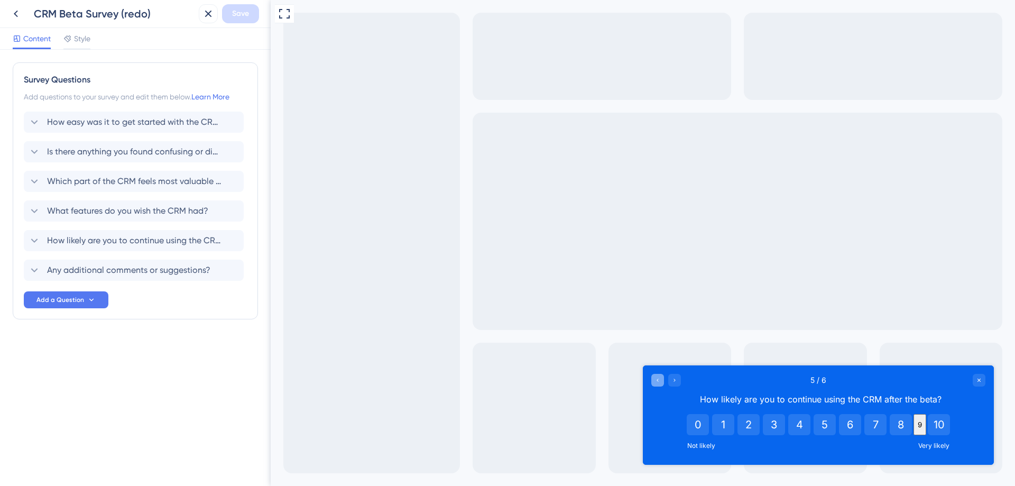
click at [811, 342] on div "Full Screen Preview" at bounding box center [643, 243] width 744 height 486
drag, startPoint x: 659, startPoint y: 376, endPoint x: 1040, endPoint y: 740, distance: 527.4
click at [659, 376] on div "Go to Question 4" at bounding box center [657, 380] width 13 height 13
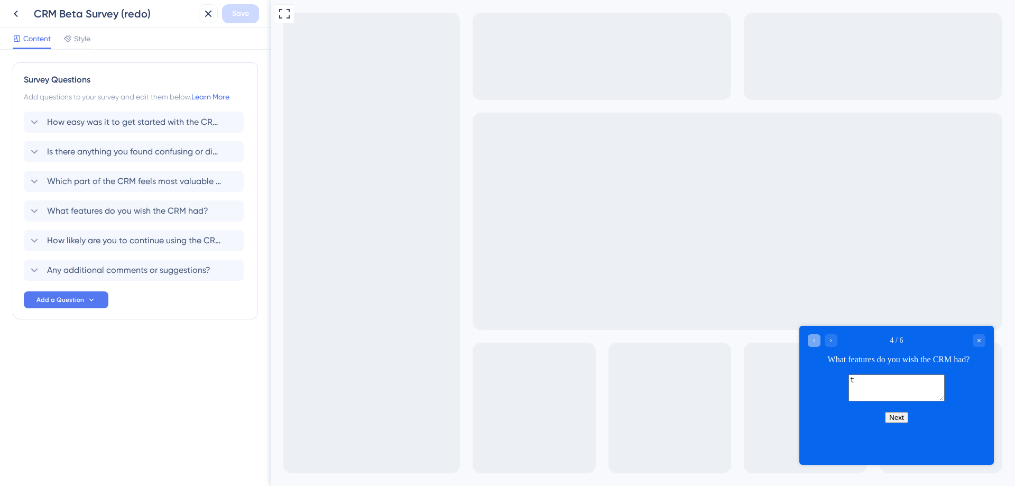
click at [812, 340] on icon "Go to Question 3" at bounding box center [814, 340] width 6 height 6
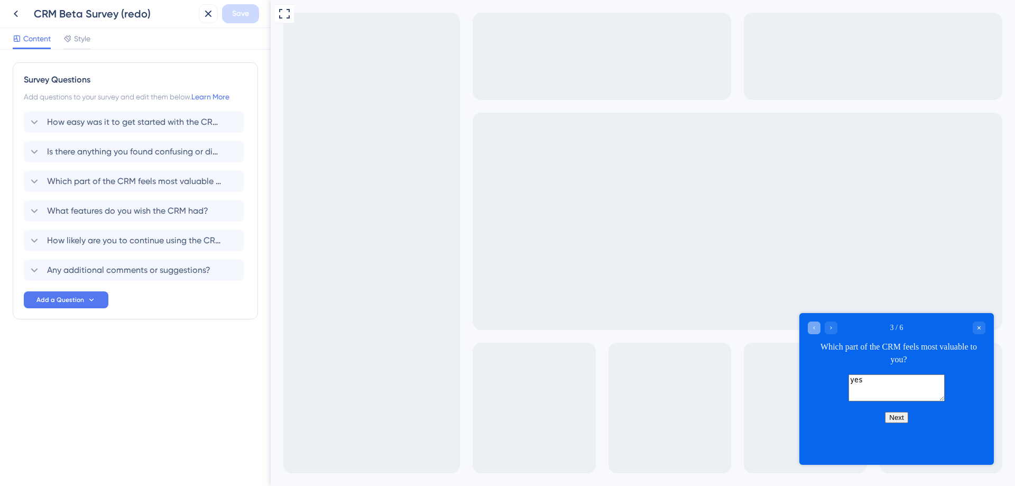
click at [812, 326] on icon "Go to Question 2" at bounding box center [814, 327] width 6 height 6
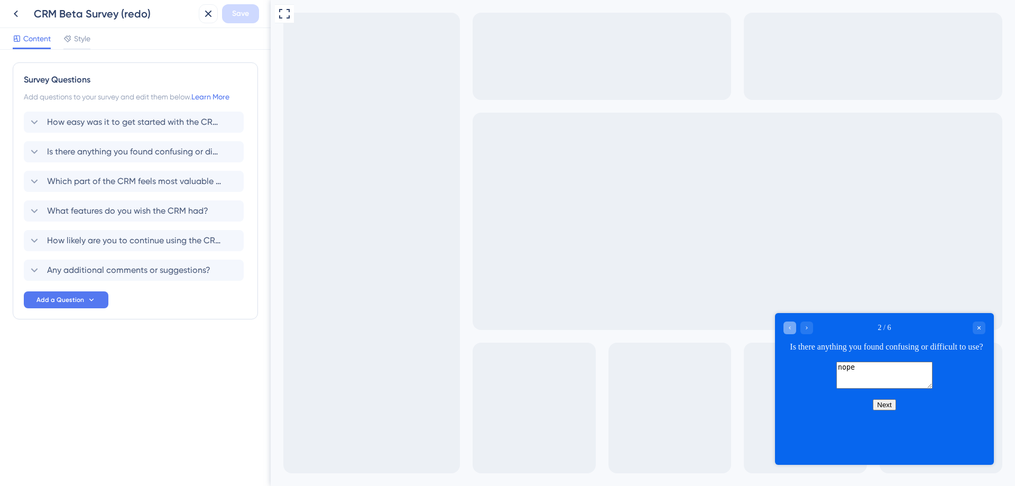
click at [787, 330] on icon "Go to Question 1" at bounding box center [789, 327] width 6 height 6
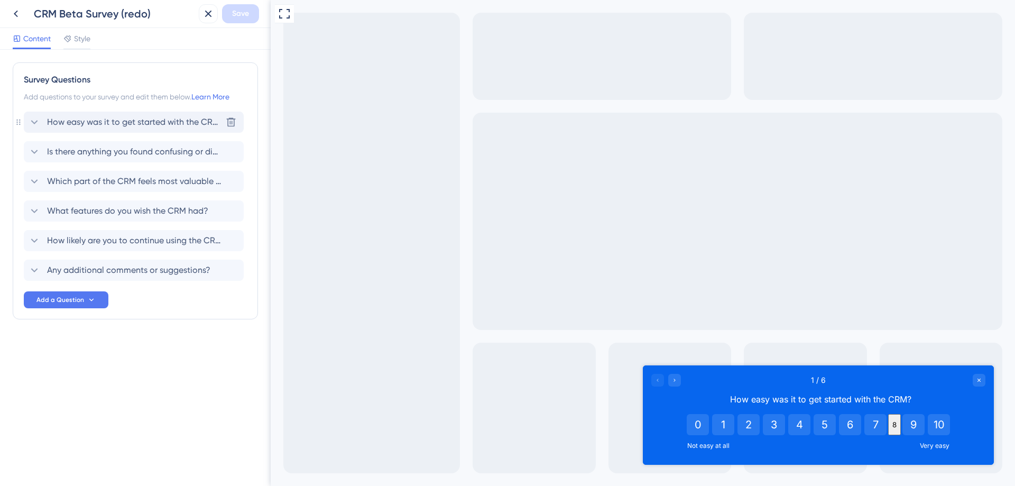
click at [78, 120] on span "How easy was it to get started with the CRM?" at bounding box center [134, 122] width 174 height 13
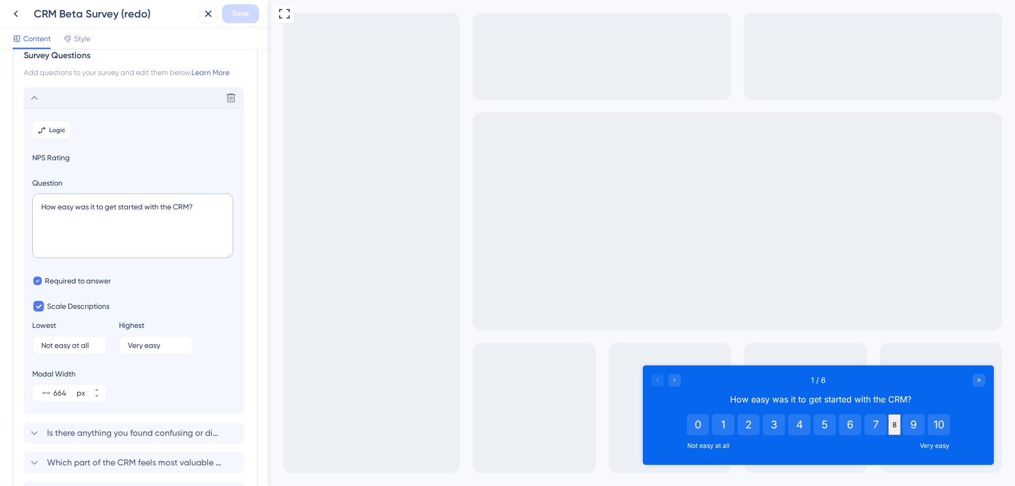
scroll to position [62, 0]
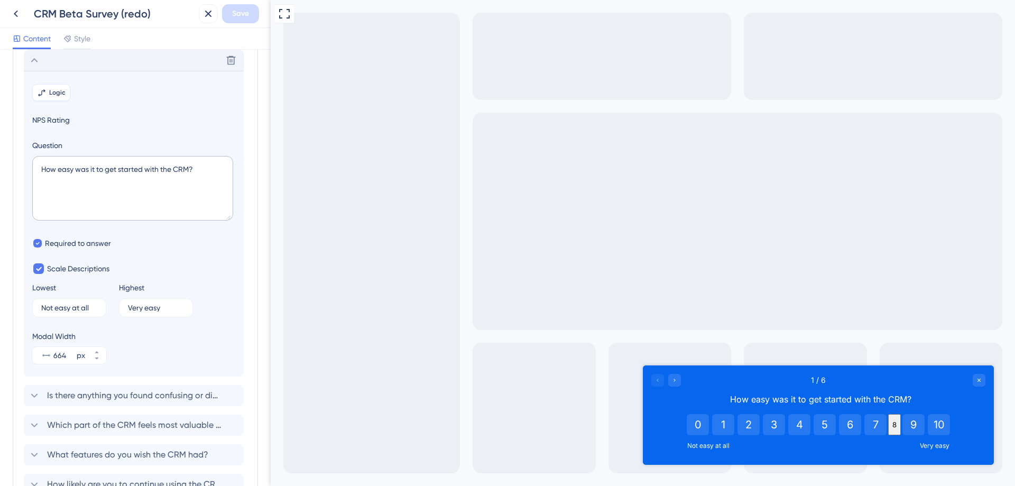
click at [53, 89] on span "Logic" at bounding box center [57, 92] width 16 height 8
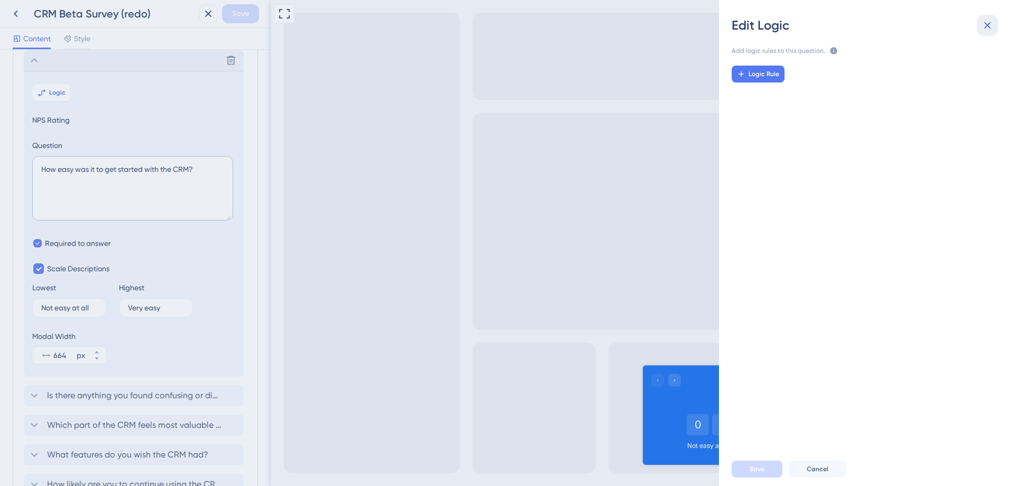
click at [986, 24] on icon at bounding box center [987, 25] width 7 height 7
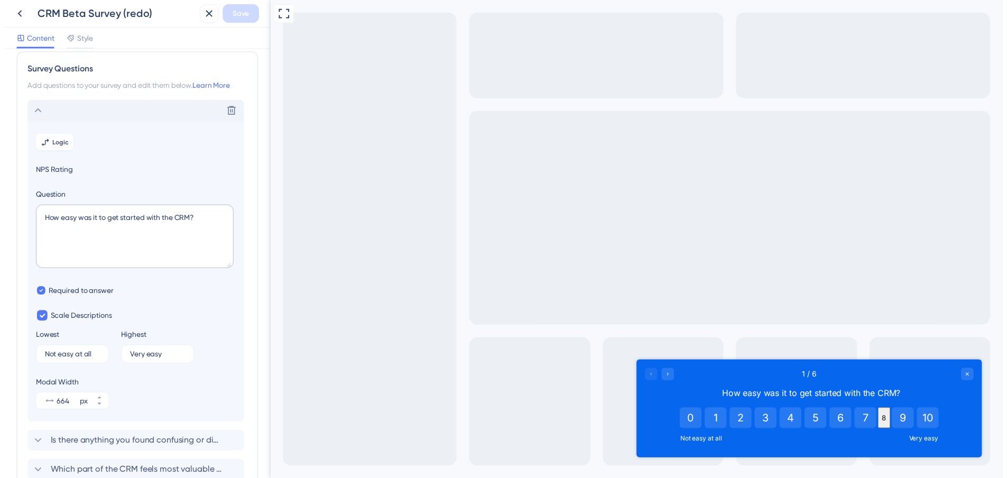
scroll to position [0, 0]
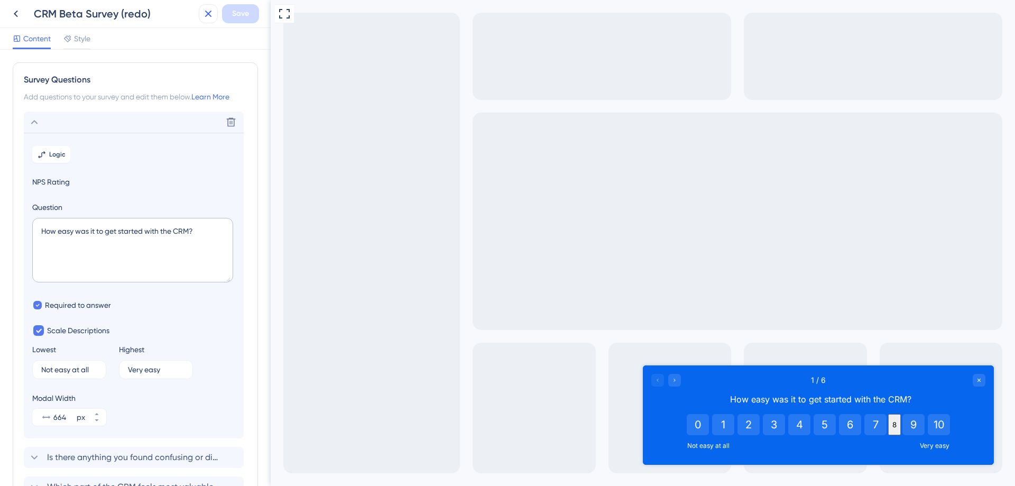
click at [208, 17] on icon at bounding box center [208, 13] width 13 height 13
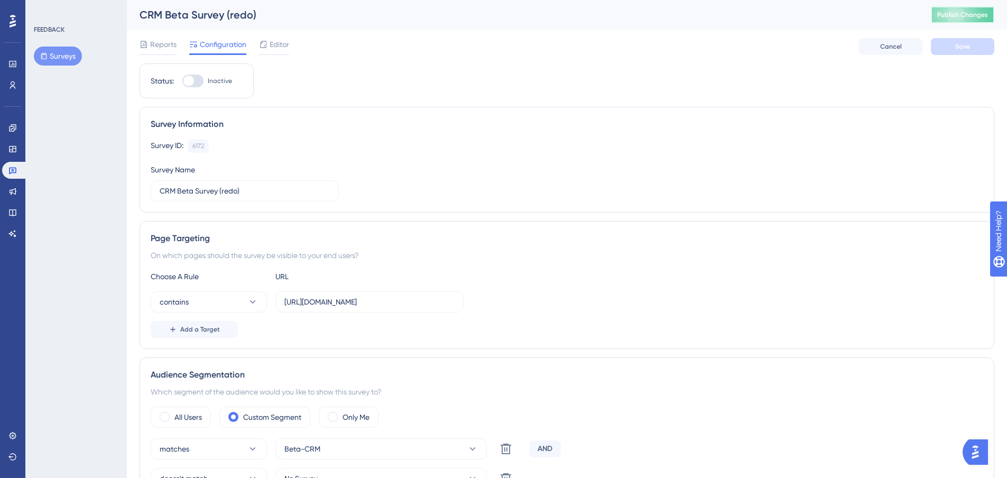
click at [965, 13] on span "Publish Changes" at bounding box center [962, 15] width 51 height 8
click at [193, 84] on div at bounding box center [192, 81] width 21 height 13
click at [182, 81] on input "Inactive" at bounding box center [182, 81] width 1 height 1
click at [194, 81] on div at bounding box center [197, 81] width 11 height 11
click at [182, 81] on input "Active" at bounding box center [182, 81] width 1 height 1
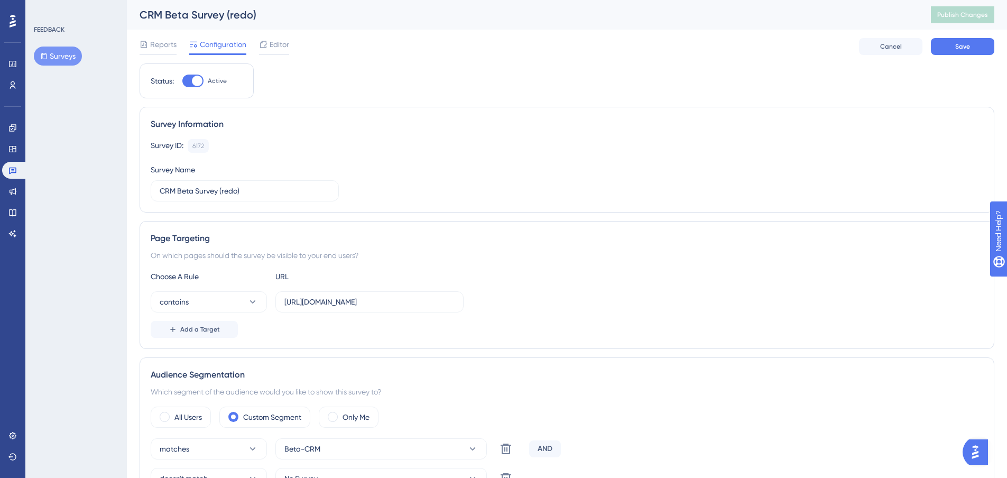
checkbox input "false"
click at [15, 165] on link at bounding box center [14, 170] width 25 height 17
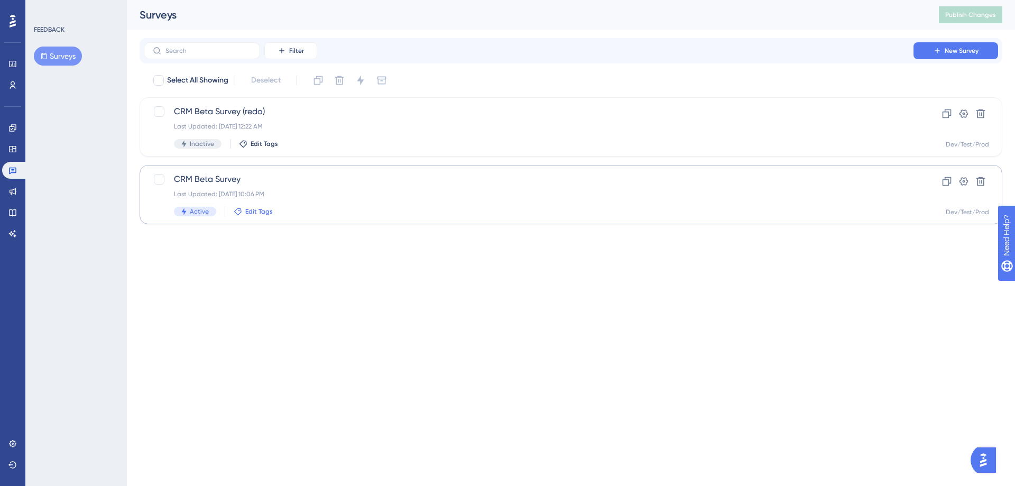
click at [254, 215] on span "Edit Tags" at bounding box center [258, 211] width 27 height 8
click at [249, 269] on div at bounding box center [246, 269] width 8 height 8
checkbox input "true"
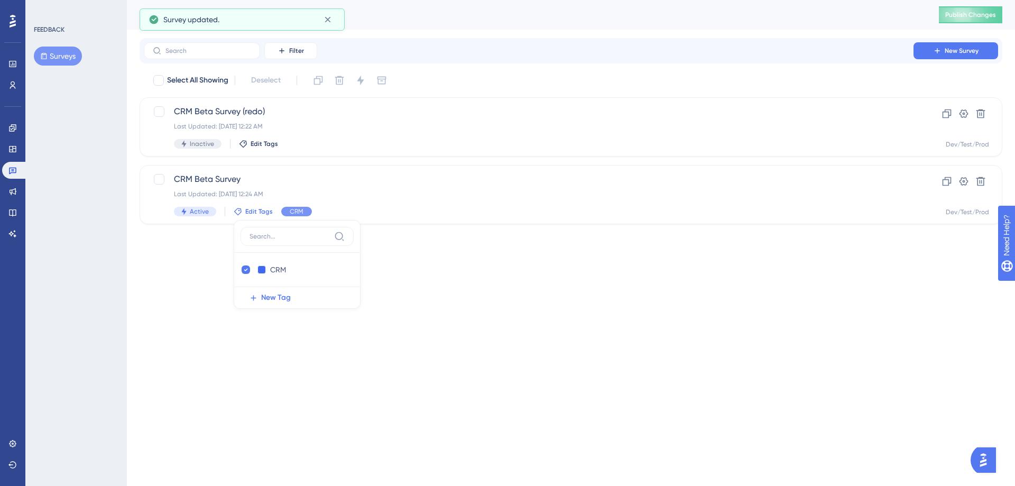
click at [466, 0] on html "Performance Users Engagement Widgets Feedback Product Updates Knowledge Base AI…" at bounding box center [507, 0] width 1015 height 0
click at [10, 25] on icon at bounding box center [13, 21] width 6 height 14
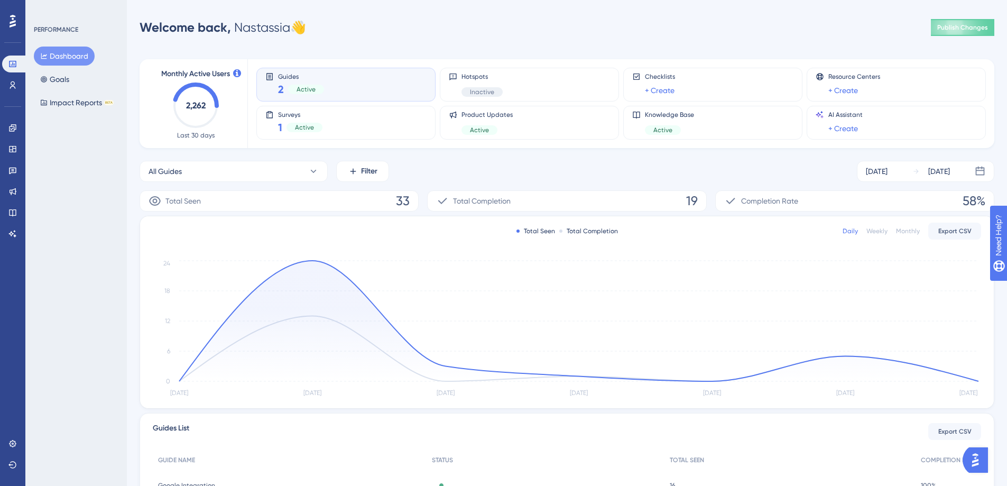
click at [310, 80] on div "Guides 2 Active" at bounding box center [301, 84] width 46 height 24
click at [12, 145] on icon at bounding box center [12, 149] width 8 height 8
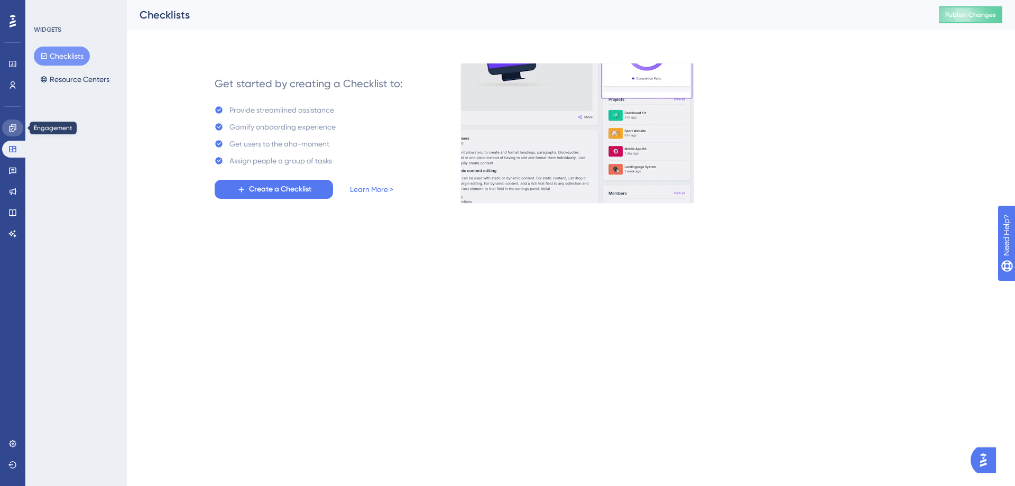
click at [12, 126] on icon at bounding box center [12, 128] width 8 height 8
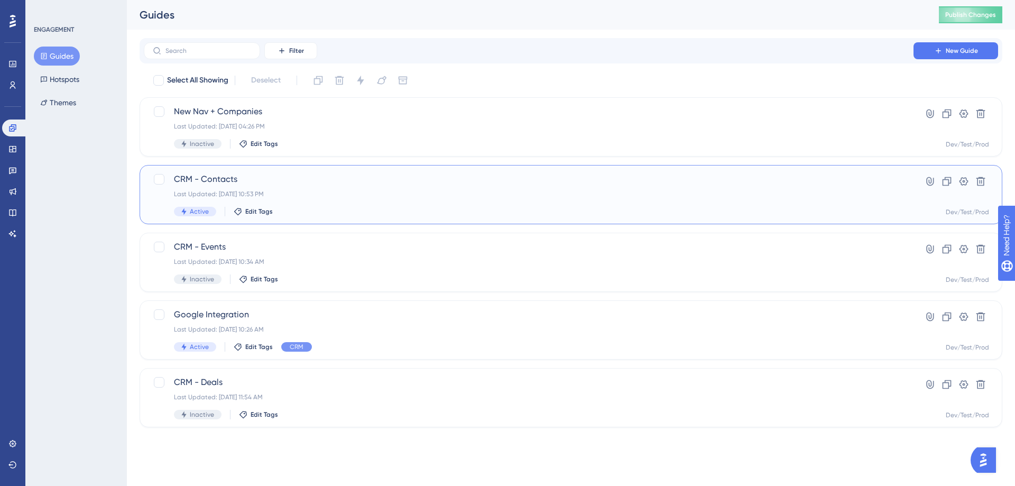
click at [281, 179] on span "CRM - Contacts" at bounding box center [528, 179] width 709 height 13
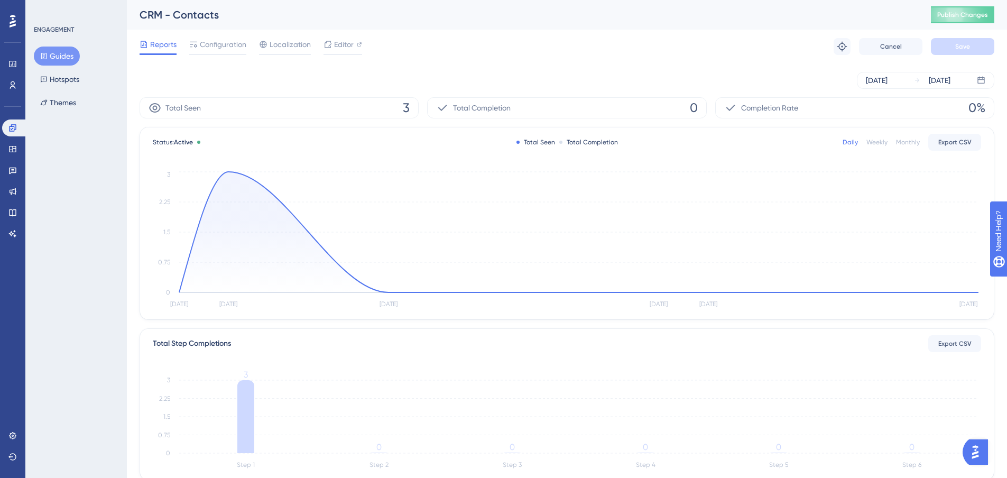
click at [247, 380] on icon at bounding box center [245, 416] width 17 height 73
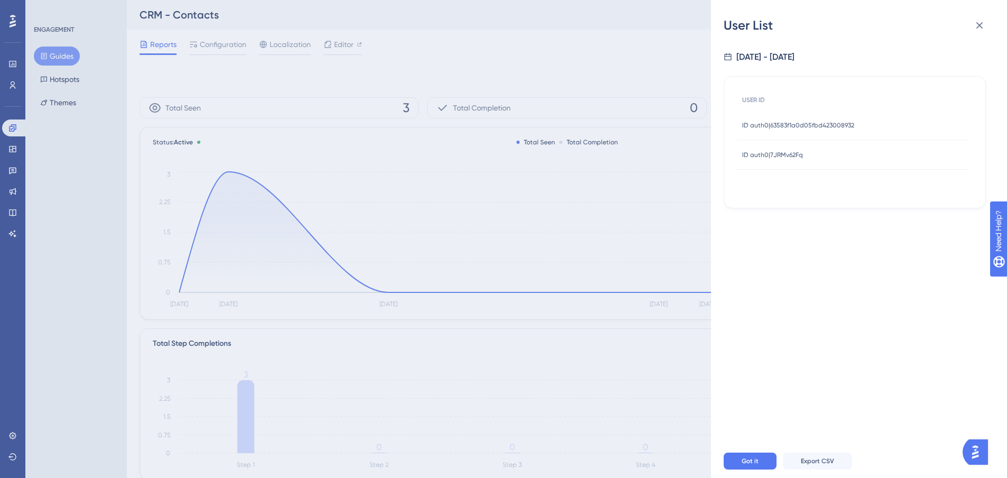
click at [756, 155] on span "ID auth0|7JRMv62Fq" at bounding box center [772, 155] width 61 height 8
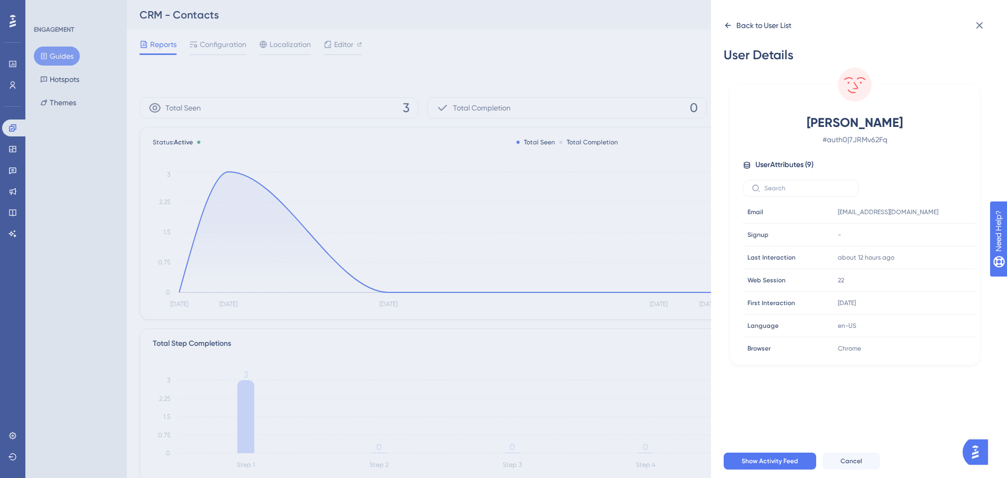
click at [731, 30] on div "Back to User List" at bounding box center [758, 25] width 68 height 17
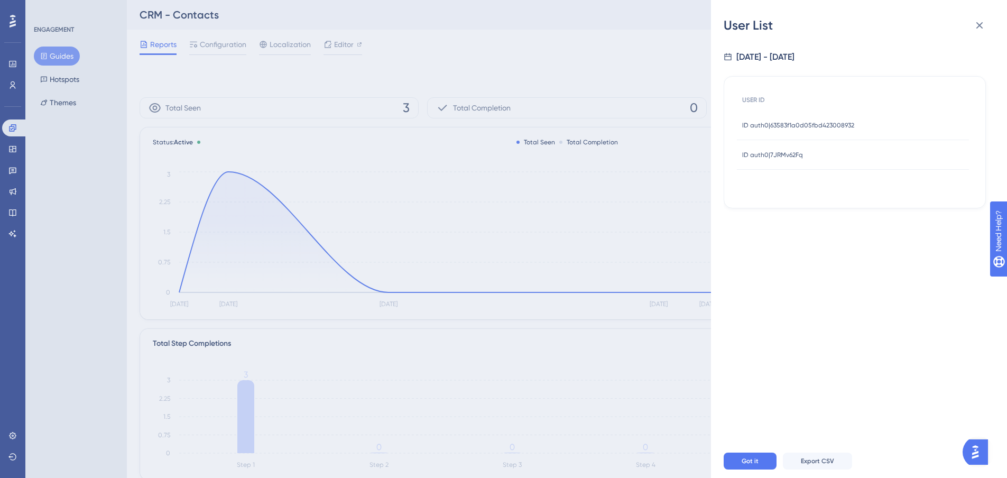
click at [762, 124] on span "ID auth0|63583f1a0d05fbd423008932" at bounding box center [798, 125] width 112 height 8
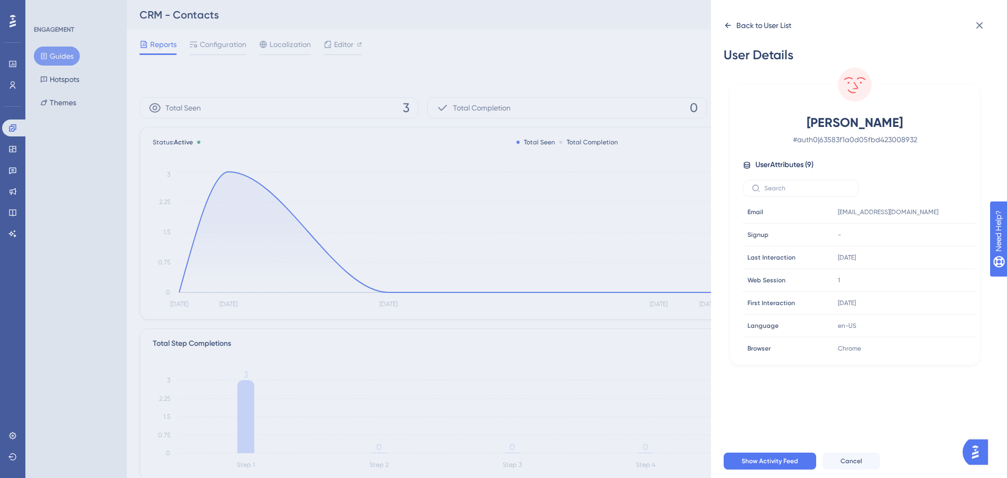
click at [729, 25] on icon at bounding box center [728, 25] width 6 height 5
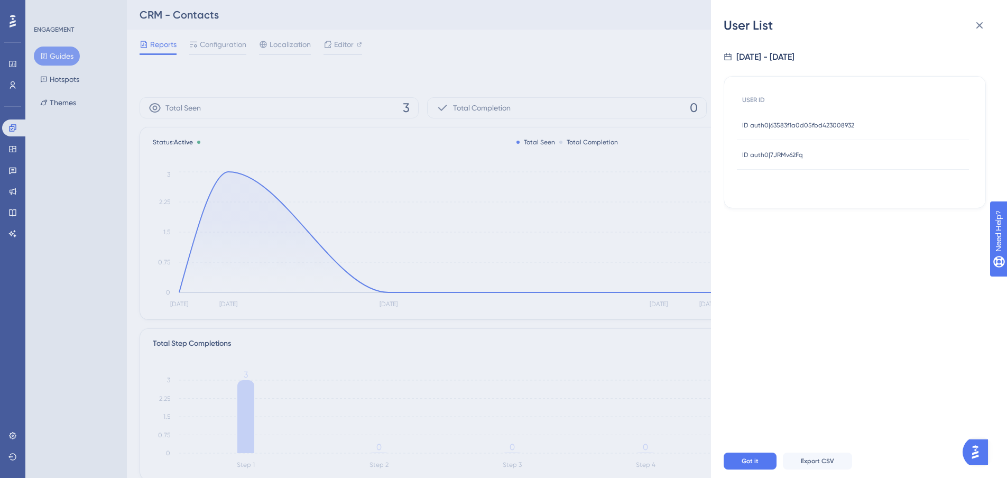
drag, startPoint x: 284, startPoint y: 67, endPoint x: 290, endPoint y: 70, distance: 6.5
click at [289, 70] on div "User List [DATE] - [DATE] USER ID ID auth0|63583f1a0d05fbd423008932 ID auth0|63…" at bounding box center [503, 239] width 1007 height 478
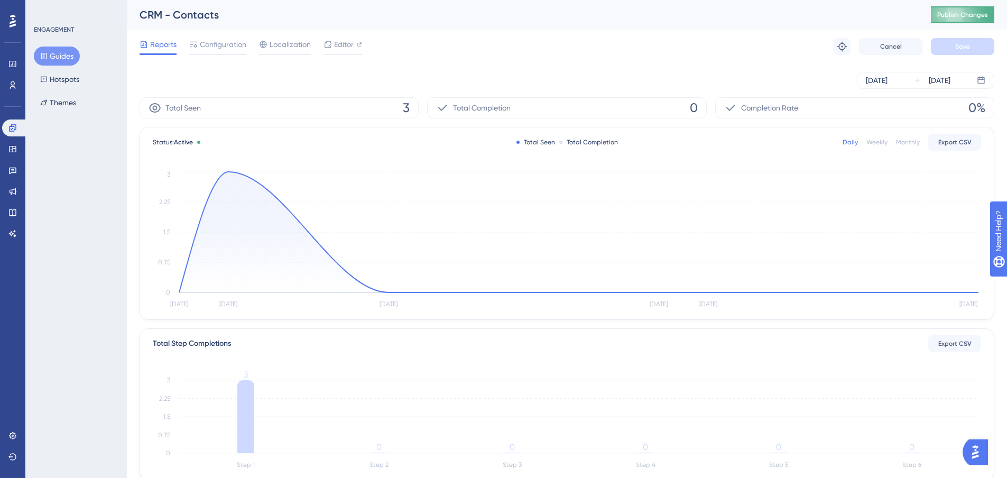
click at [961, 16] on span "Publish Changes" at bounding box center [962, 15] width 51 height 8
click at [16, 125] on icon at bounding box center [12, 127] width 7 height 7
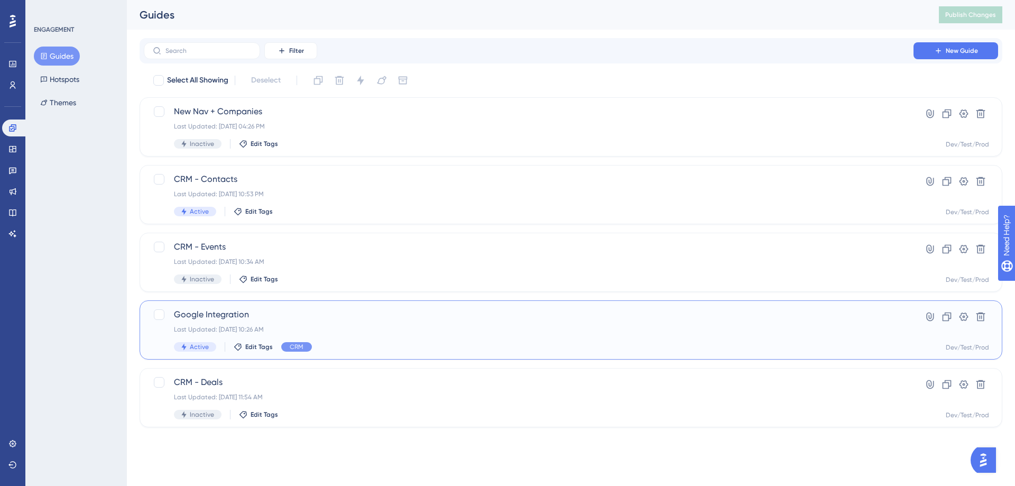
click at [328, 334] on div "Google Integration Last Updated: [DATE] 10:26 AM Active Edit Tags CRM" at bounding box center [528, 329] width 709 height 43
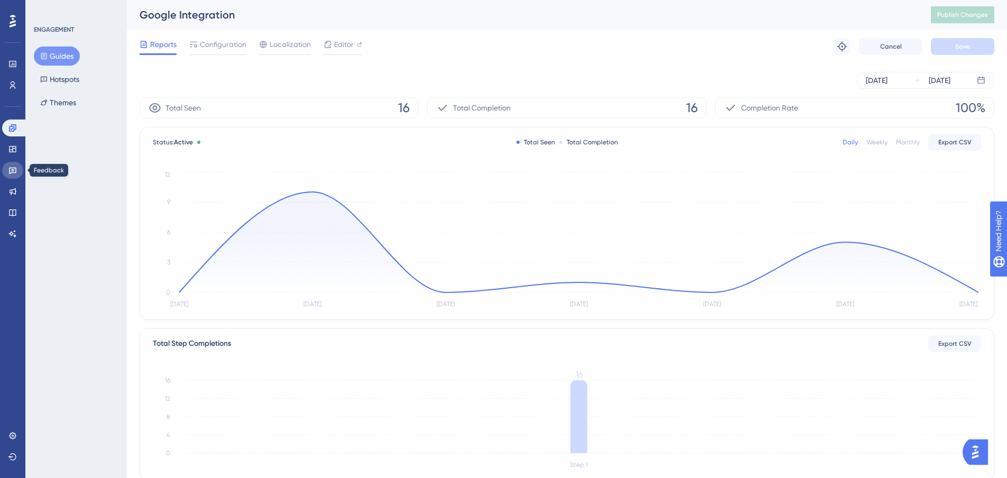
click at [9, 163] on link at bounding box center [12, 170] width 21 height 17
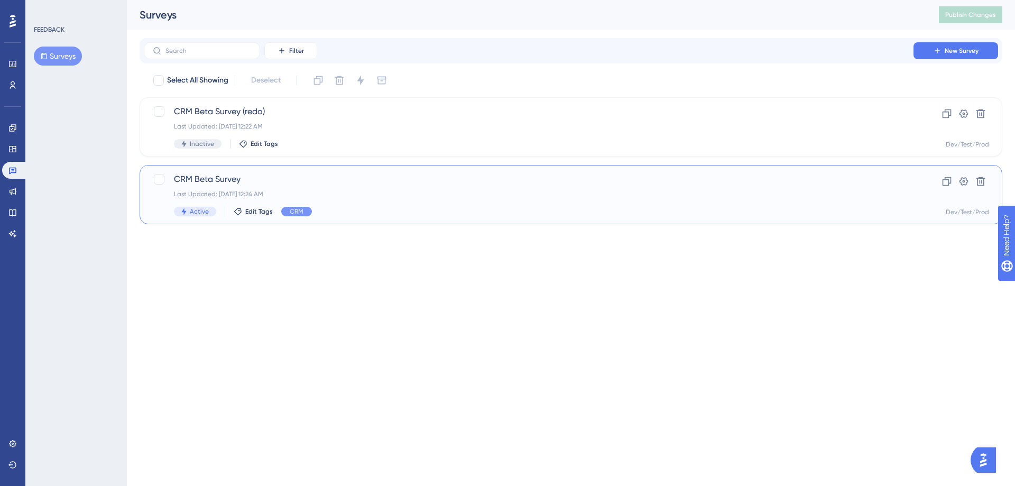
click at [312, 179] on span "CRM Beta Survey" at bounding box center [528, 179] width 709 height 13
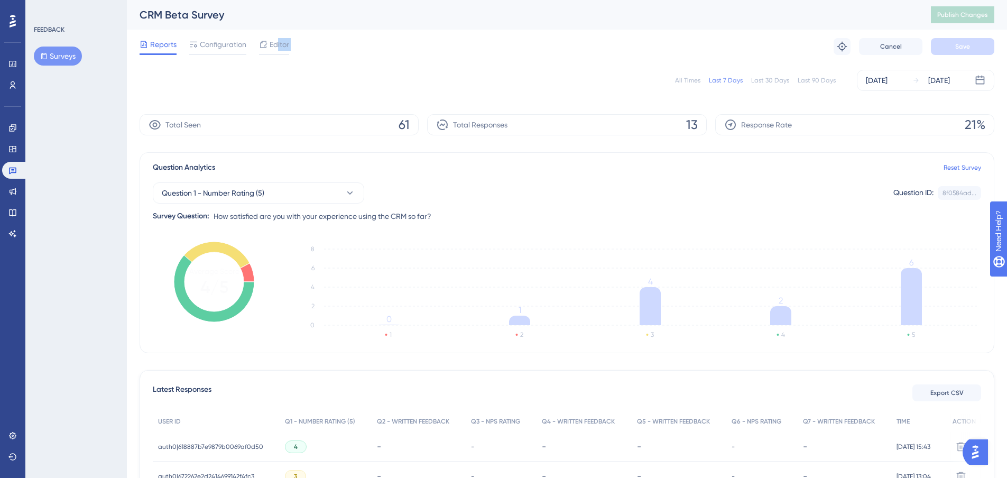
drag, startPoint x: 277, startPoint y: 48, endPoint x: 280, endPoint y: 66, distance: 18.1
click at [280, 66] on div "Performance Users Engagement Widgets Feedback Product Updates Knowledge Base AI…" at bounding box center [567, 440] width 880 height 880
click at [284, 41] on span "Editor" at bounding box center [280, 44] width 20 height 13
